Goal: Complete application form: Complete application form

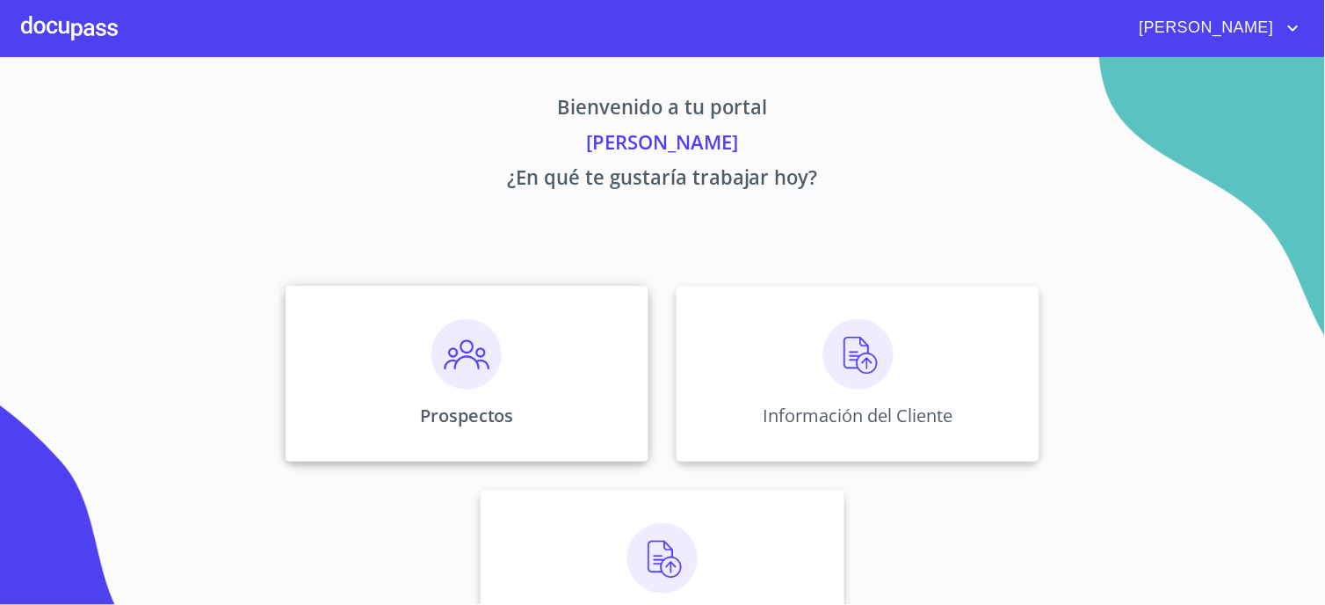
click at [461, 359] on img at bounding box center [467, 354] width 70 height 70
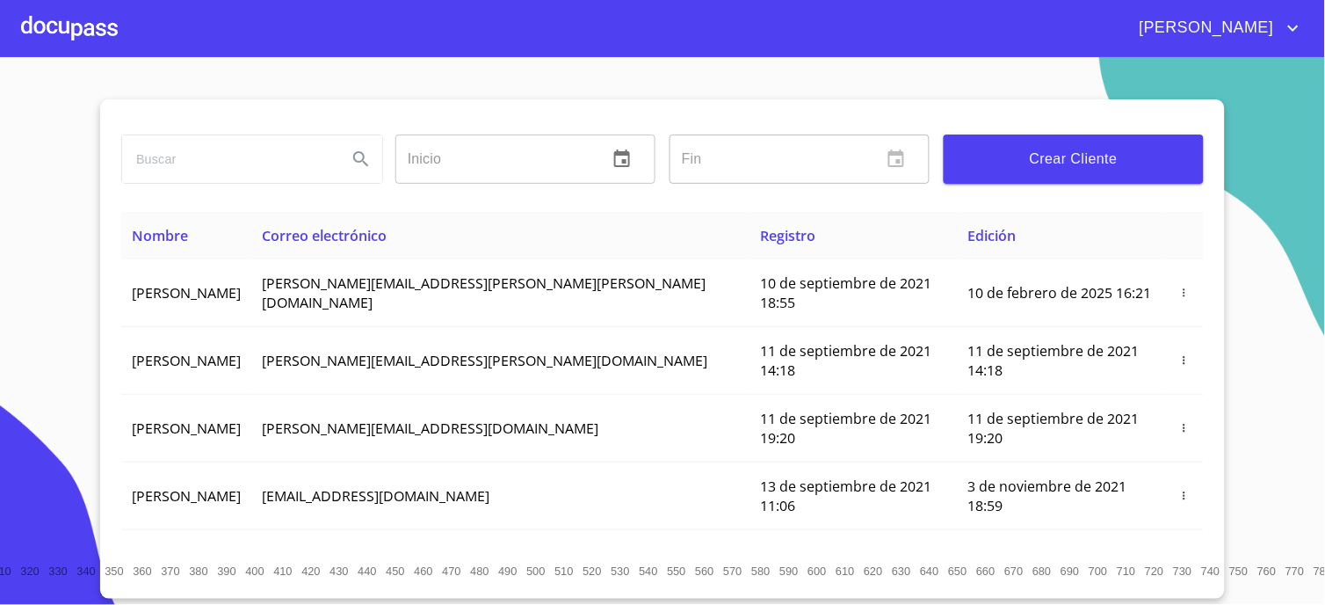
click at [989, 174] on button "Crear Cliente" at bounding box center [1074, 158] width 260 height 49
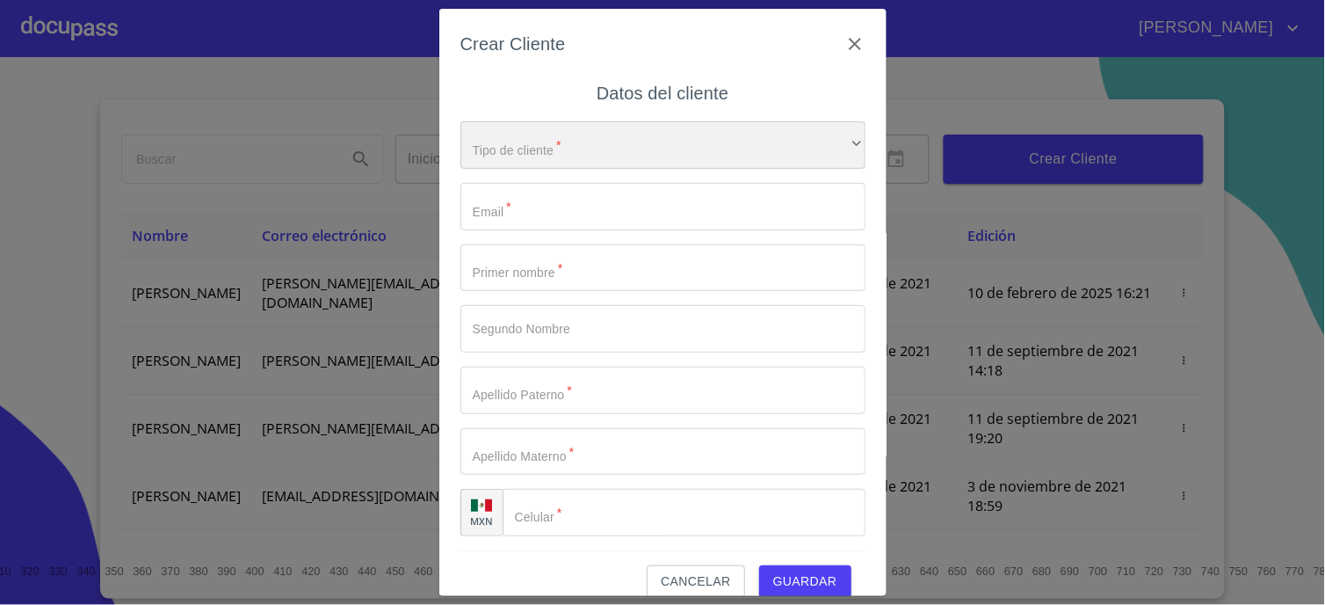
click at [505, 143] on div "​" at bounding box center [663, 144] width 405 height 47
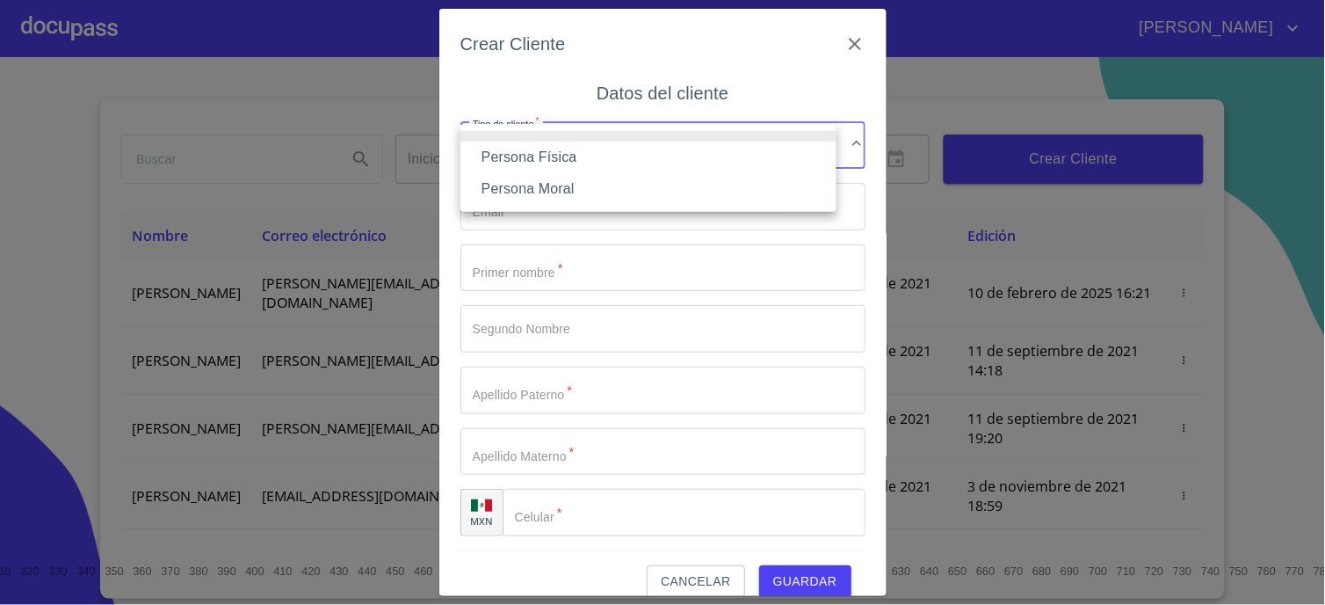
click at [512, 151] on li "Persona Física" at bounding box center [649, 158] width 376 height 32
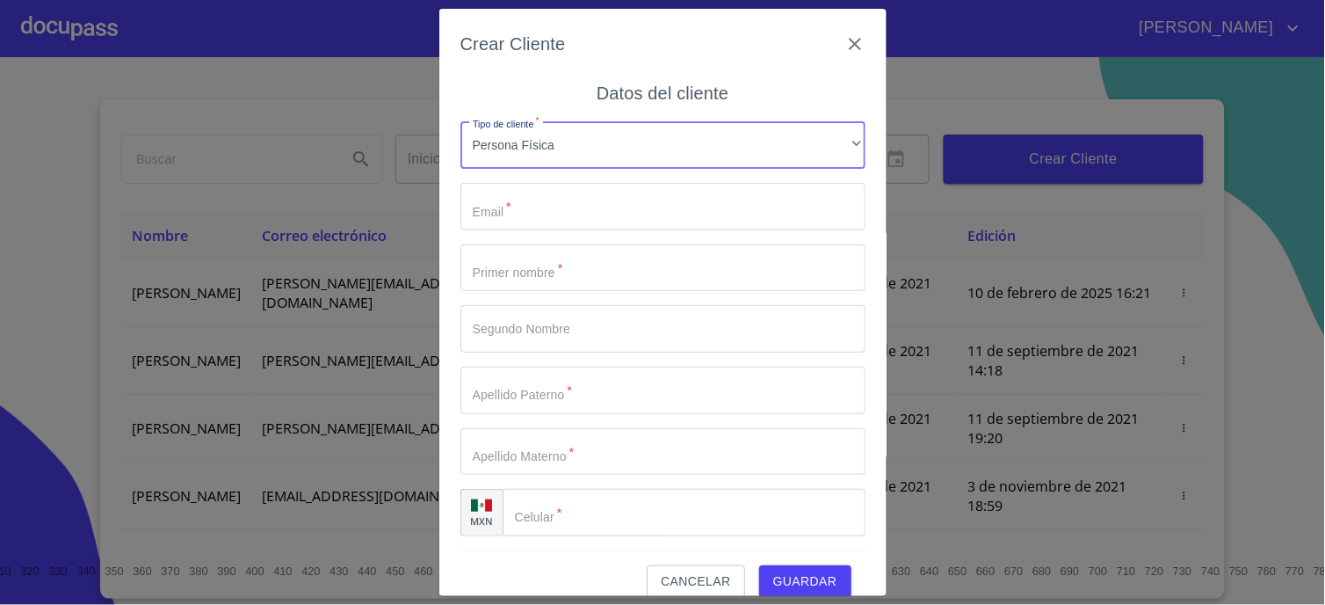
click at [519, 198] on input "Tipo de cliente   *" at bounding box center [663, 206] width 405 height 47
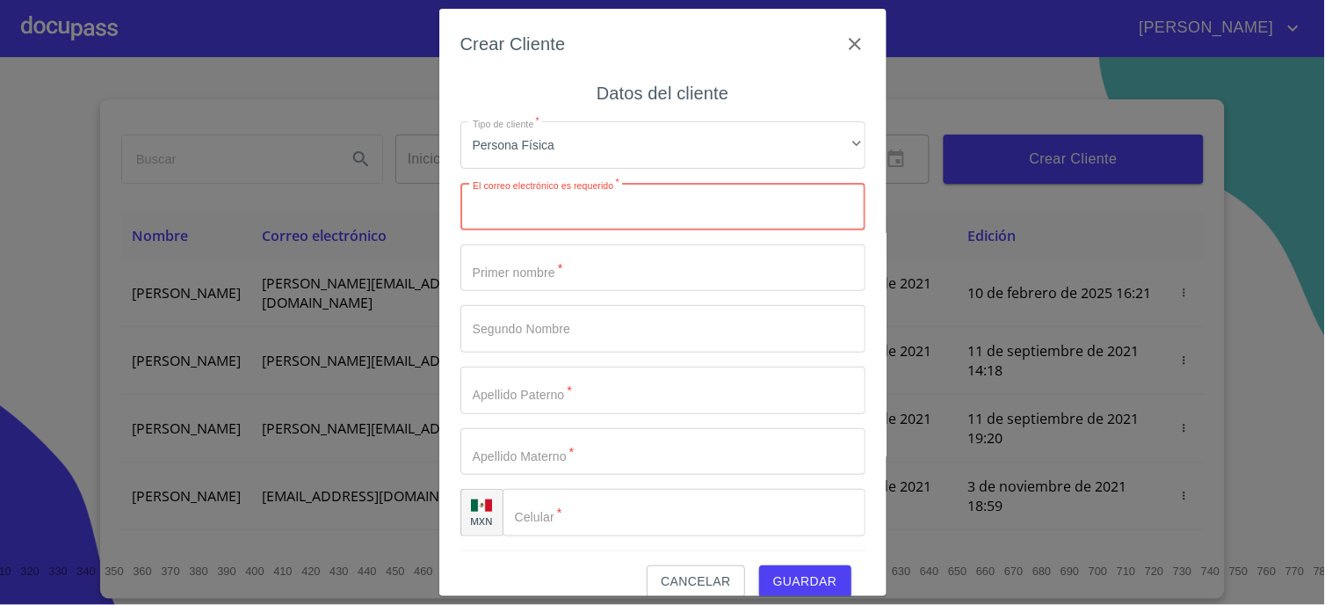
paste input "[DOMAIN_NAME][EMAIL_ADDRESS][DOMAIN_NAME]"
type input "[DOMAIN_NAME][EMAIL_ADDRESS][DOMAIN_NAME]"
click at [534, 274] on input "Tipo de cliente   *" at bounding box center [663, 267] width 405 height 47
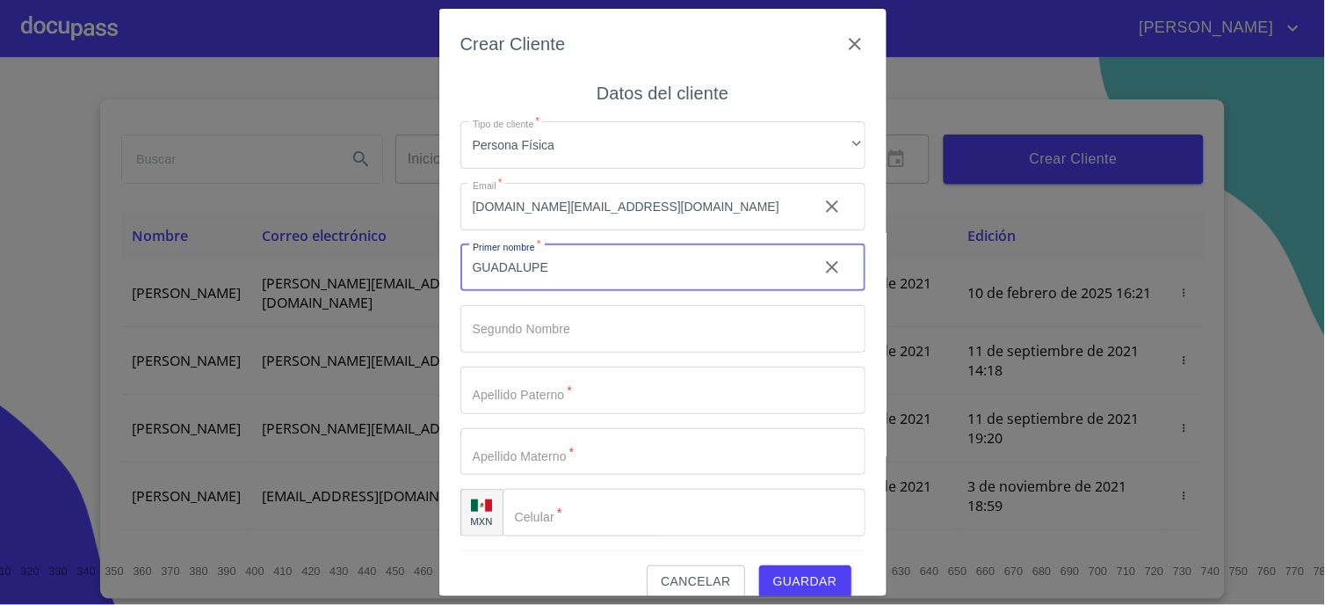
type input "GUADALUPE"
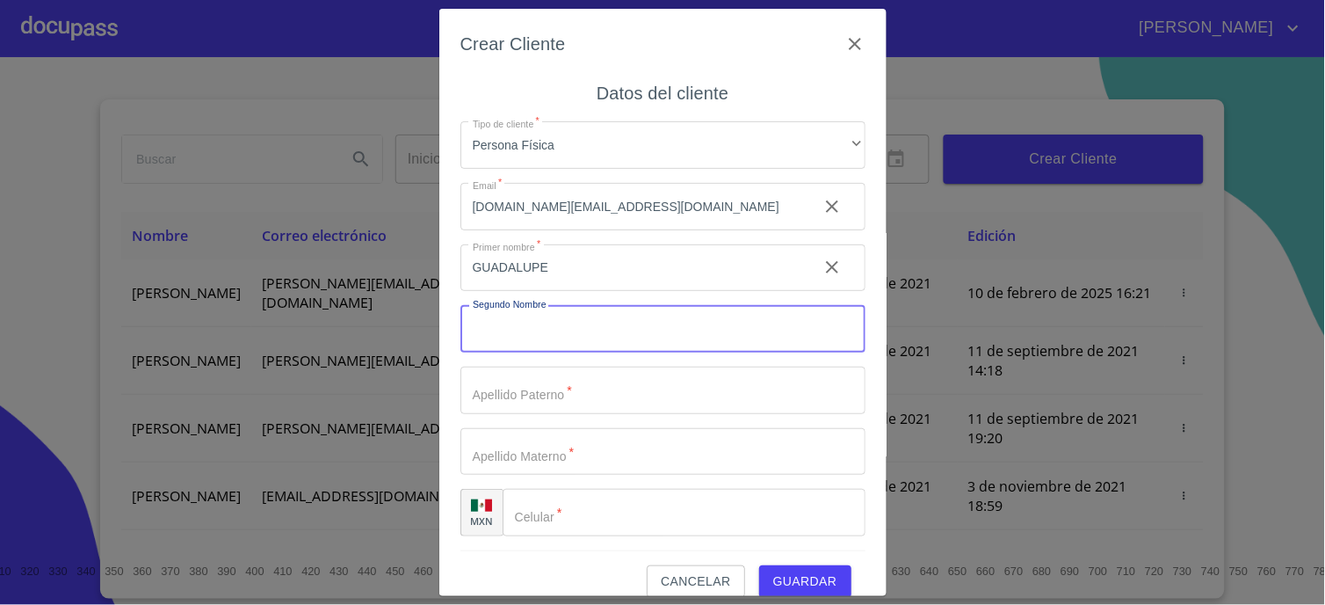
click at [496, 323] on input "Tipo de cliente   *" at bounding box center [663, 328] width 405 height 47
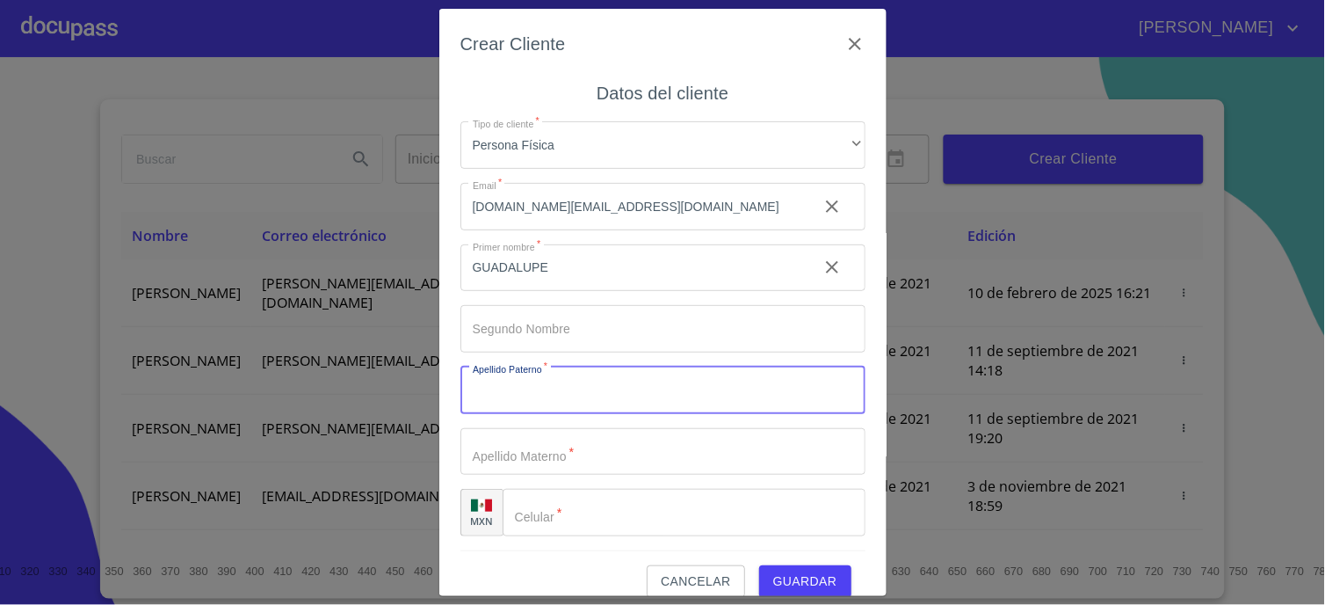
click at [495, 379] on input "Tipo de cliente   *" at bounding box center [663, 390] width 405 height 47
type input "[PERSON_NAME]"
click at [542, 292] on input "Tipo de cliente   *" at bounding box center [633, 267] width 344 height 47
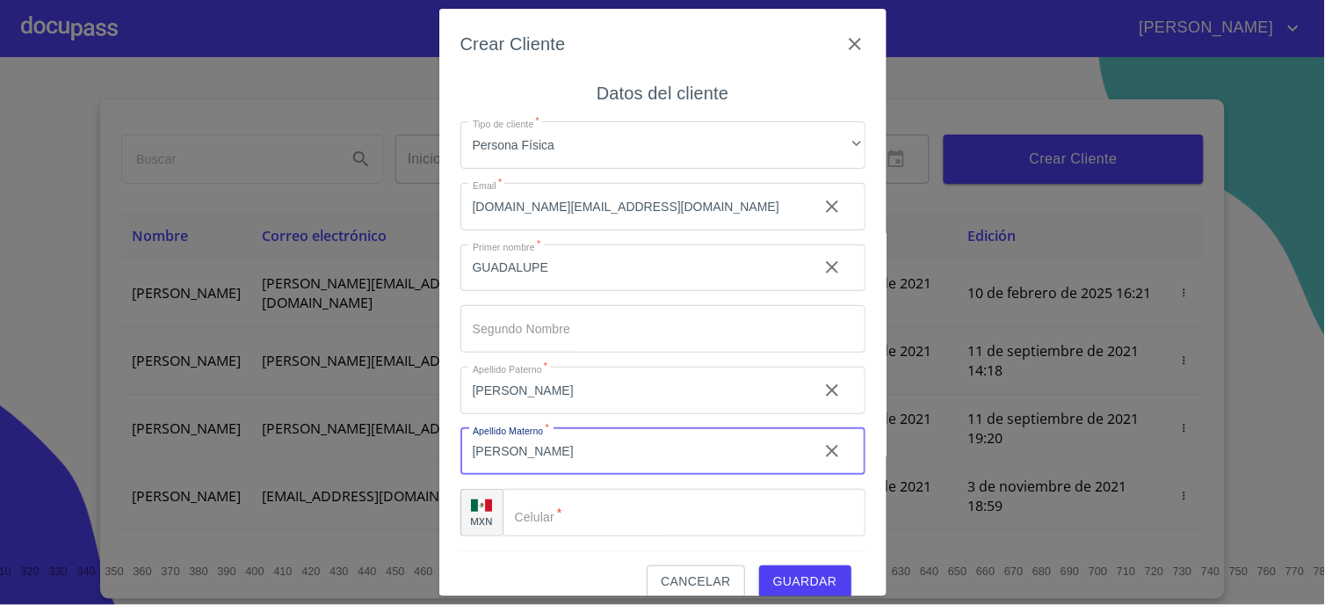
type input "[PERSON_NAME]"
click at [532, 502] on div "​" at bounding box center [684, 512] width 363 height 47
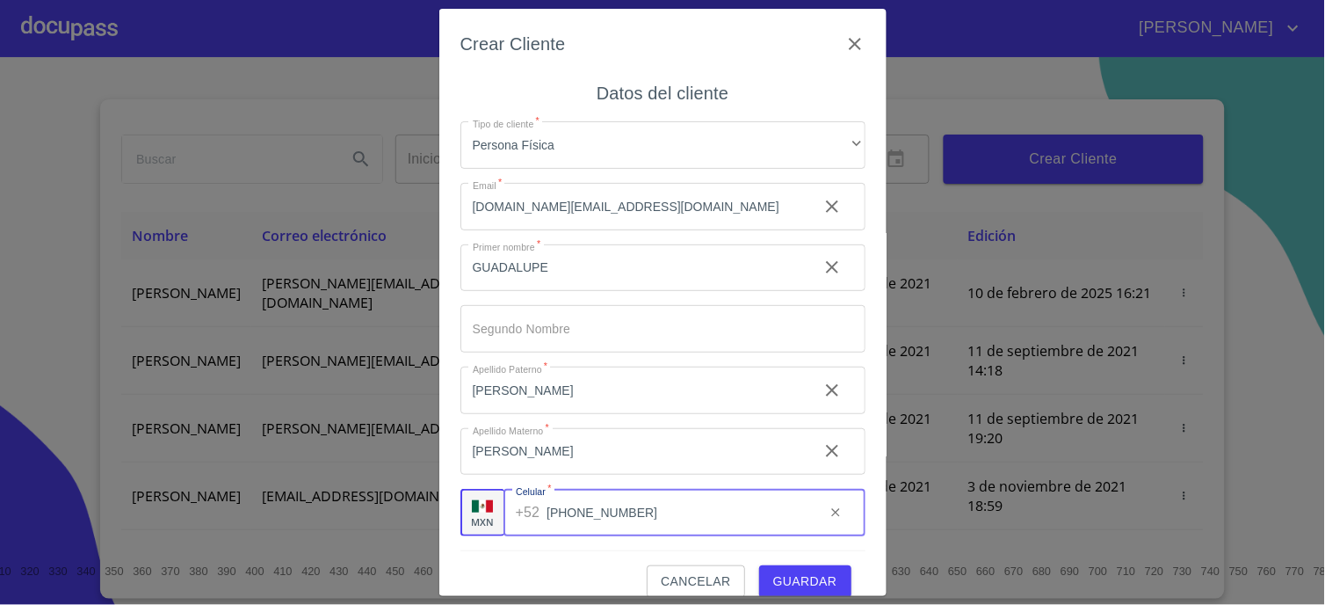
scroll to position [21, 0]
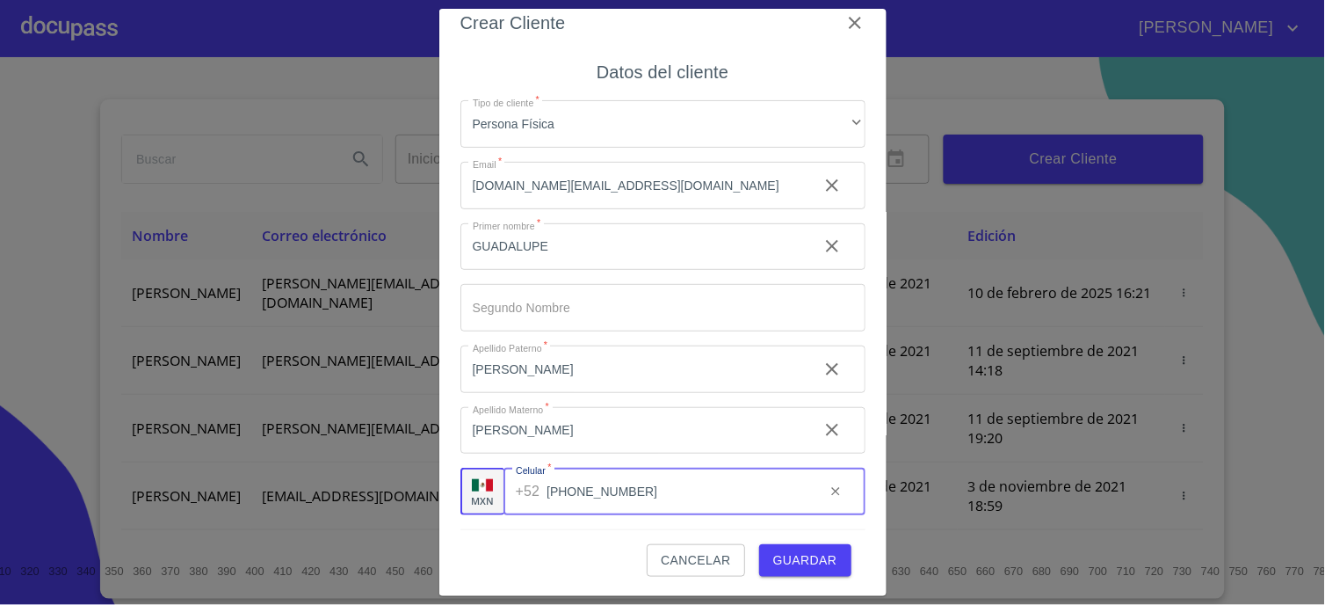
type input "[PHONE_NUMBER]"
click at [802, 563] on span "Guardar" at bounding box center [805, 560] width 64 height 22
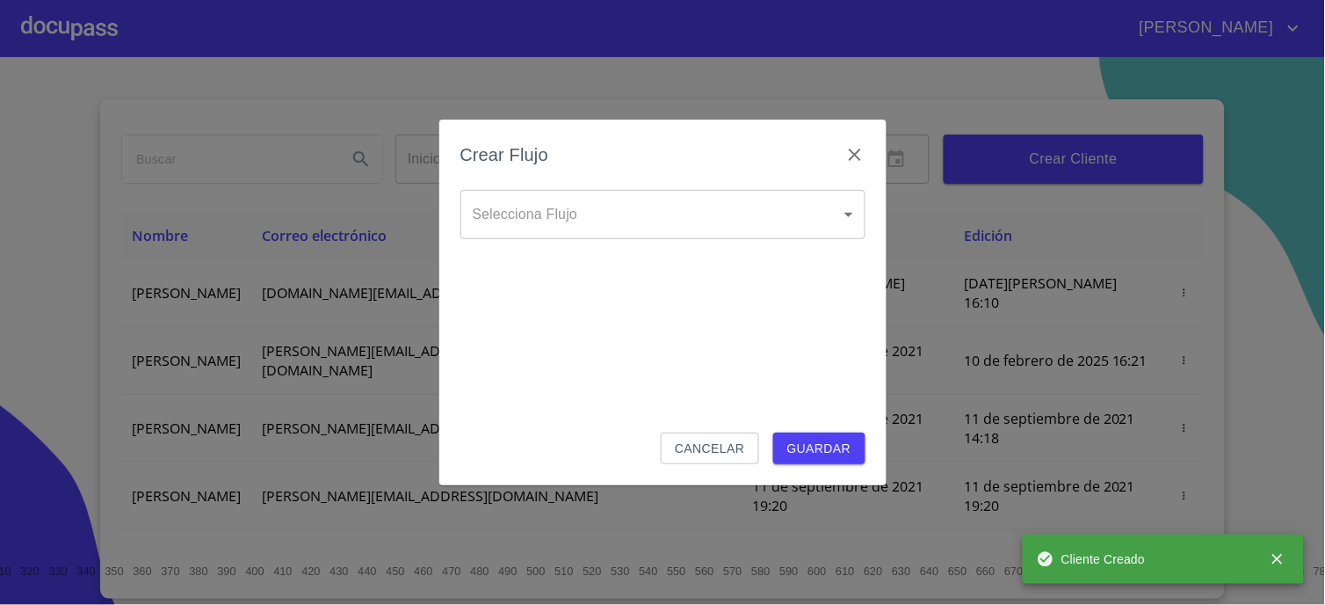
drag, startPoint x: 777, startPoint y: 244, endPoint x: 744, endPoint y: 195, distance: 59.0
click at [773, 243] on div "Selecciona Flujo ​ Selecciona Flujo" at bounding box center [663, 228] width 405 height 77
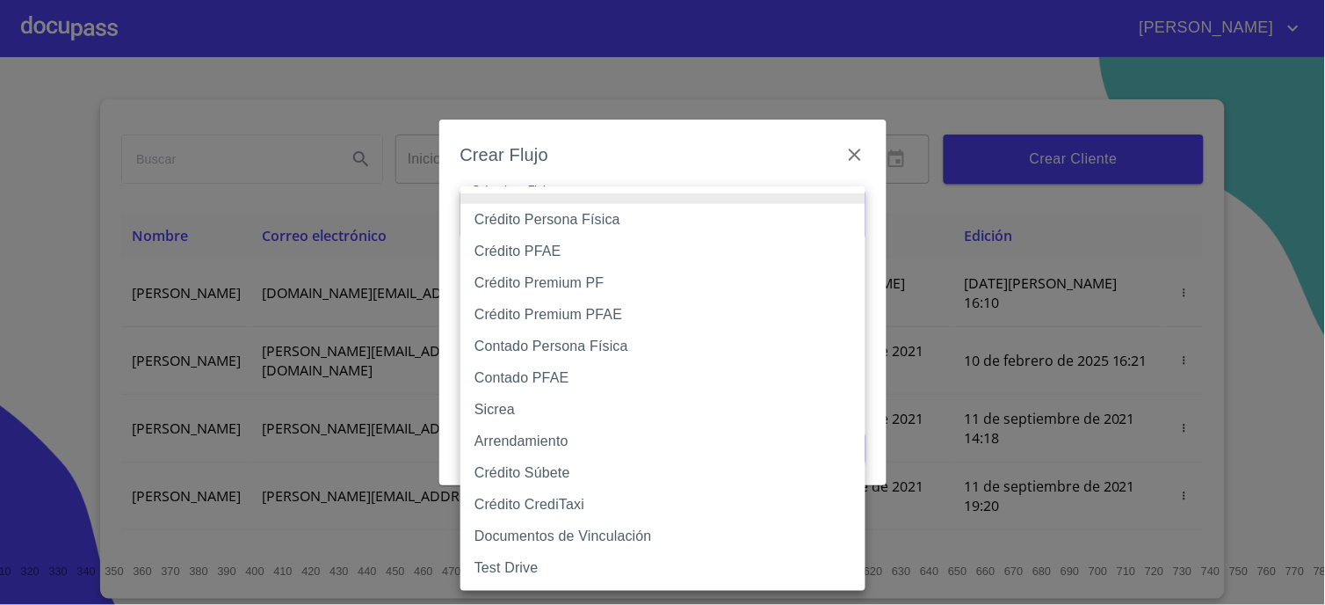
click at [744, 195] on body "[PERSON_NAME] ​ Fin ​ Crear Cliente Nombre Correo electrónico Registro Edición …" at bounding box center [662, 302] width 1325 height 605
click at [516, 222] on li "Crédito Persona Física" at bounding box center [663, 220] width 405 height 32
type input "6009fb3c7d1714eb8809aa97"
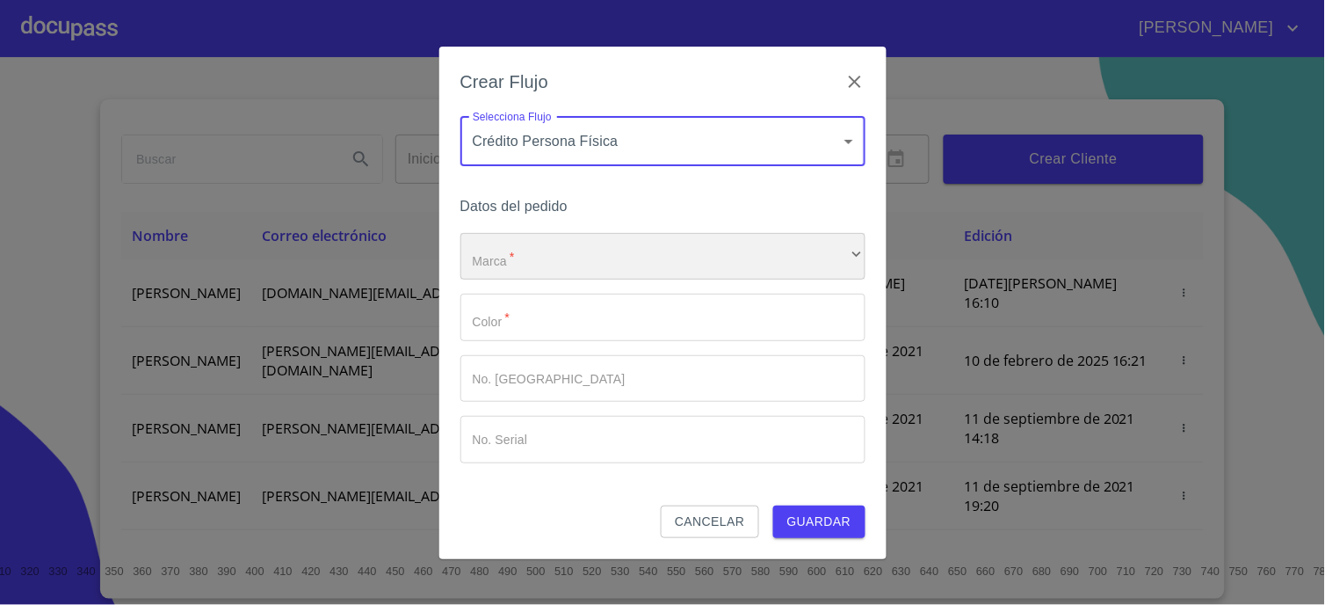
click at [635, 250] on div "​" at bounding box center [663, 256] width 405 height 47
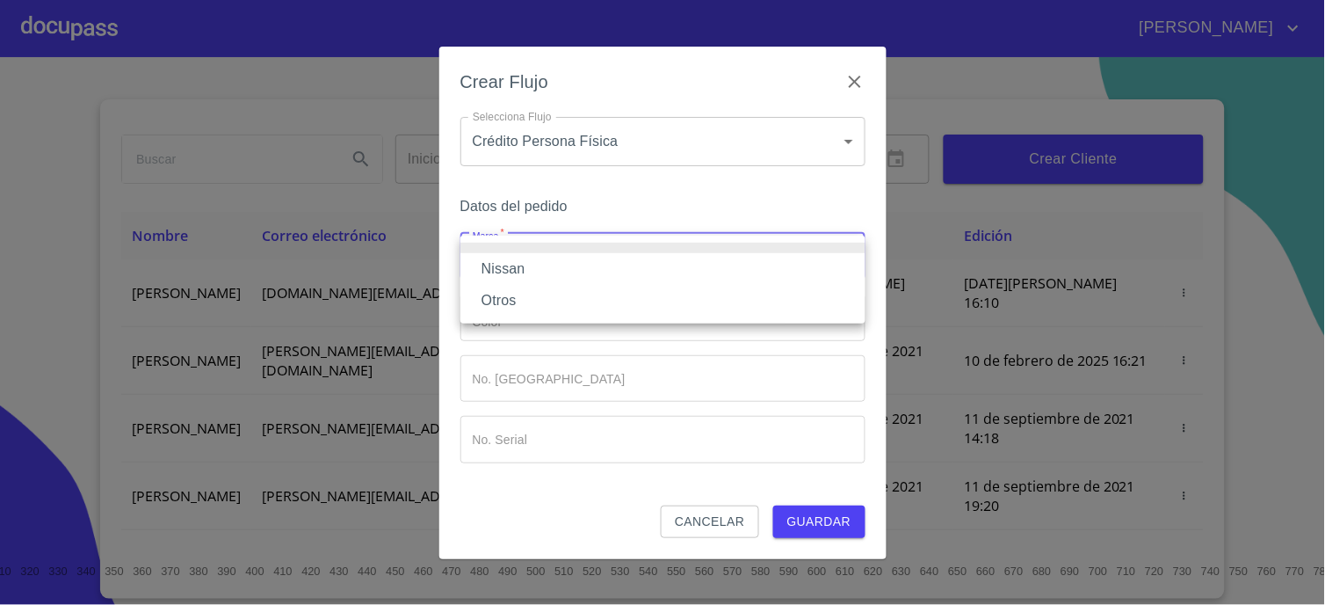
click at [628, 266] on li "Nissan" at bounding box center [663, 269] width 405 height 32
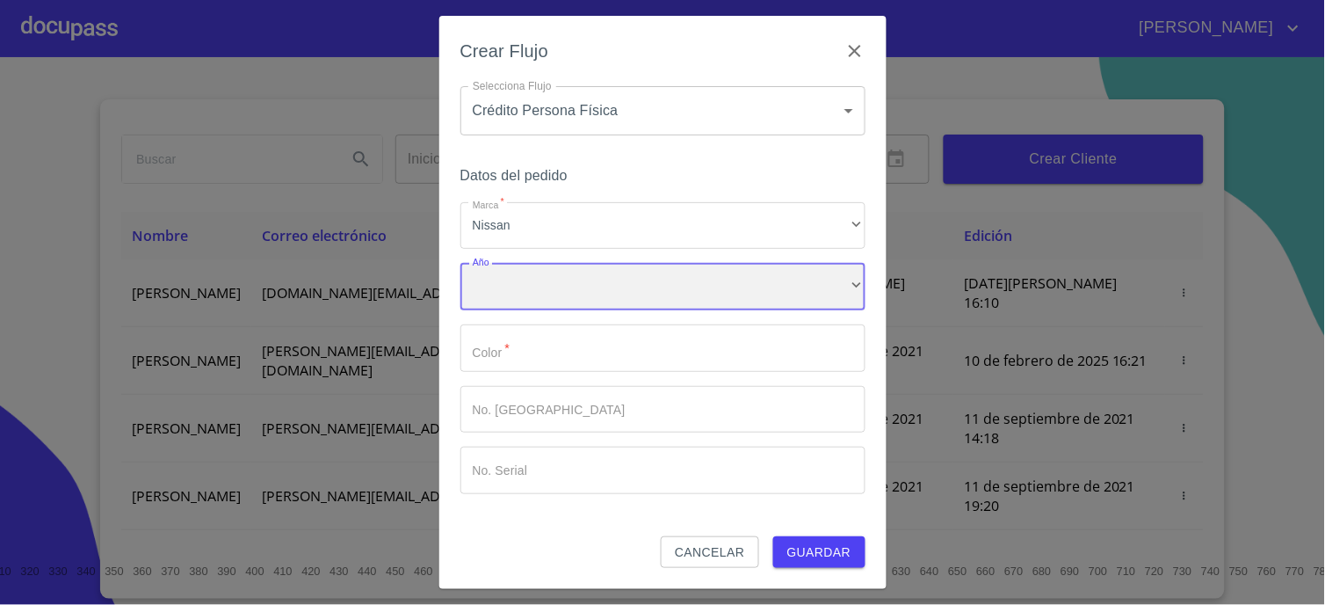
click at [601, 291] on div "​" at bounding box center [663, 286] width 405 height 47
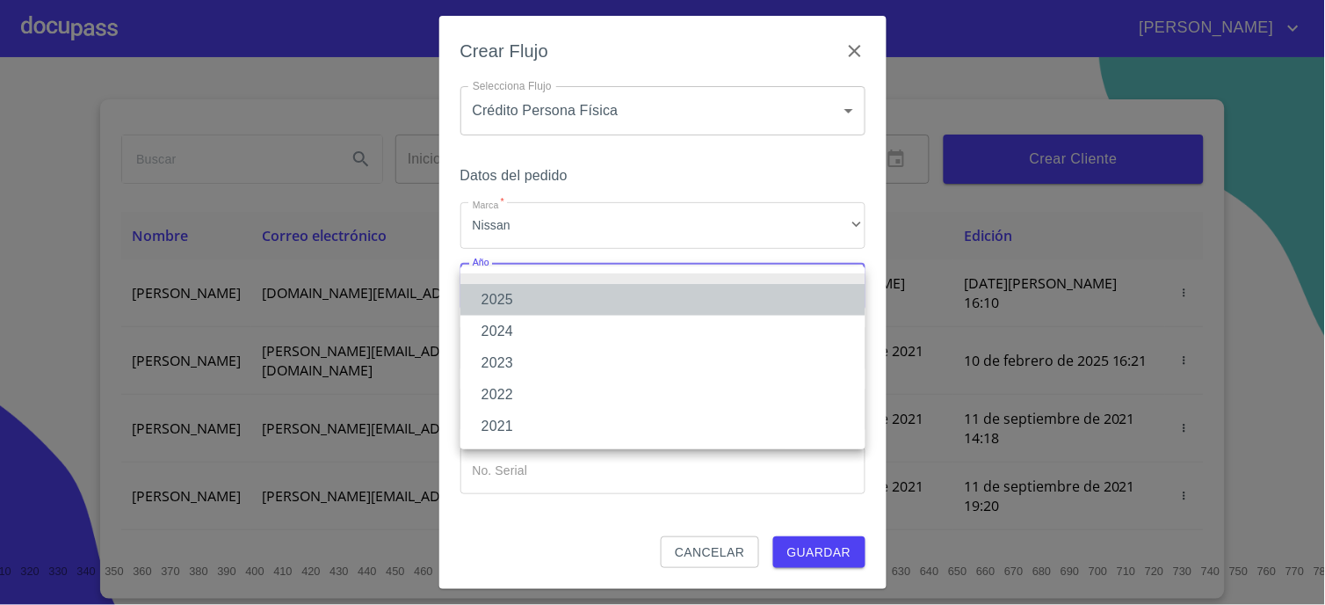
click at [601, 291] on li "2025" at bounding box center [663, 300] width 405 height 32
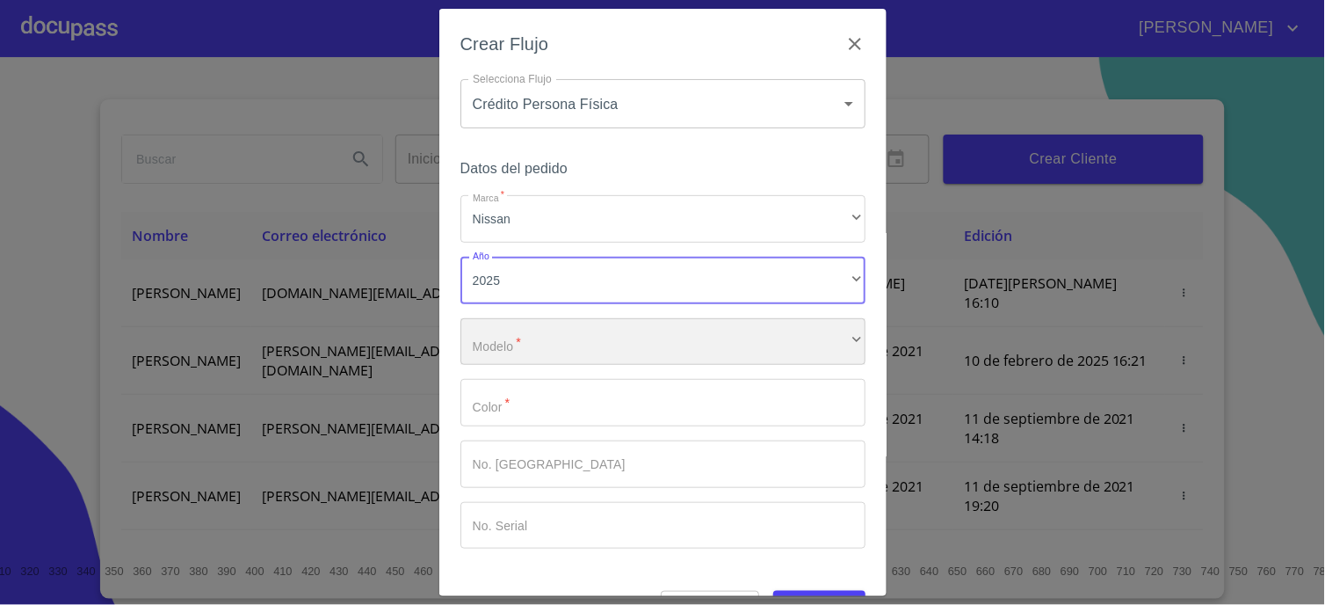
click at [587, 326] on div "​" at bounding box center [663, 341] width 405 height 47
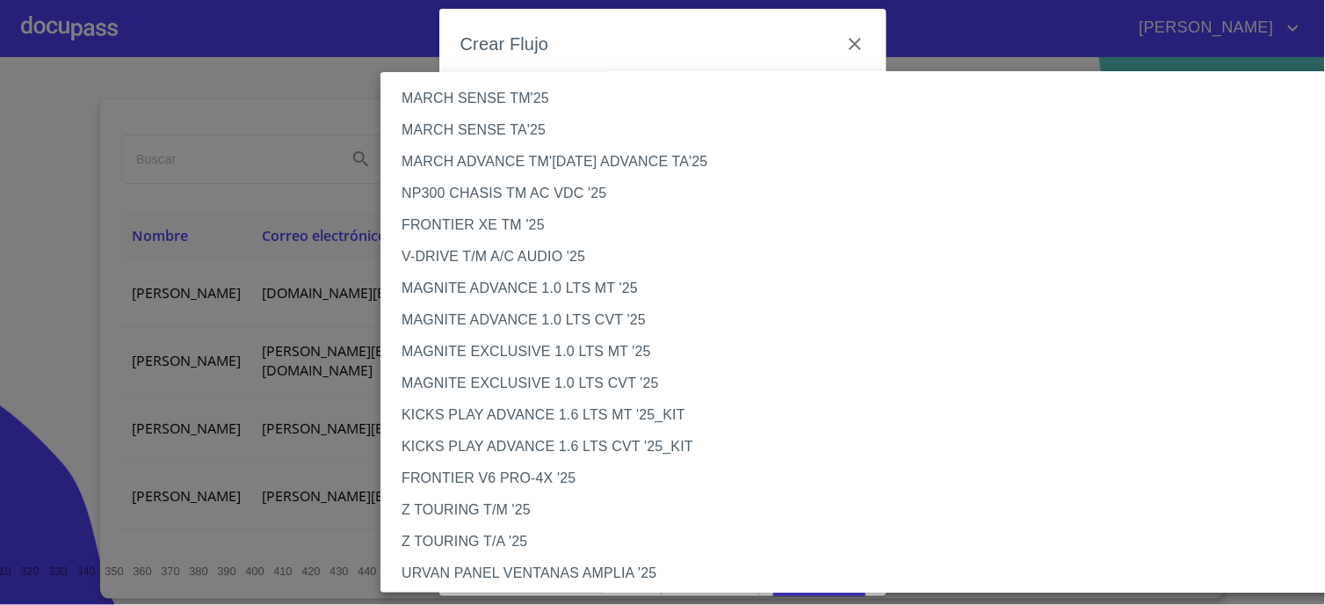
scroll to position [33, 0]
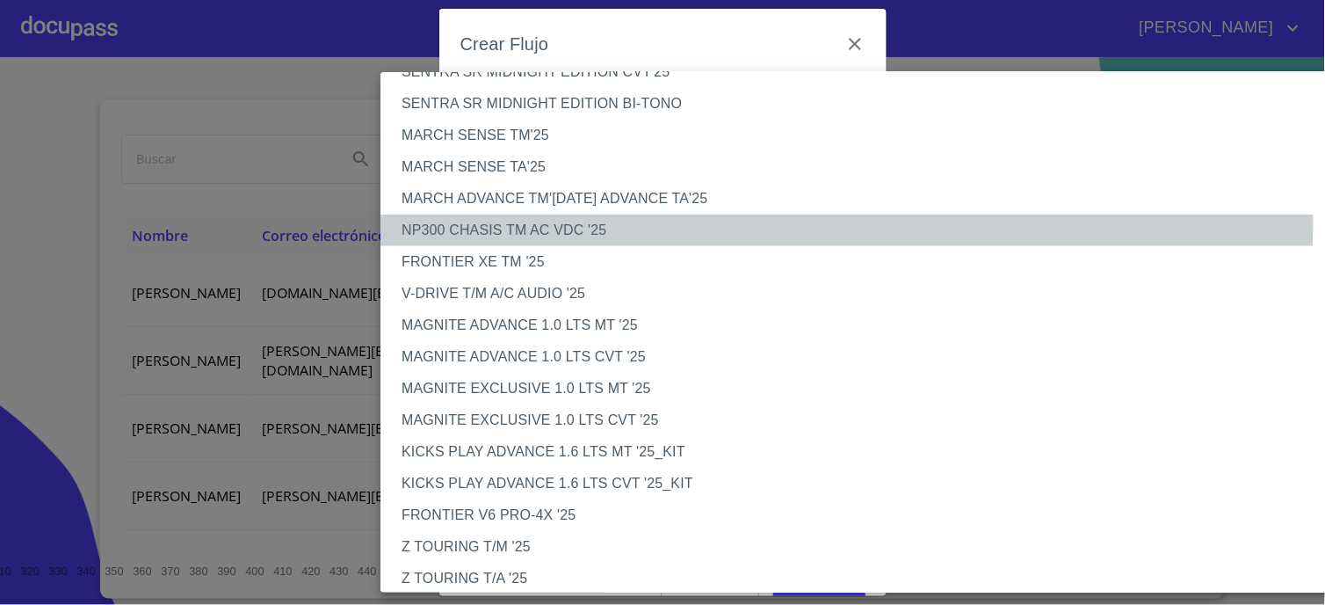
click at [484, 215] on li "NP300 CHASIS TM AC VDC '25" at bounding box center [873, 230] width 985 height 32
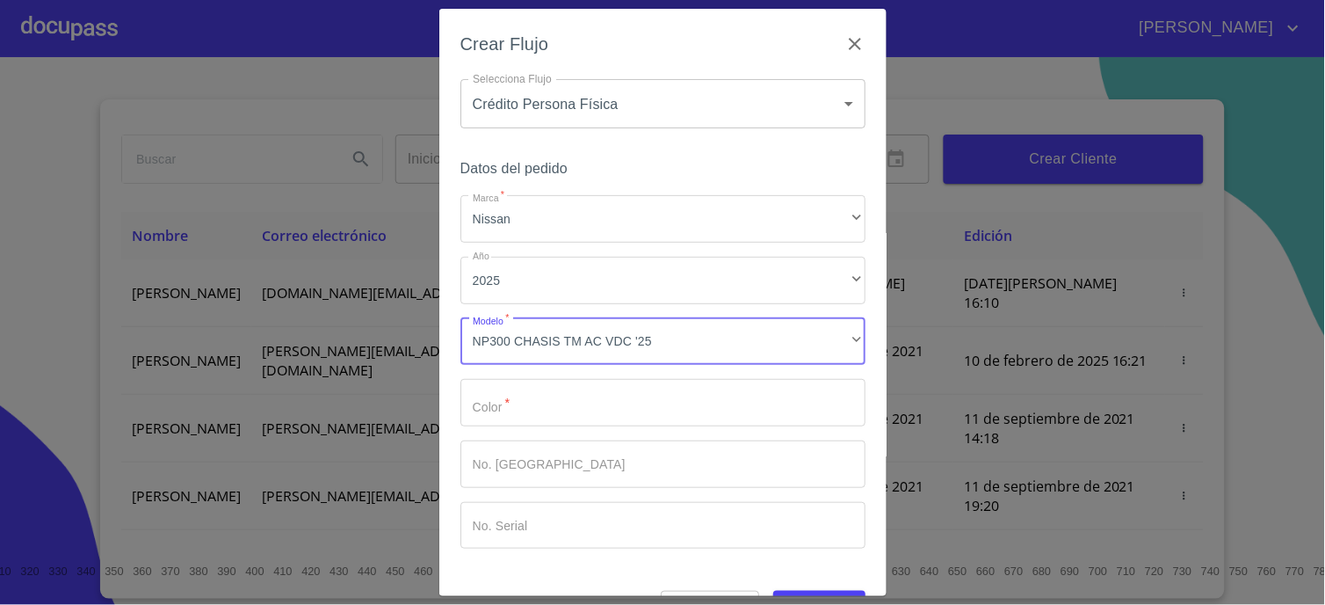
click at [526, 390] on input "Marca   *" at bounding box center [663, 402] width 405 height 47
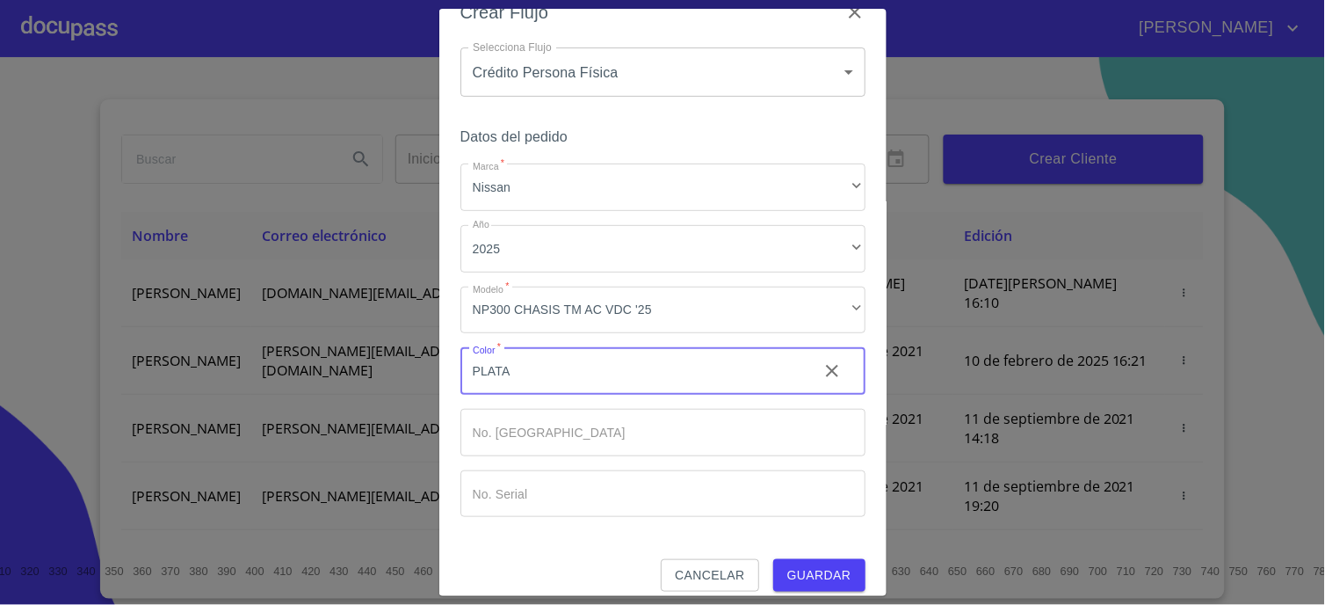
scroll to position [47, 0]
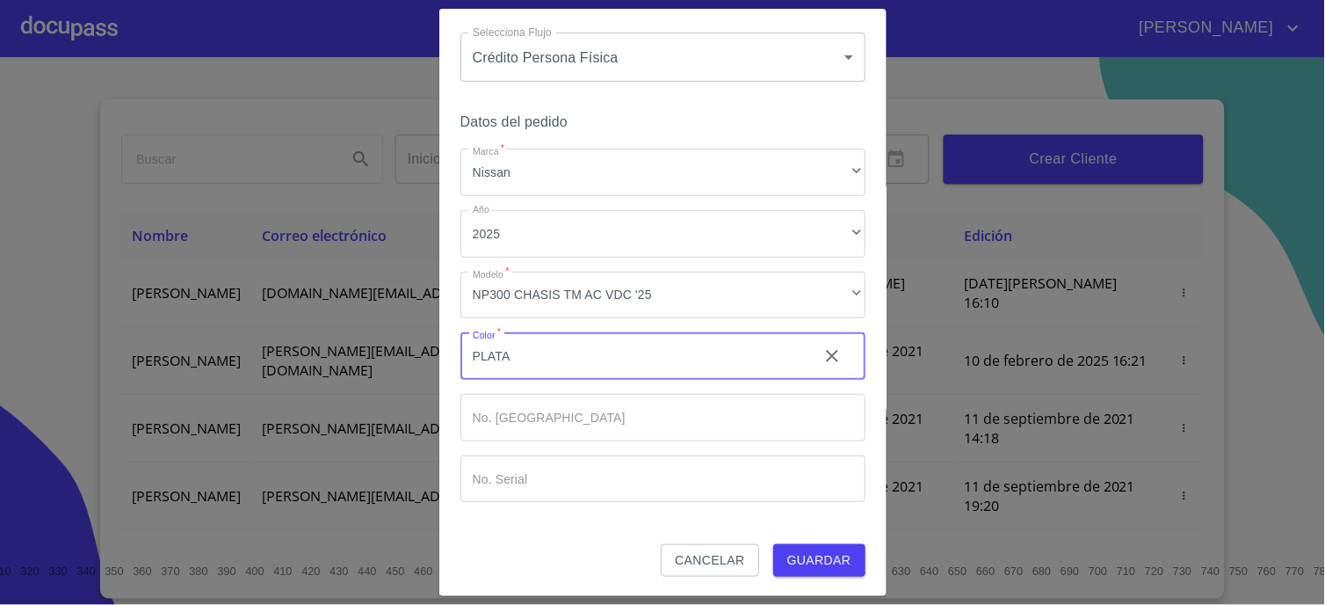
type input "PLATA"
click at [788, 558] on span "Guardar" at bounding box center [820, 560] width 64 height 22
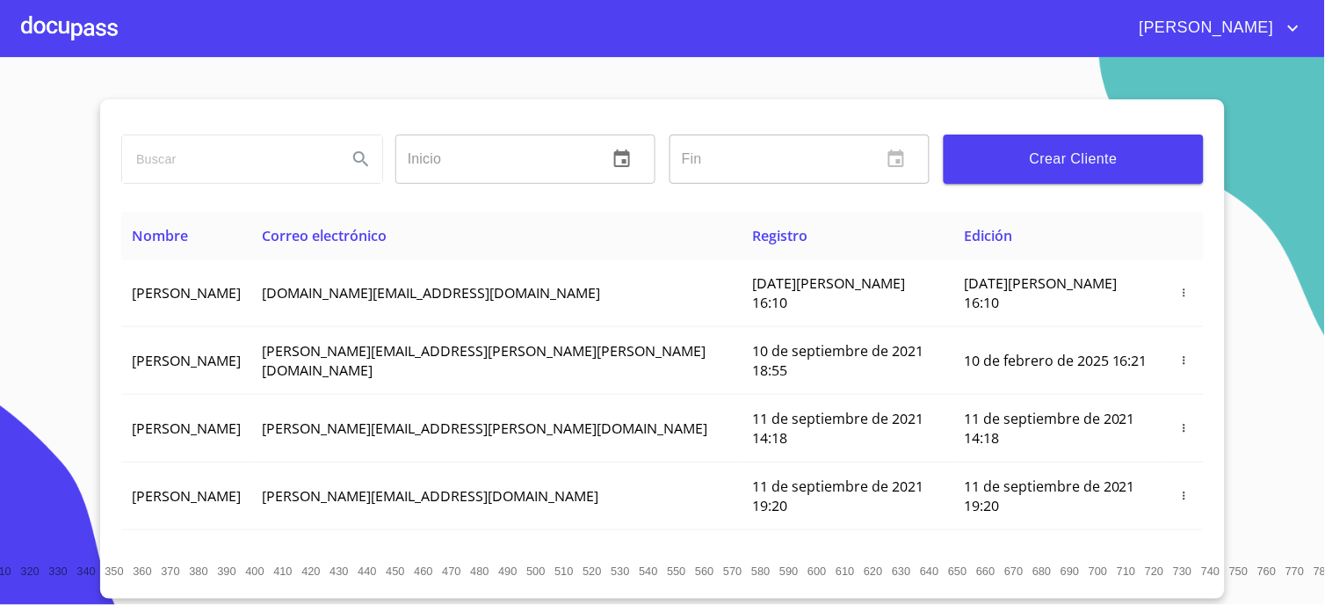
click at [93, 26] on div at bounding box center [69, 28] width 97 height 56
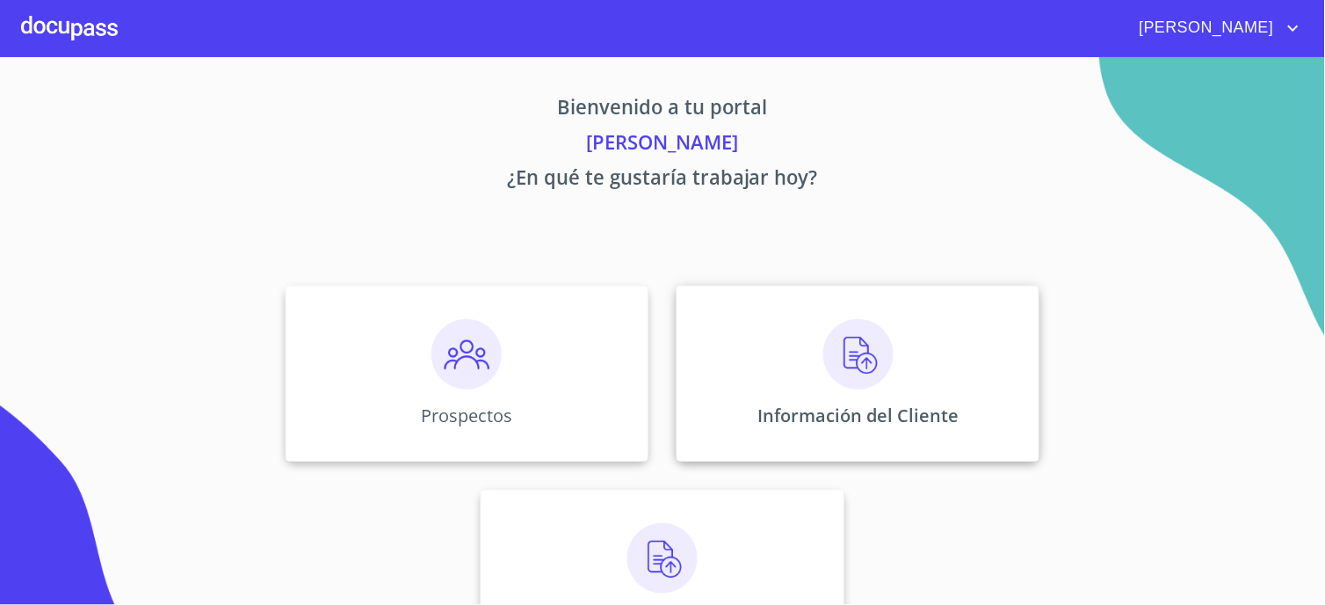
click at [881, 369] on img at bounding box center [859, 354] width 70 height 70
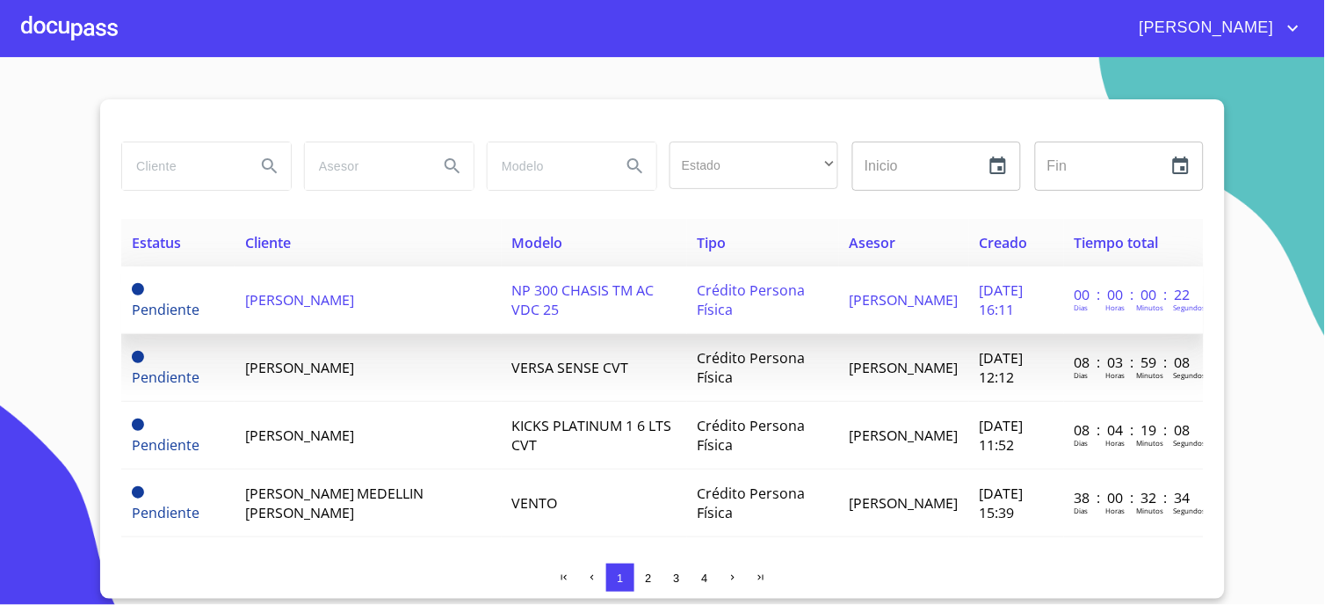
click at [350, 309] on td "[PERSON_NAME]" at bounding box center [368, 300] width 267 height 68
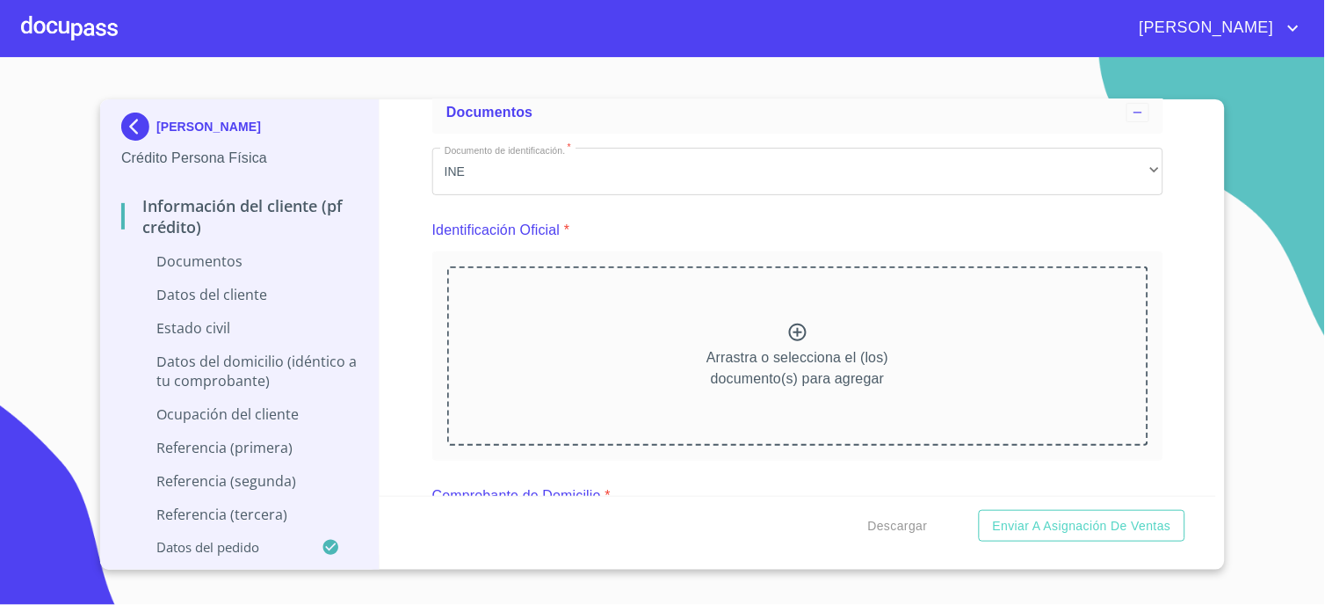
scroll to position [195, 0]
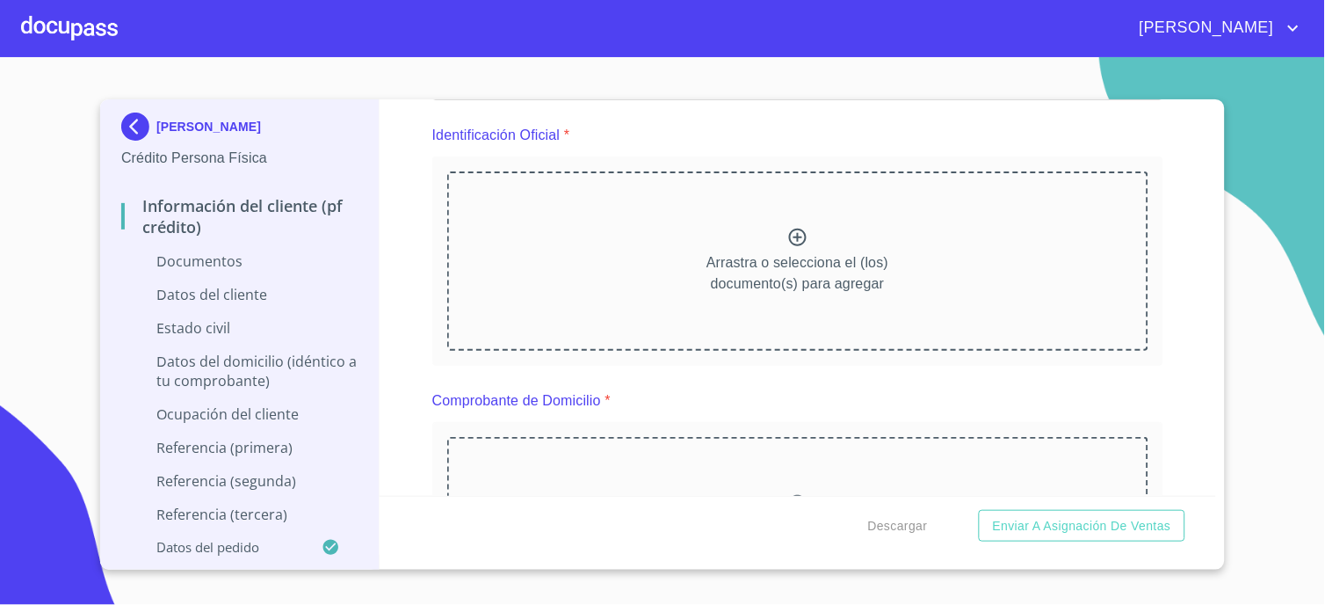
click at [788, 234] on icon at bounding box center [798, 237] width 21 height 21
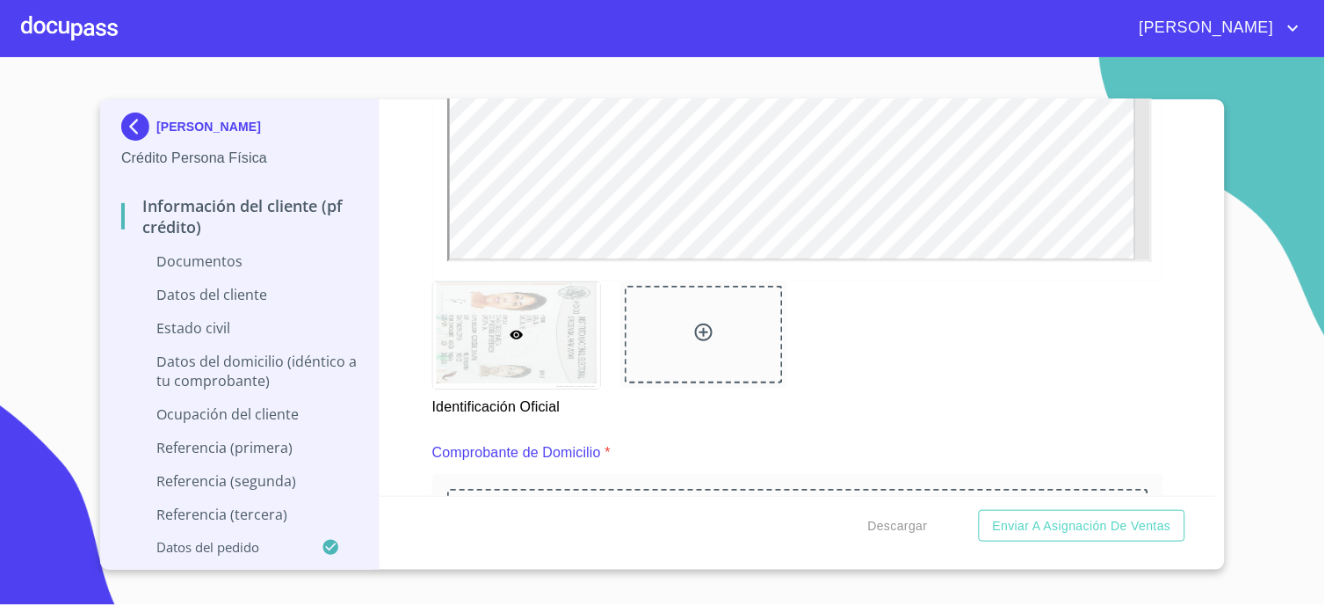
scroll to position [683, 0]
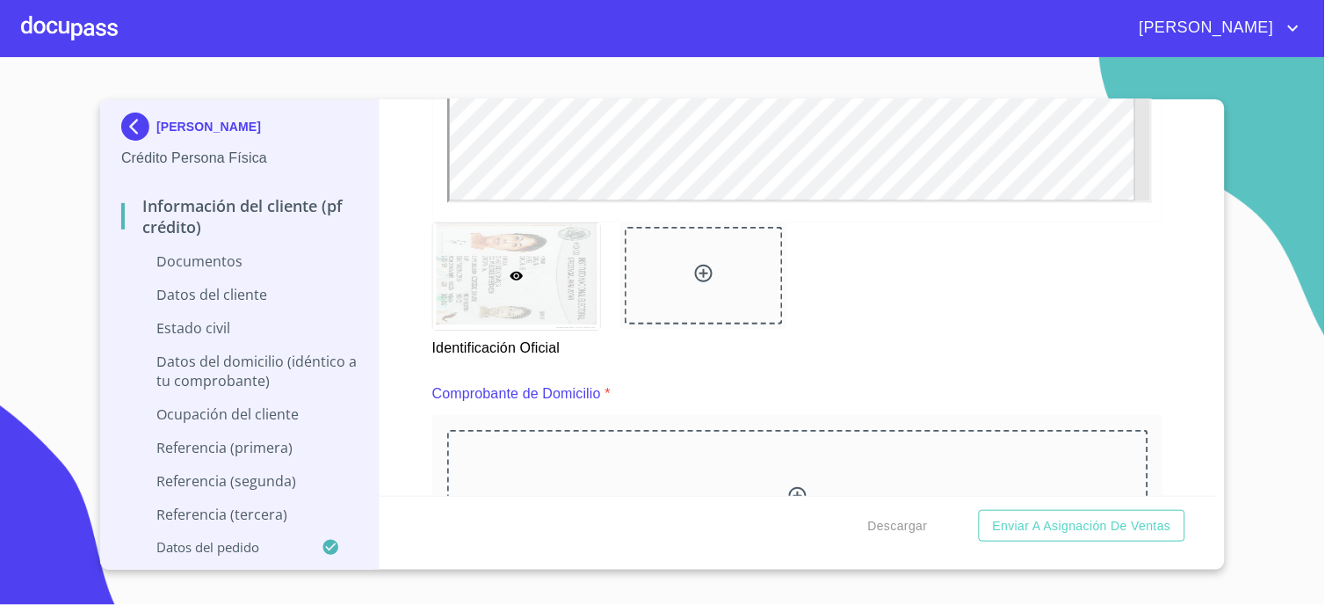
click at [701, 265] on icon at bounding box center [703, 273] width 21 height 21
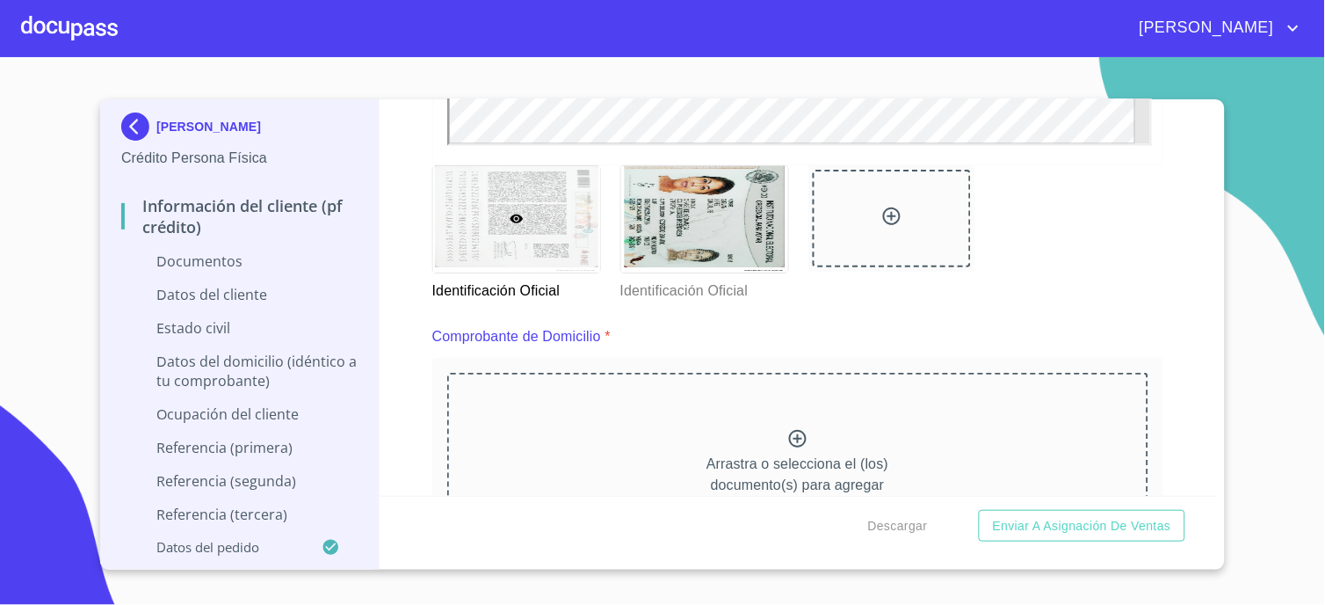
scroll to position [780, 0]
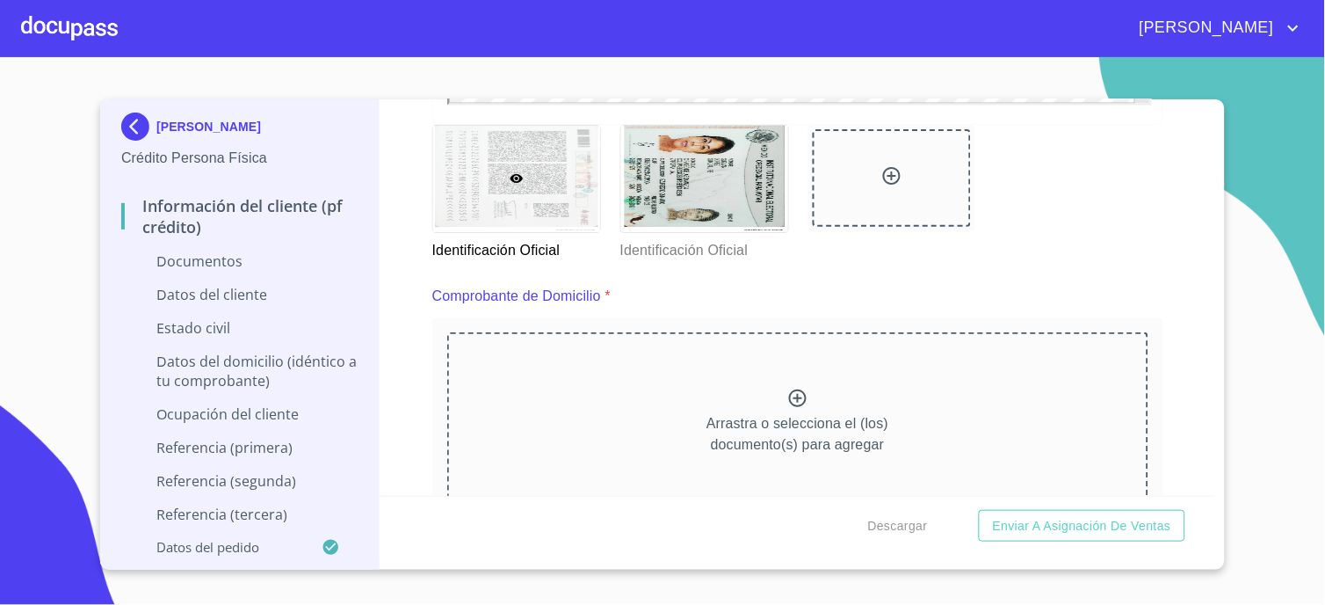
click at [793, 396] on icon at bounding box center [798, 398] width 21 height 21
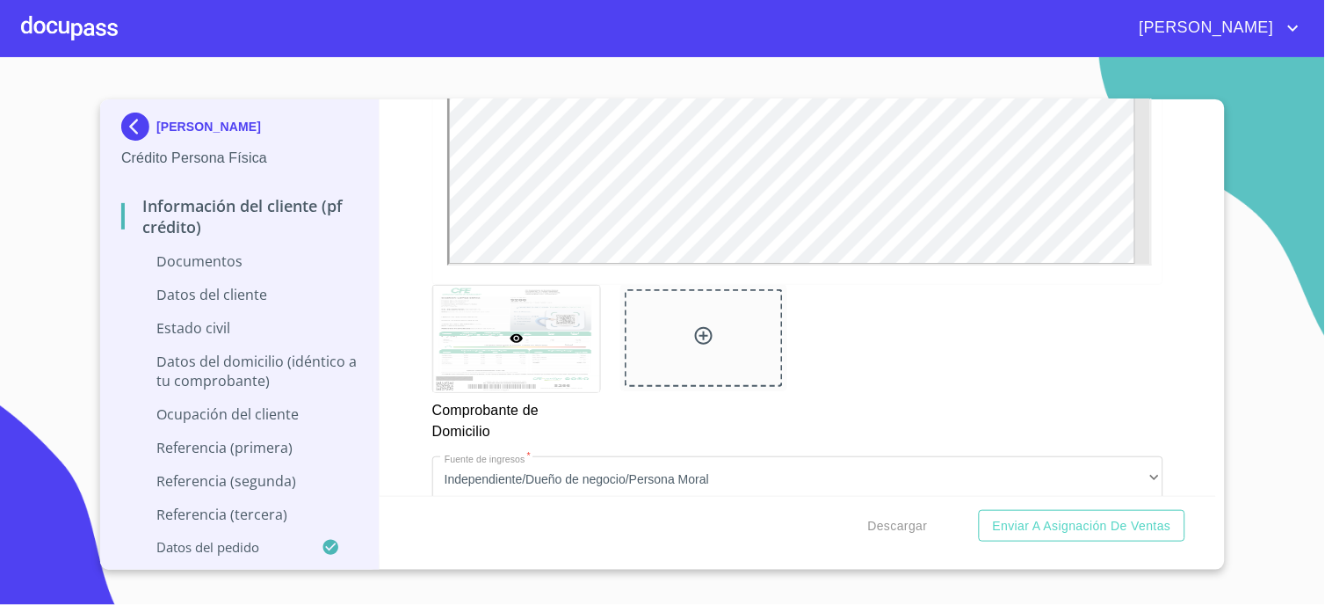
scroll to position [1659, 0]
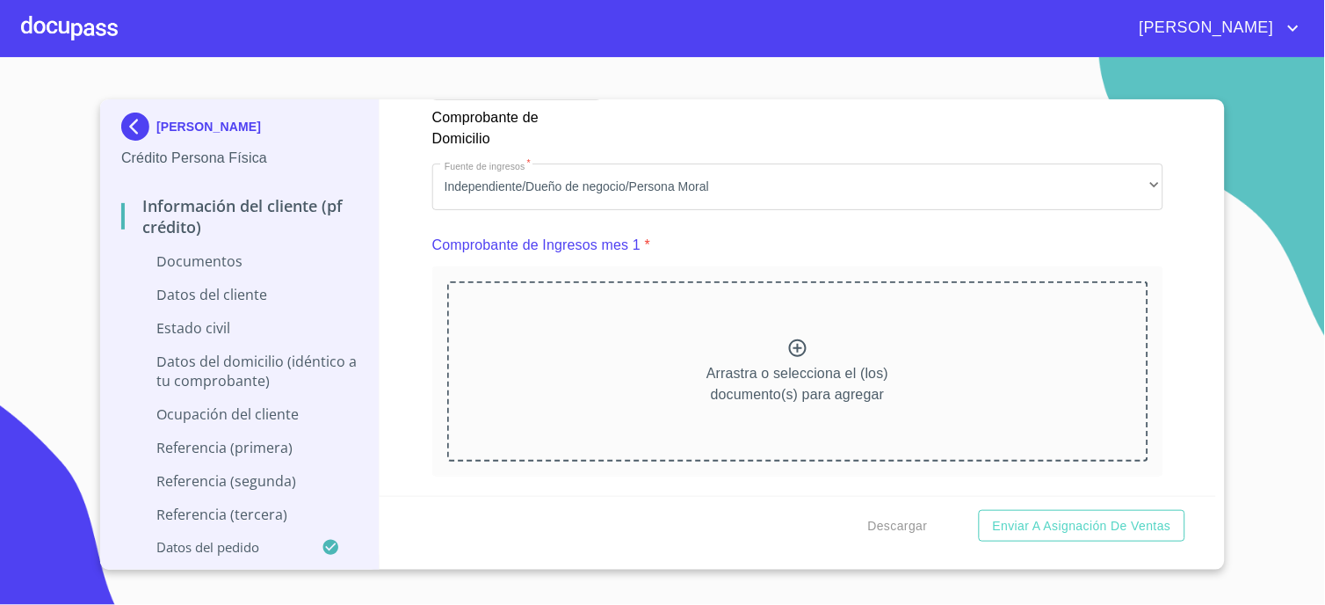
click at [788, 345] on icon at bounding box center [798, 348] width 21 height 21
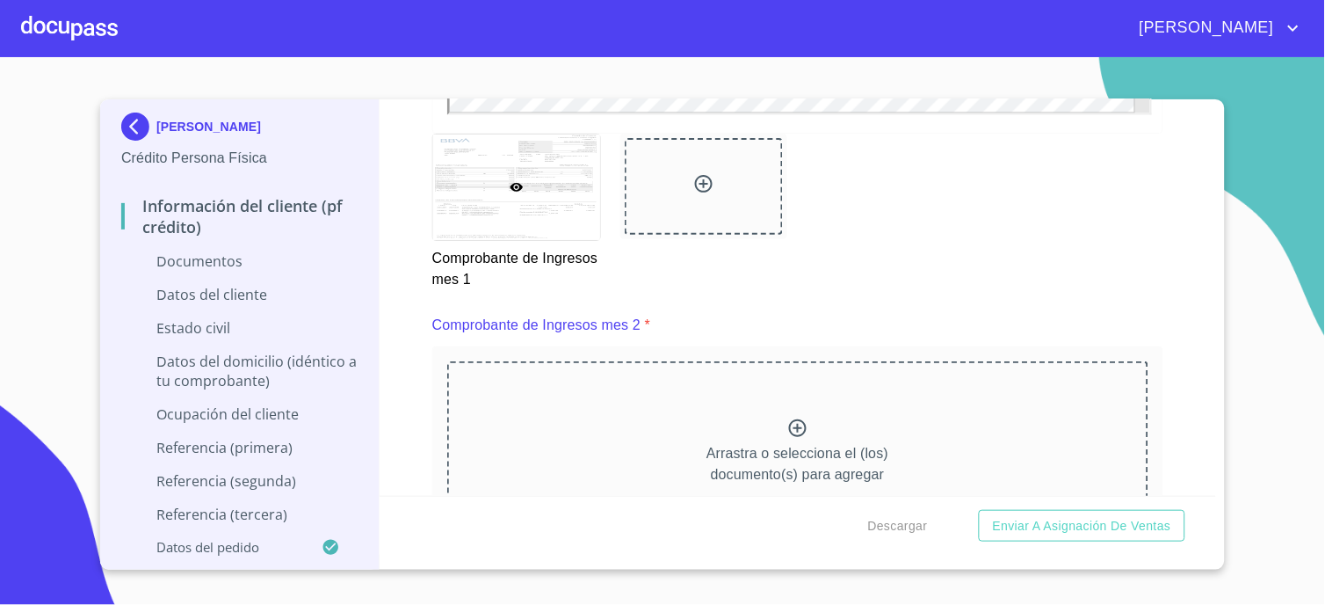
scroll to position [2441, 0]
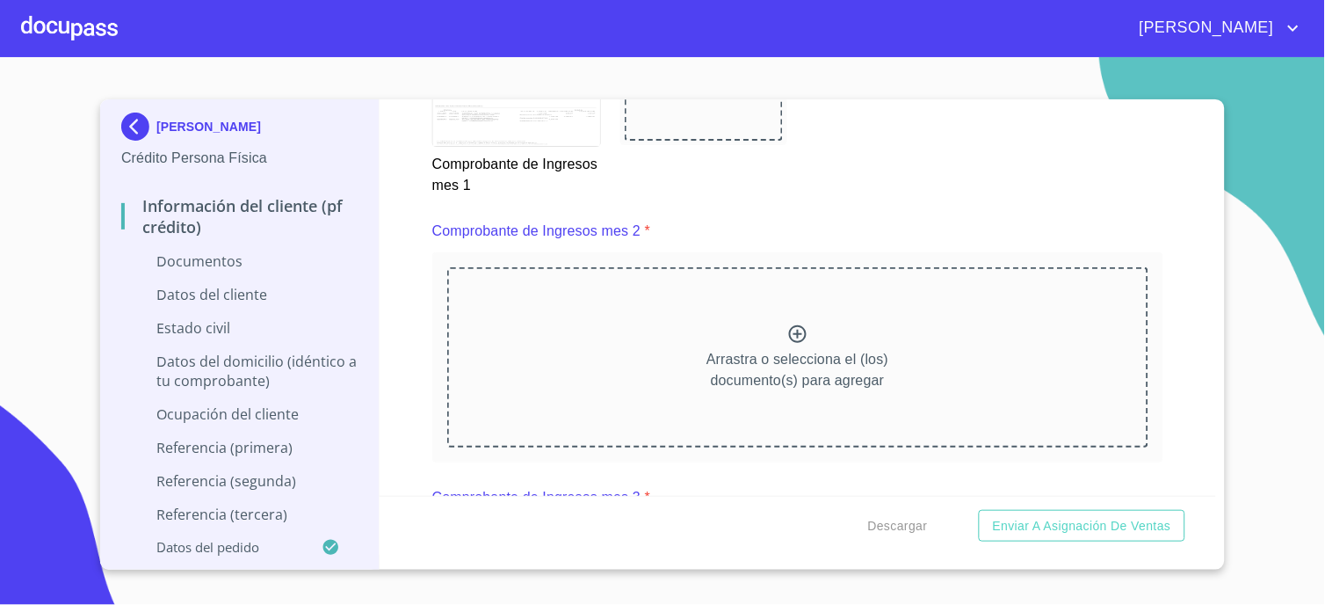
click at [795, 329] on icon at bounding box center [798, 334] width 18 height 18
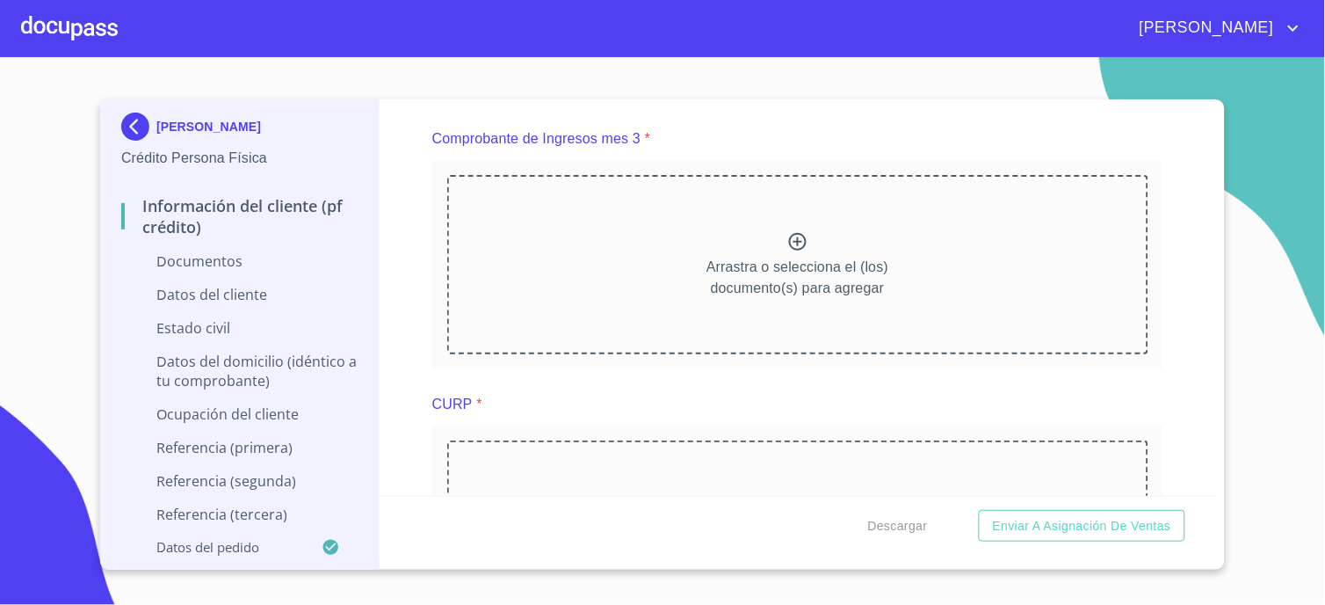
scroll to position [3222, 0]
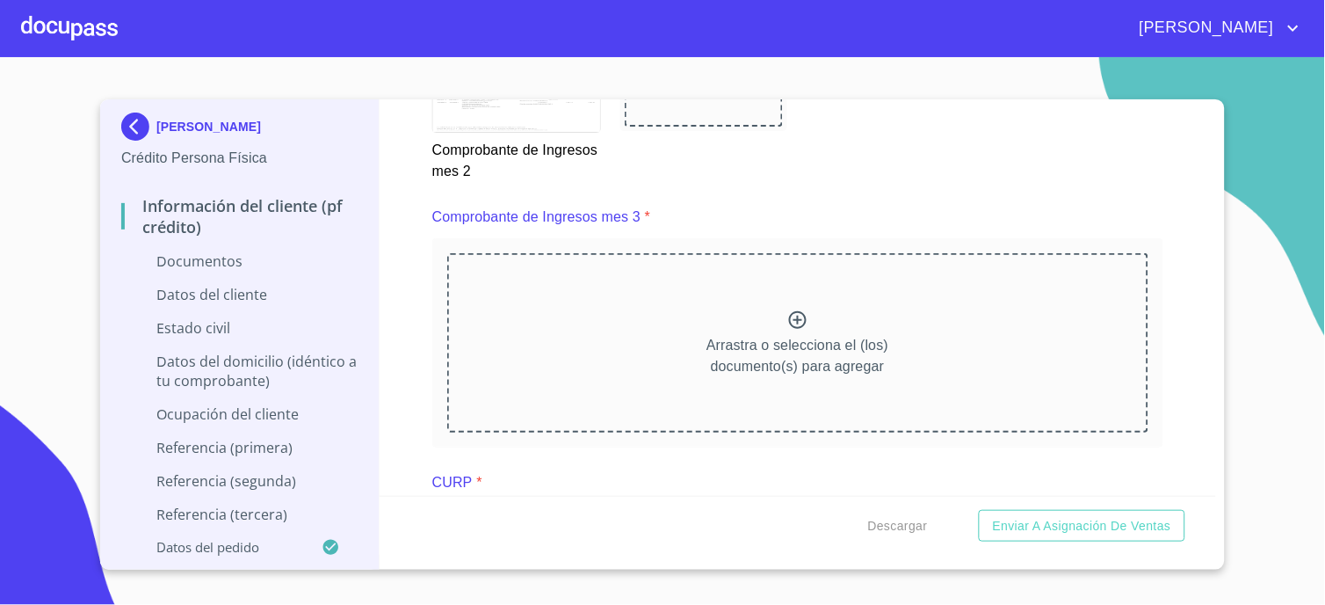
click at [788, 313] on icon at bounding box center [798, 319] width 21 height 21
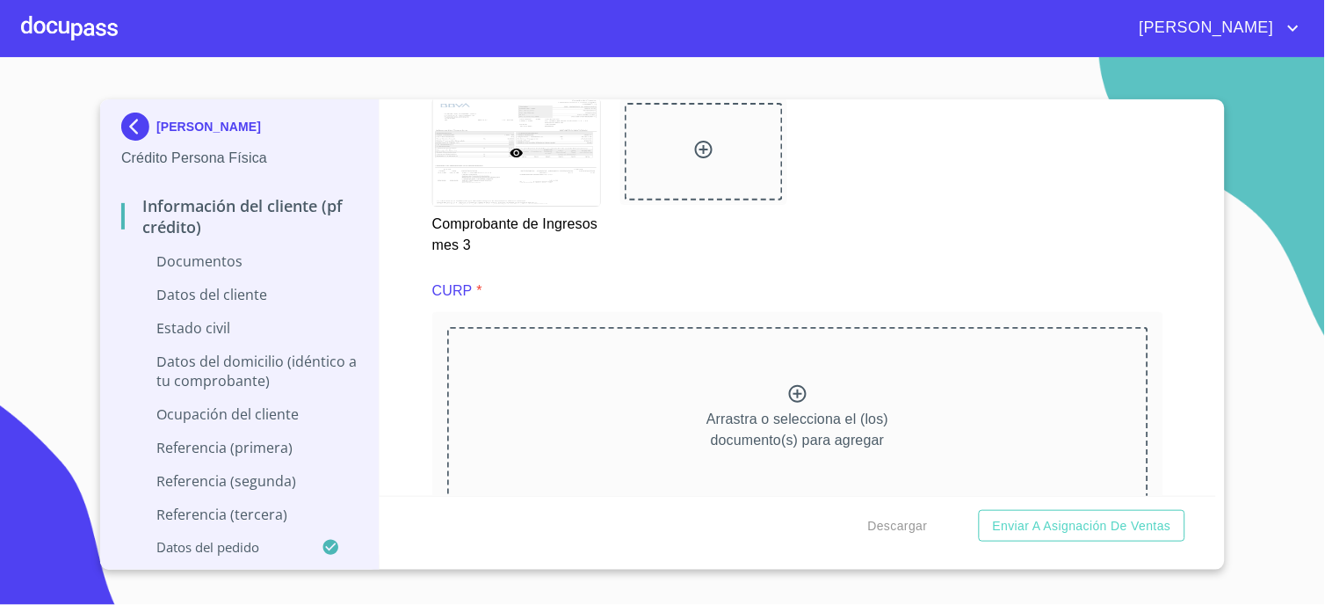
scroll to position [4004, 0]
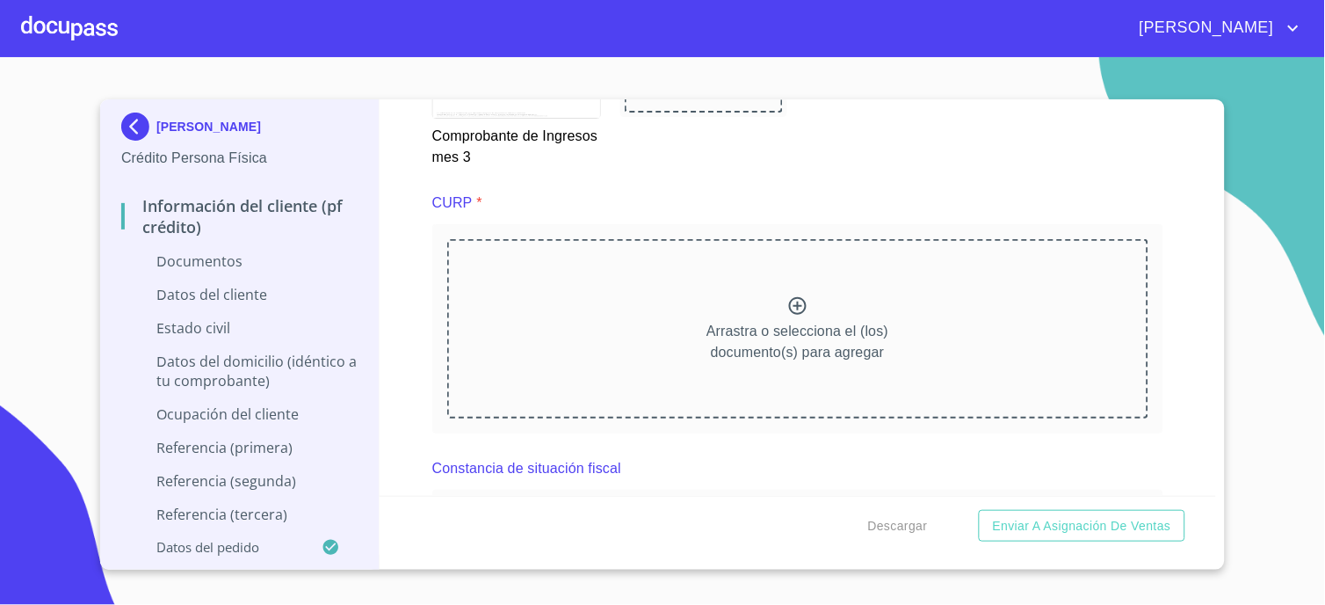
click at [792, 295] on icon at bounding box center [798, 305] width 21 height 21
click at [793, 297] on icon at bounding box center [798, 306] width 18 height 18
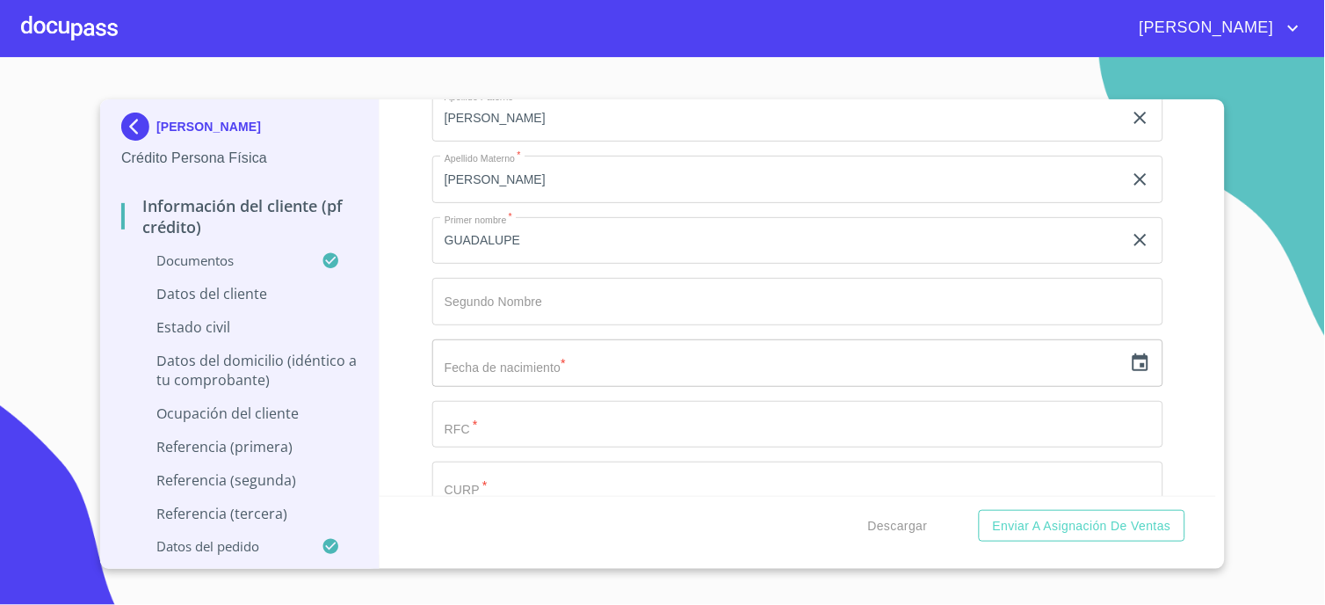
scroll to position [5175, 0]
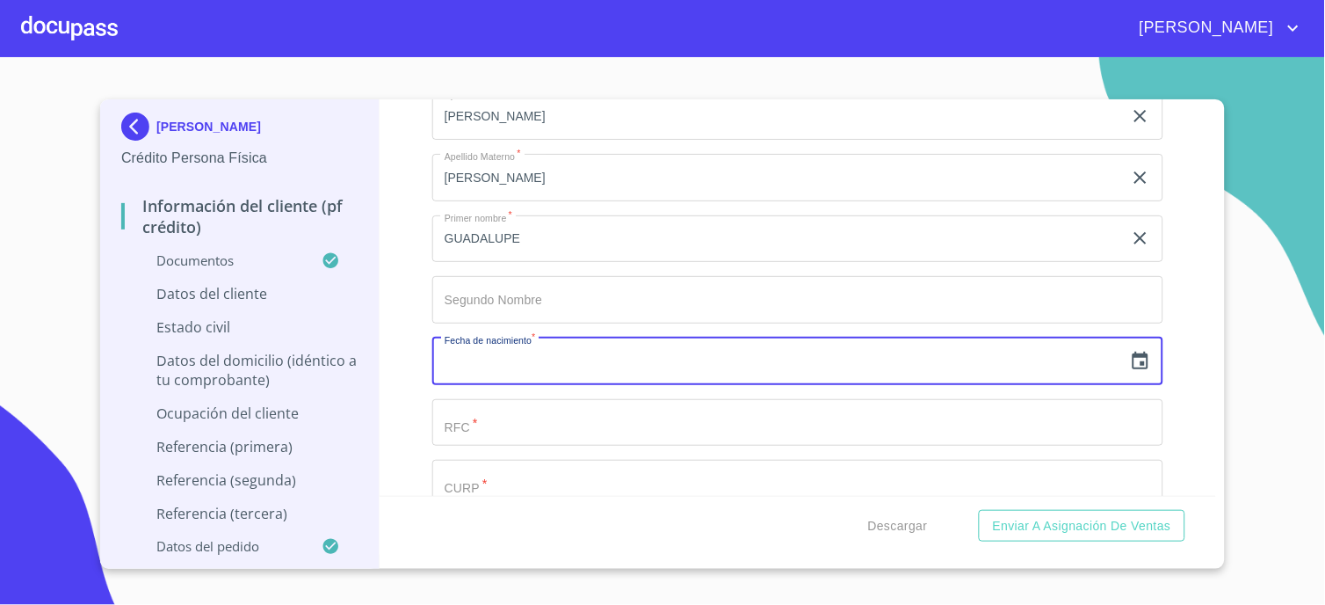
click at [494, 358] on input "text" at bounding box center [777, 361] width 691 height 47
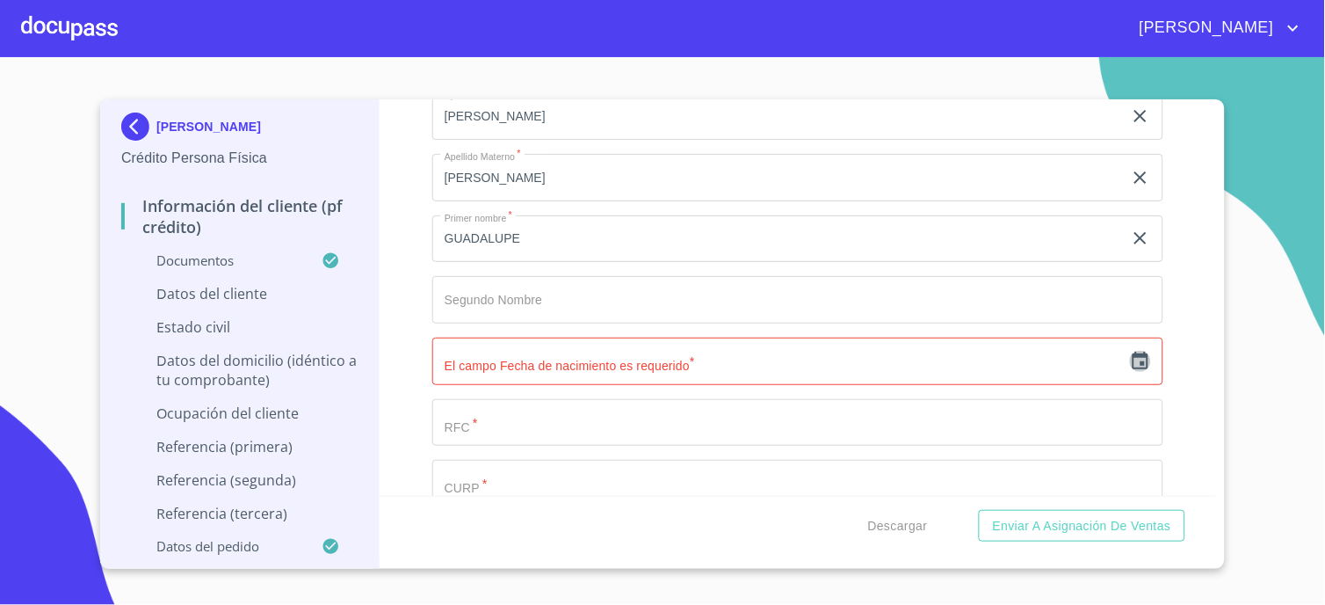
click at [1130, 352] on icon "button" at bounding box center [1140, 361] width 21 height 21
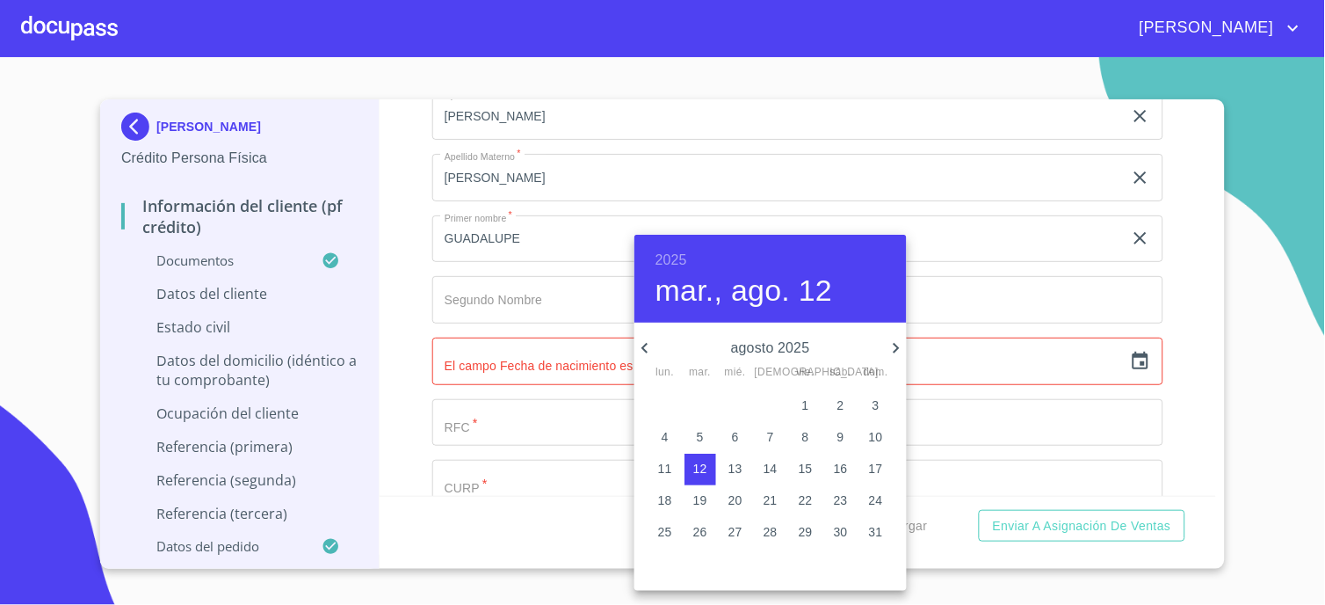
click at [671, 261] on h6 "2025" at bounding box center [672, 260] width 32 height 25
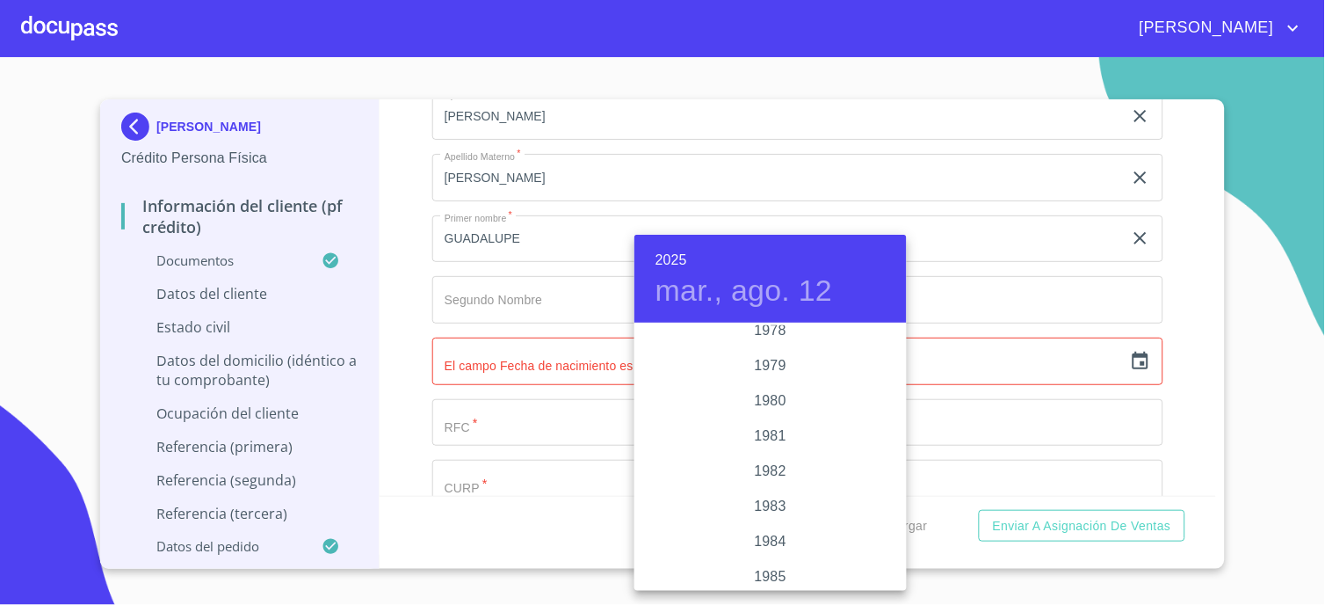
scroll to position [1848, 0]
click at [757, 396] on div "1979" at bounding box center [771, 393] width 272 height 35
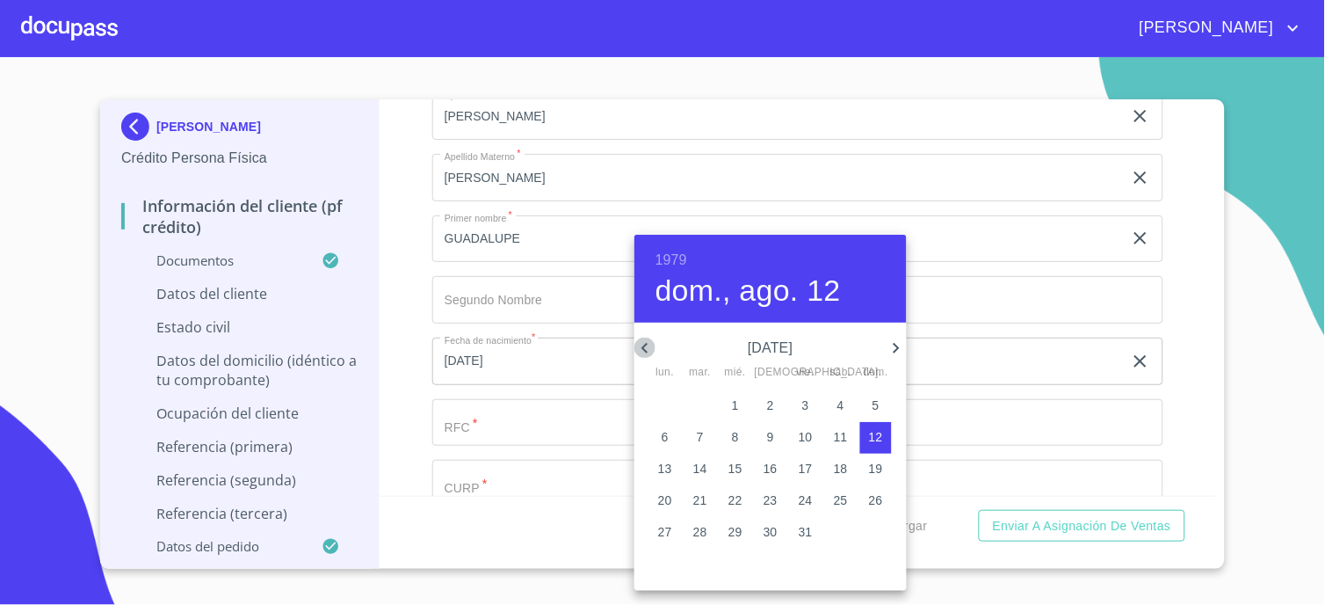
click at [647, 345] on icon "button" at bounding box center [645, 348] width 21 height 21
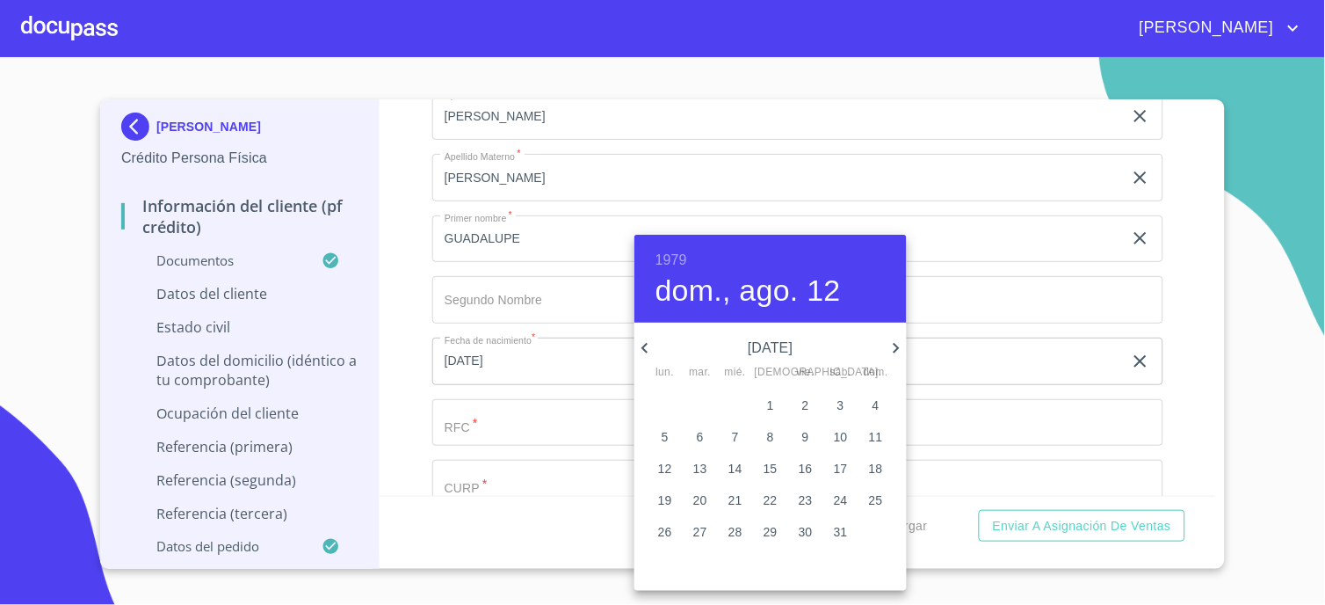
click at [647, 345] on icon "button" at bounding box center [645, 348] width 21 height 21
click at [769, 497] on p "25" at bounding box center [771, 500] width 14 height 18
type input "[DATE]"
click at [537, 417] on div at bounding box center [662, 302] width 1325 height 605
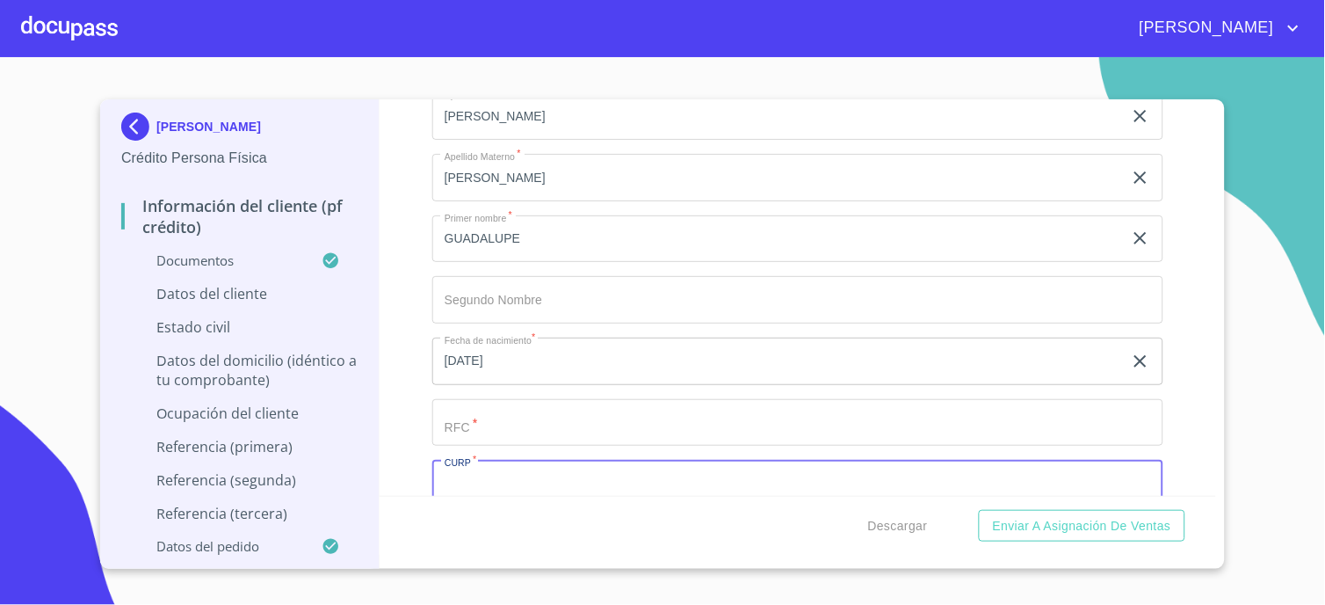
click at [530, 478] on input "Documento de identificación.   *" at bounding box center [797, 483] width 731 height 47
type input "GULG790125MJCZPD04"
click at [486, 140] on input "Documento de identificación.   *" at bounding box center [777, 115] width 691 height 47
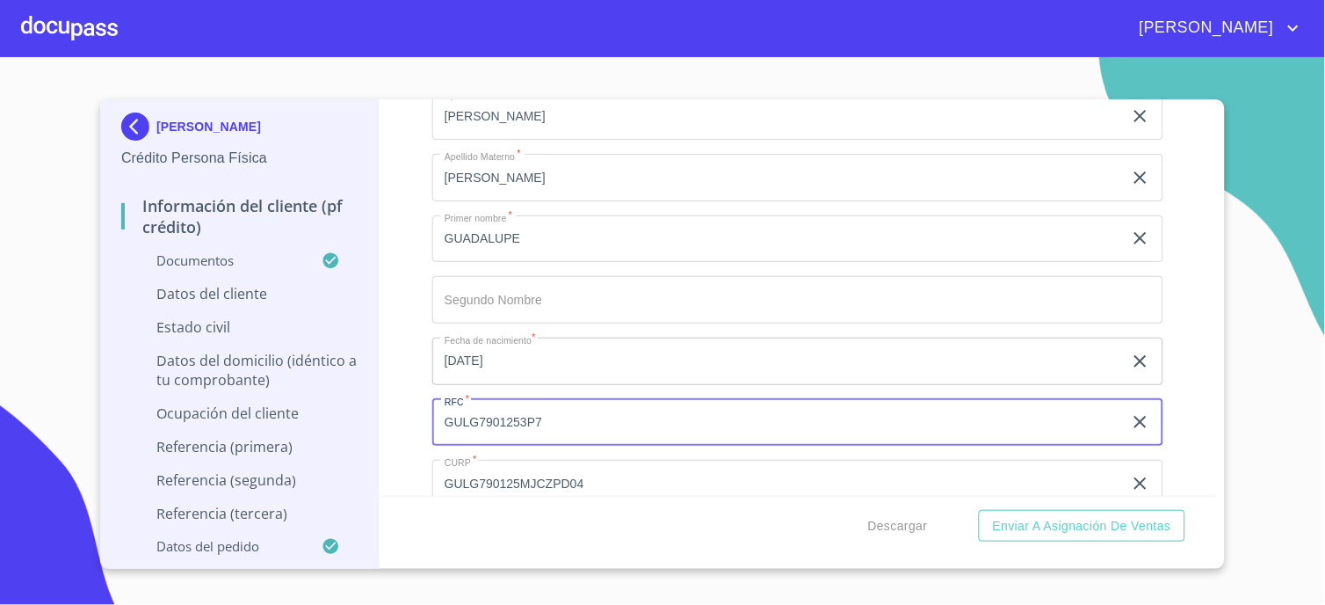
type input "GULG7901253P7"
click at [394, 475] on div "Información del cliente (PF crédito) Documentos Documento de identificación.   …" at bounding box center [799, 297] width 838 height 396
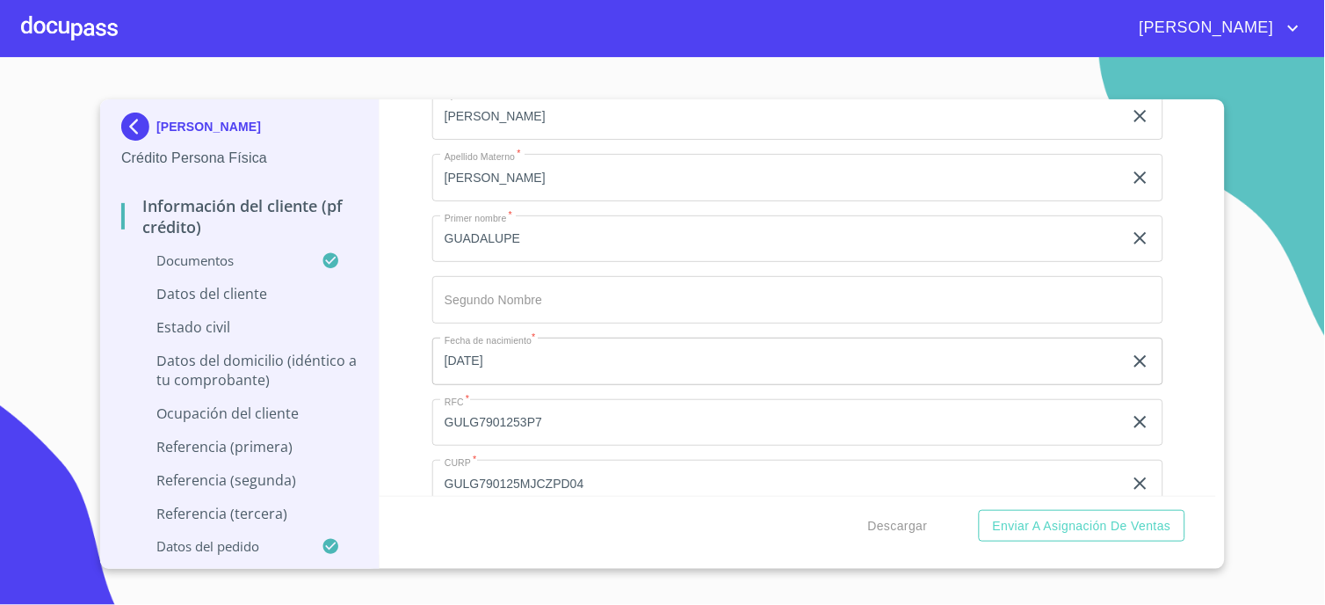
scroll to position [5371, 0]
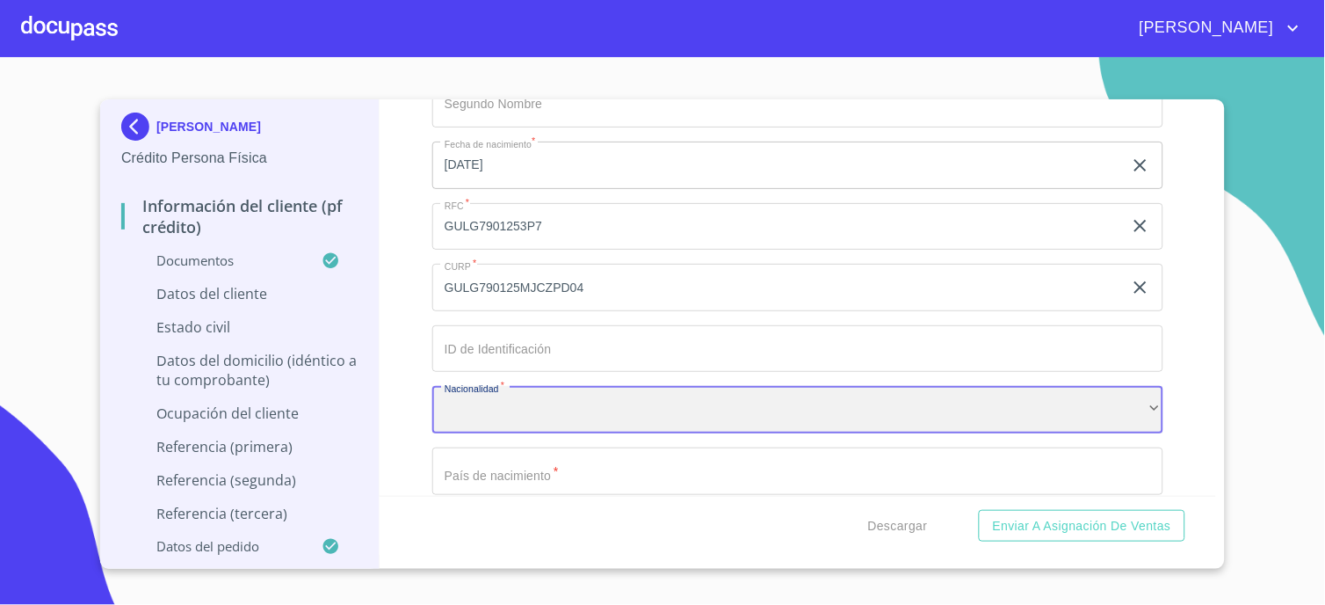
click at [481, 409] on div "​" at bounding box center [797, 409] width 731 height 47
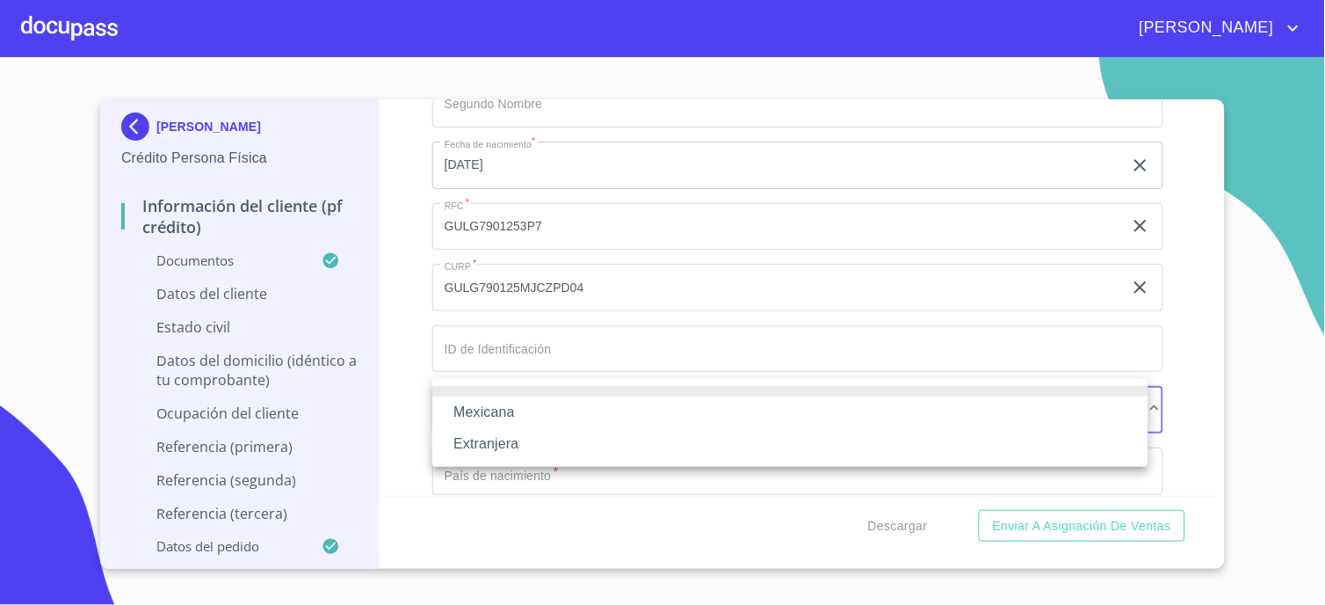
click at [483, 409] on li "Mexicana" at bounding box center [790, 412] width 716 height 32
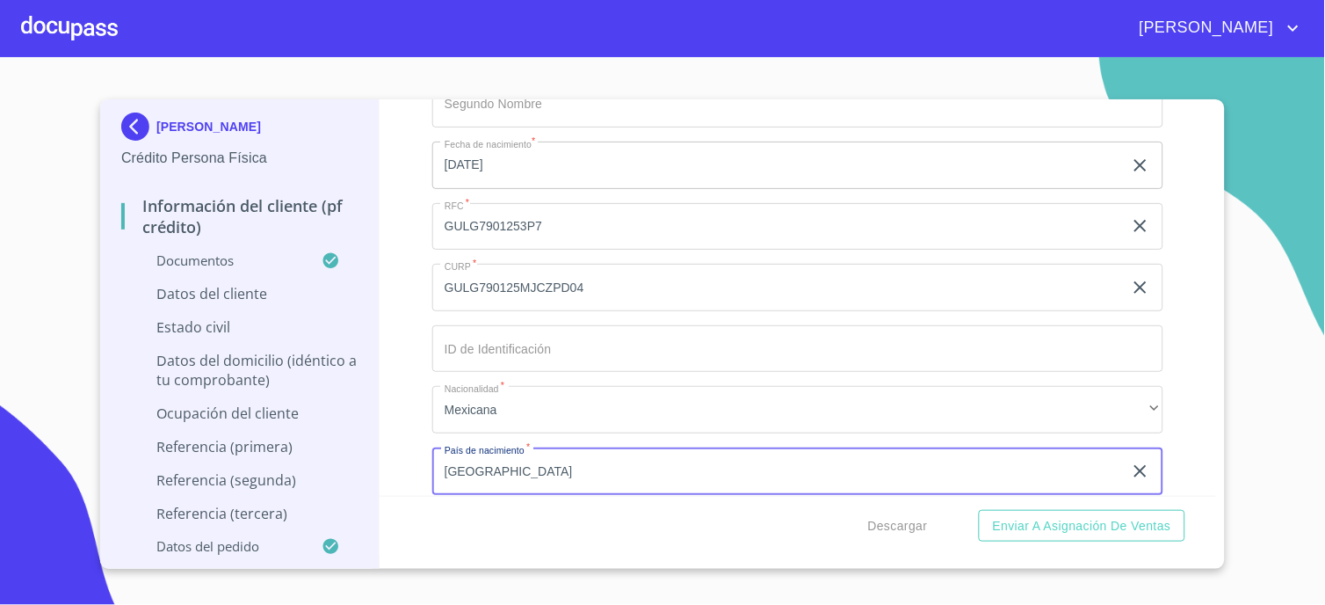
type input "[GEOGRAPHIC_DATA]"
click at [410, 436] on div "Información del cliente (PF crédito) Documentos Documento de identificación.   …" at bounding box center [799, 297] width 838 height 396
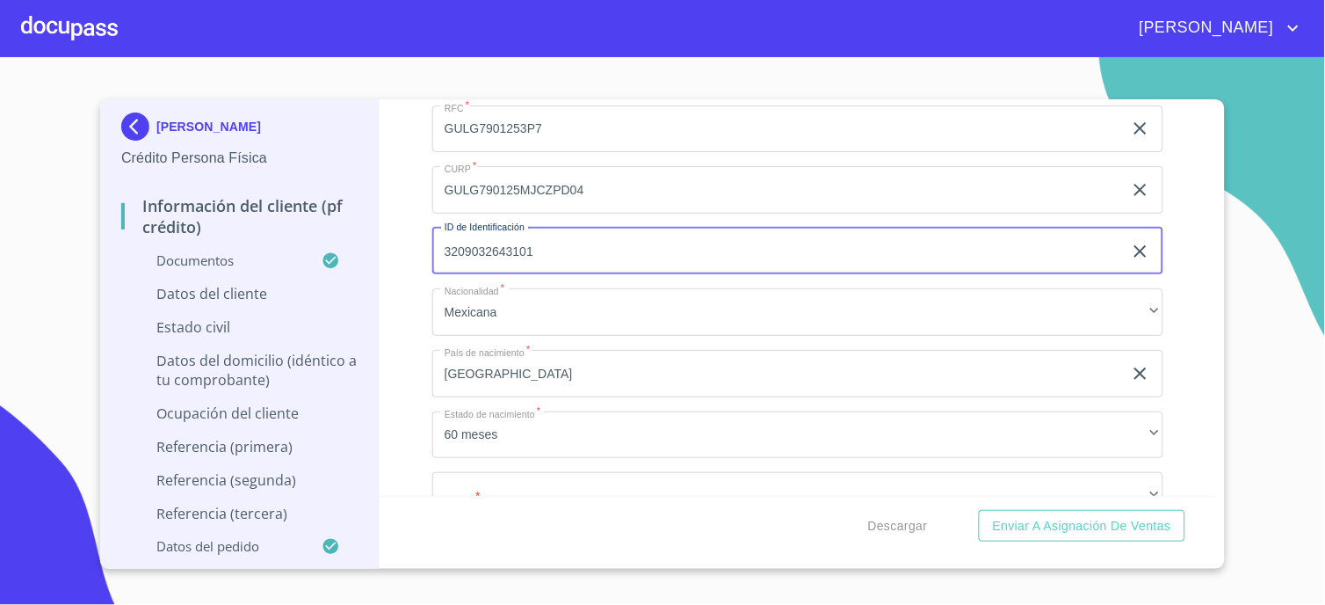
scroll to position [5664, 0]
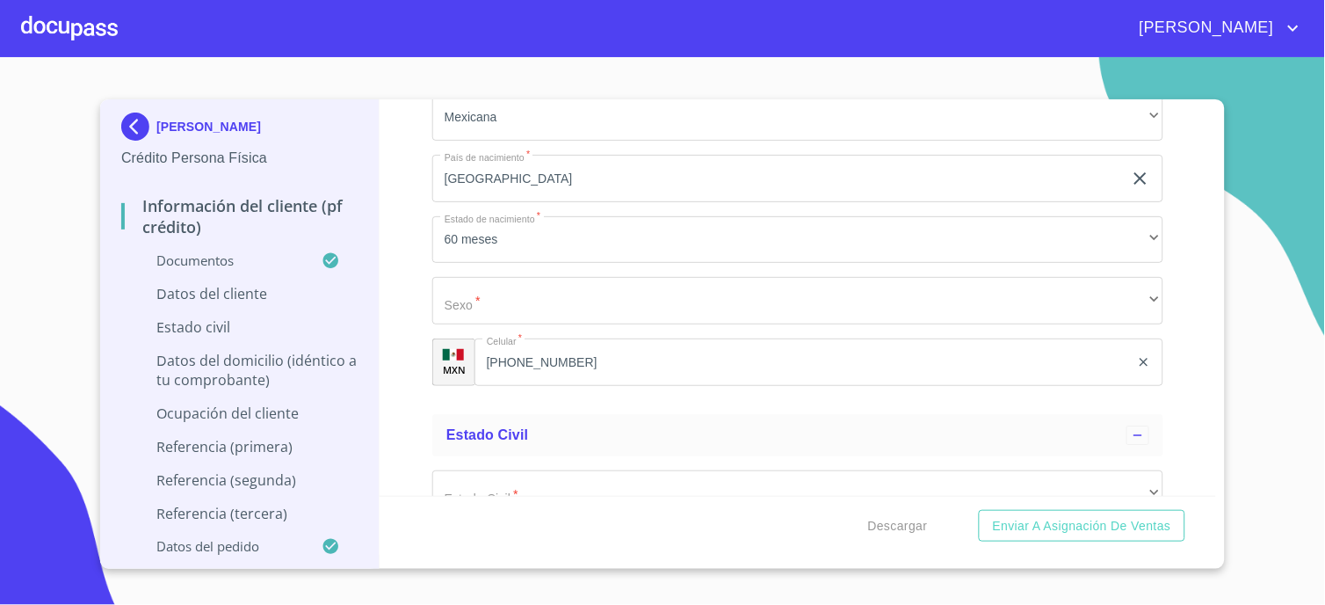
type input "3209032643101"
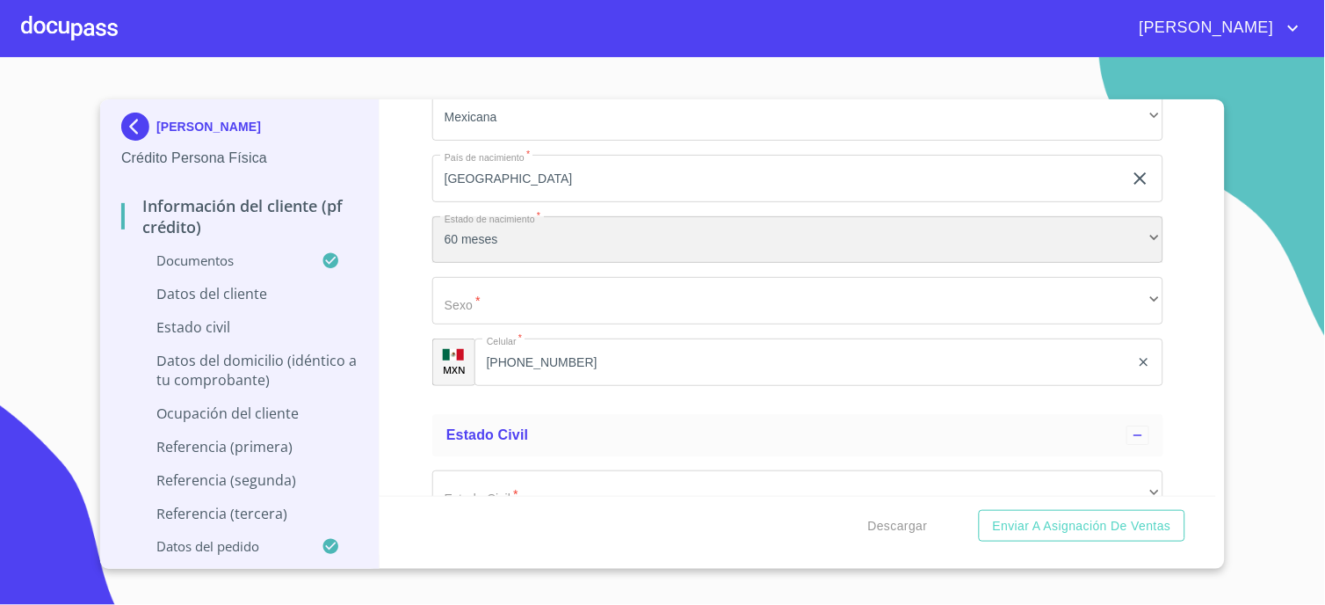
click at [471, 229] on div "60 meses" at bounding box center [797, 239] width 731 height 47
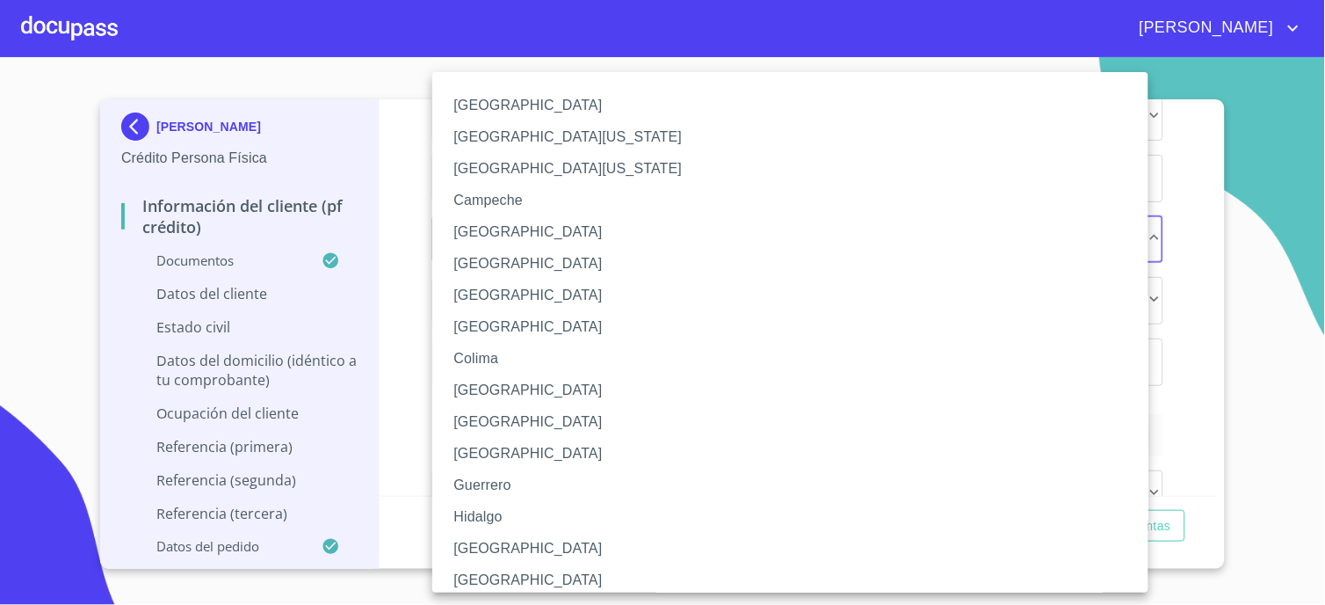
click at [425, 240] on div at bounding box center [662, 302] width 1325 height 605
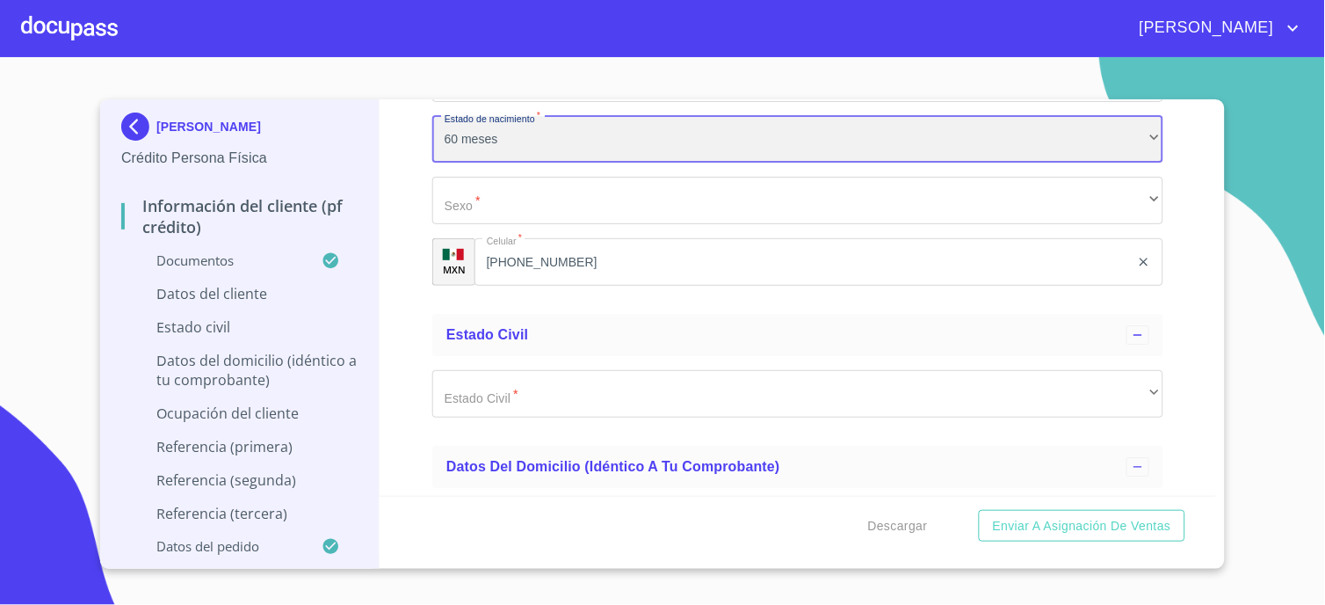
scroll to position [5761, 0]
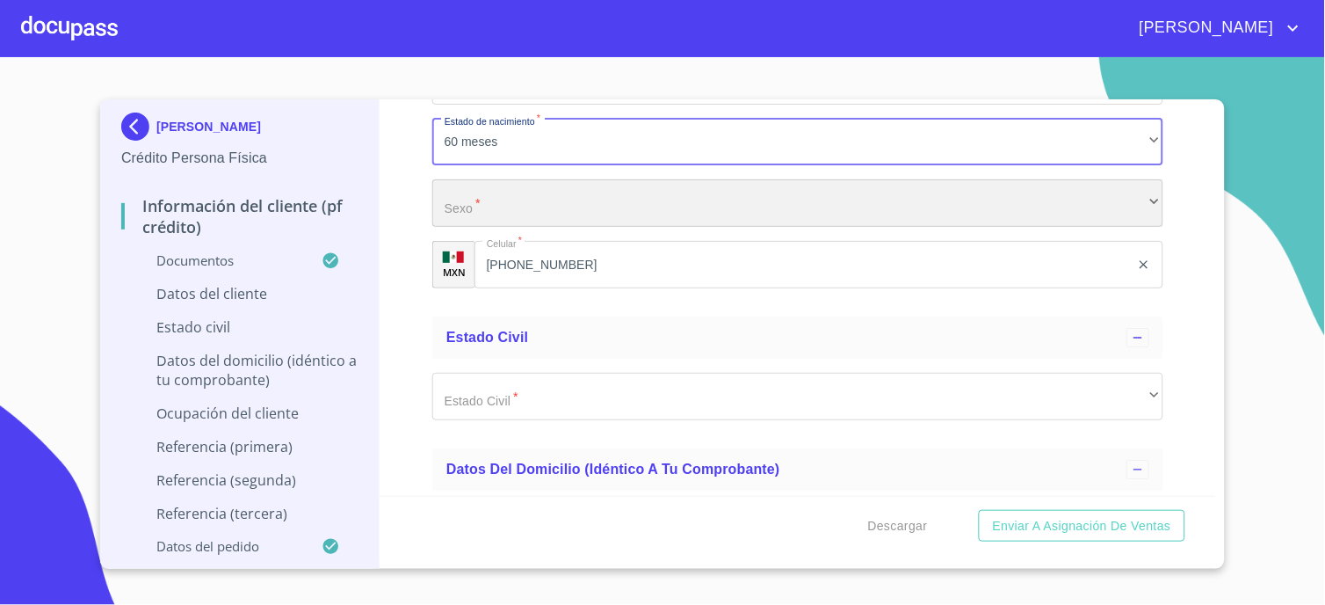
click at [475, 195] on div "​" at bounding box center [797, 202] width 731 height 47
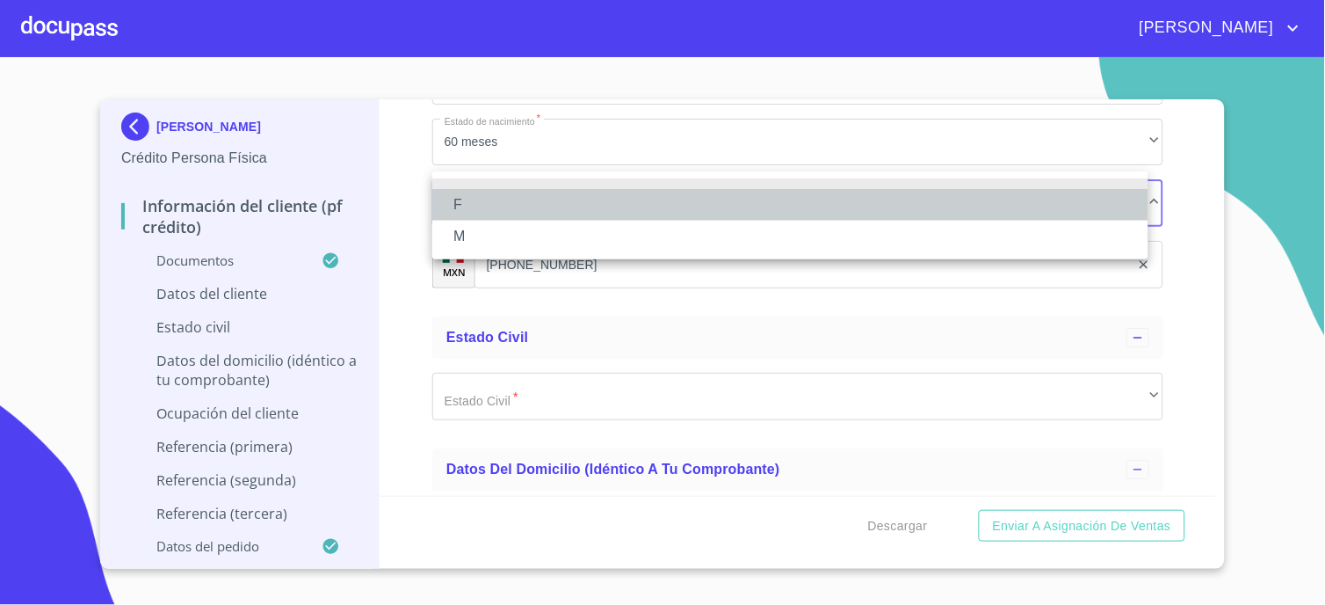
click at [475, 209] on li "F" at bounding box center [790, 205] width 716 height 32
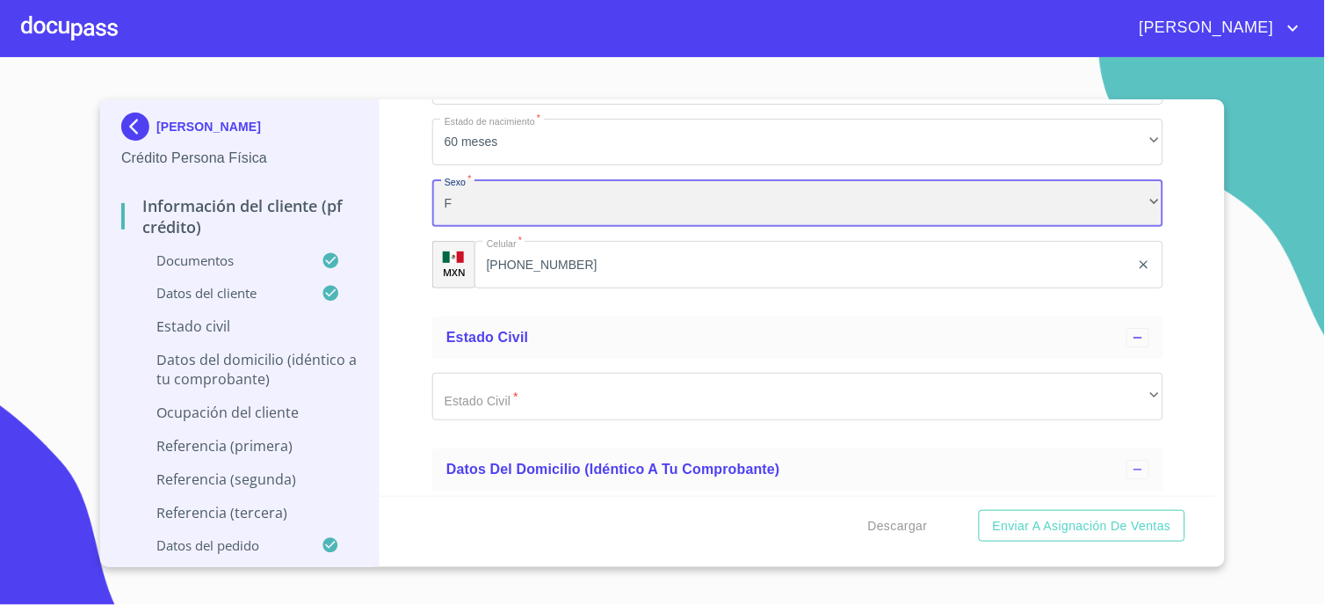
scroll to position [5566, 0]
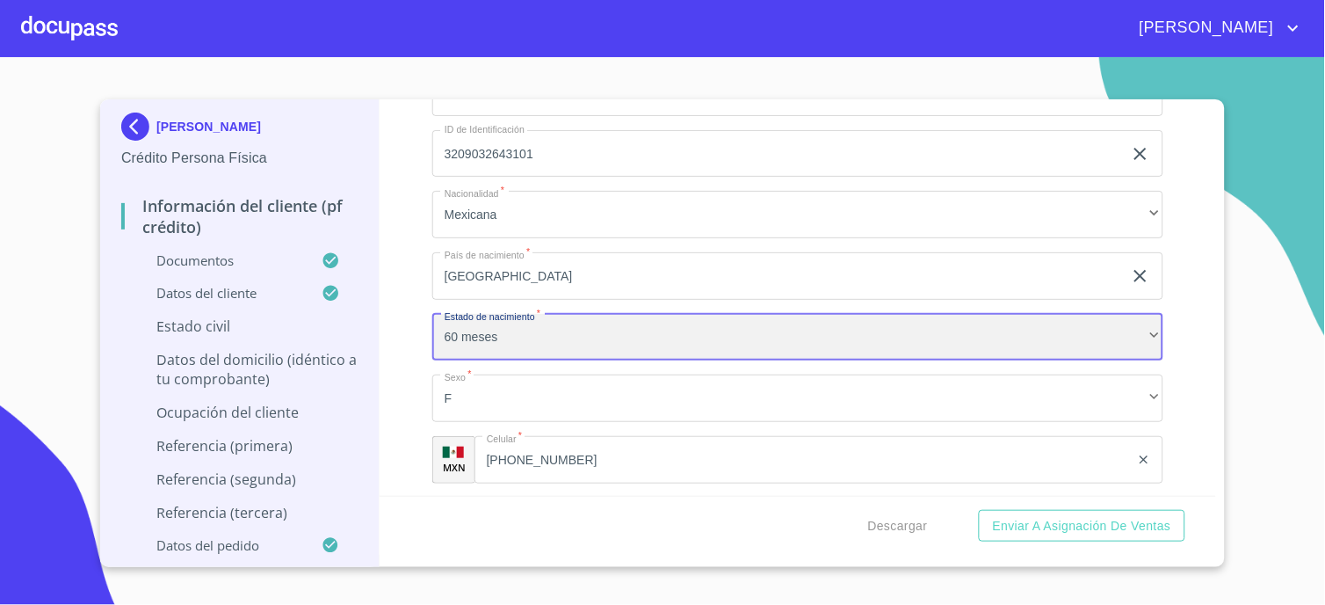
click at [468, 314] on div "60 meses" at bounding box center [797, 337] width 731 height 47
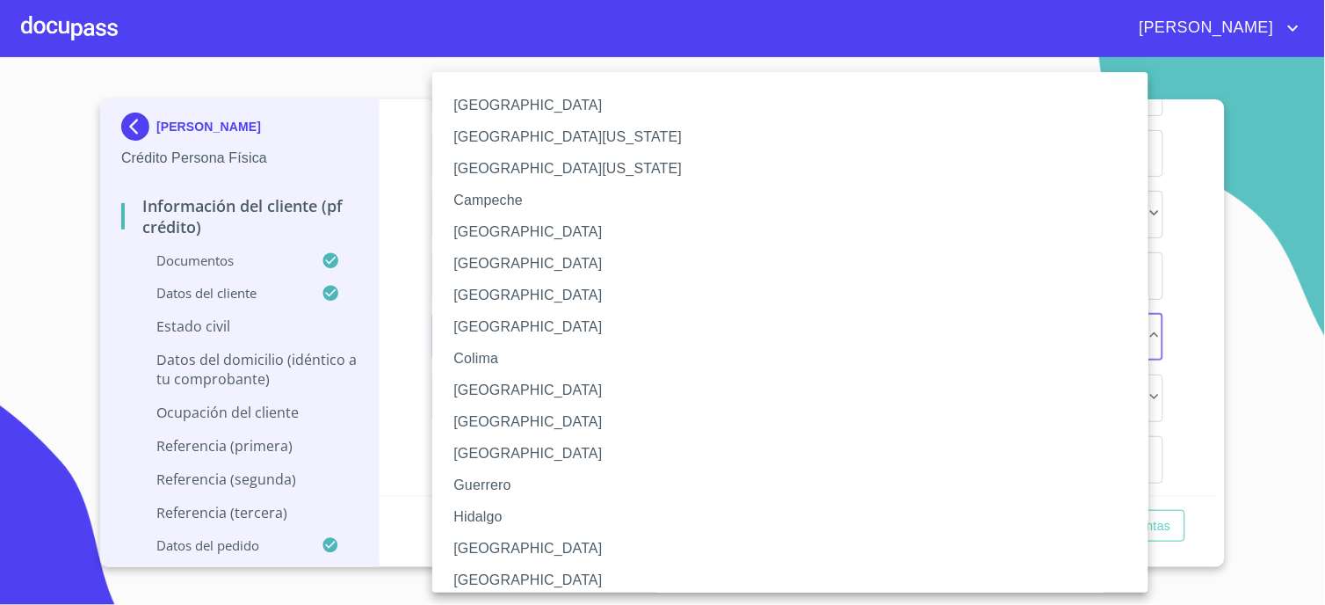
click at [485, 547] on li "[GEOGRAPHIC_DATA]" at bounding box center [797, 549] width 731 height 32
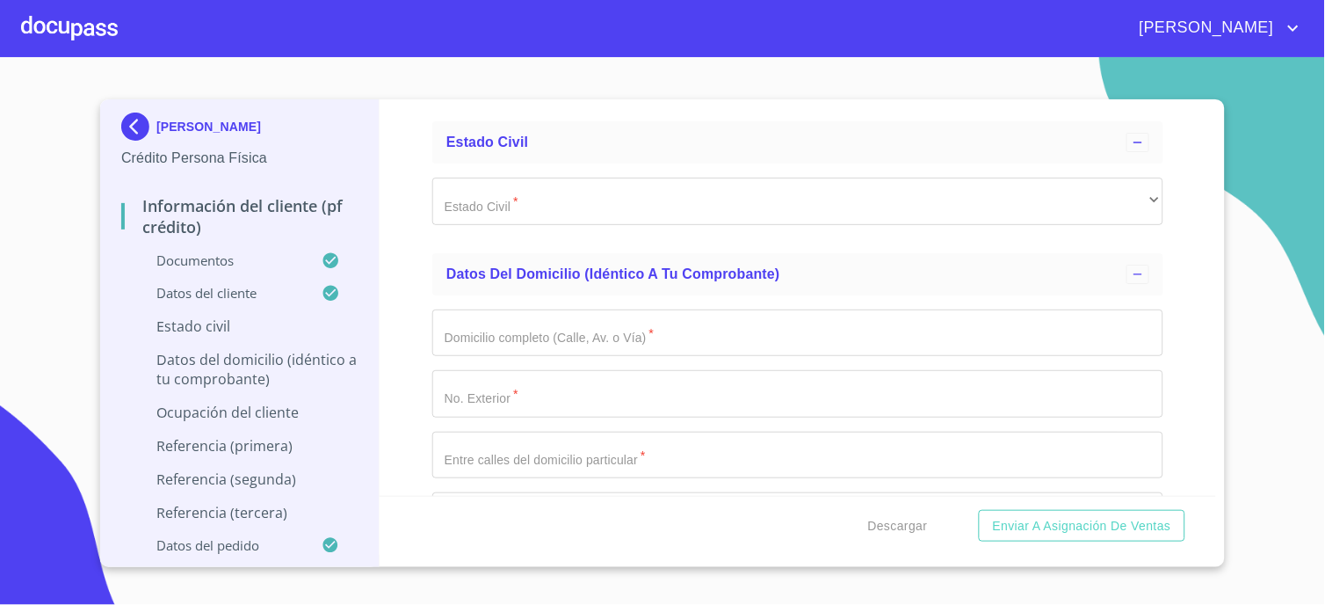
scroll to position [5859, 0]
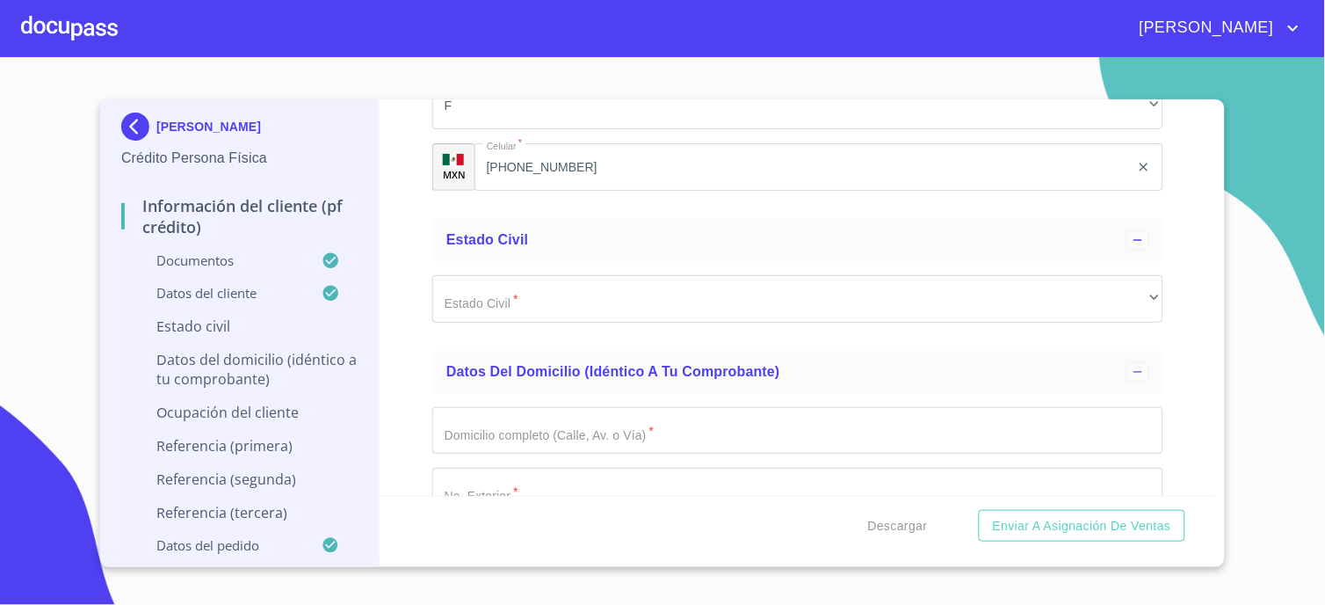
click at [426, 344] on div "Información del cliente (PF crédito) Documentos Documento de identificación.   …" at bounding box center [799, 297] width 838 height 396
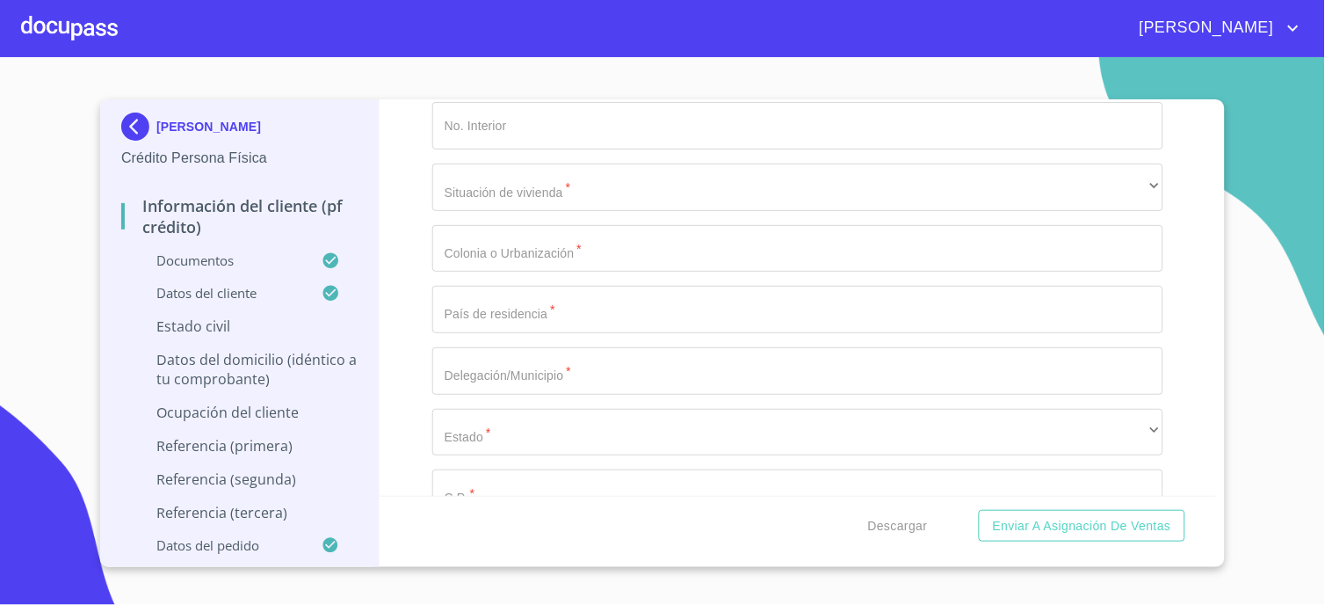
scroll to position [6348, 0]
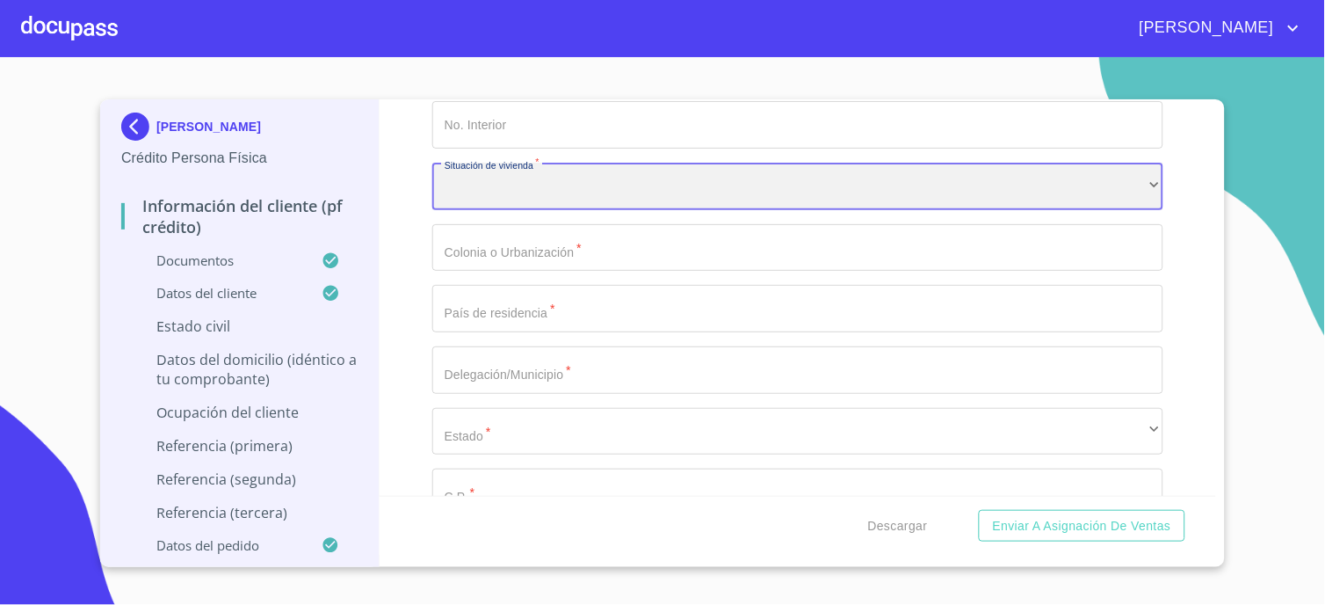
click at [483, 191] on div "​" at bounding box center [797, 186] width 731 height 47
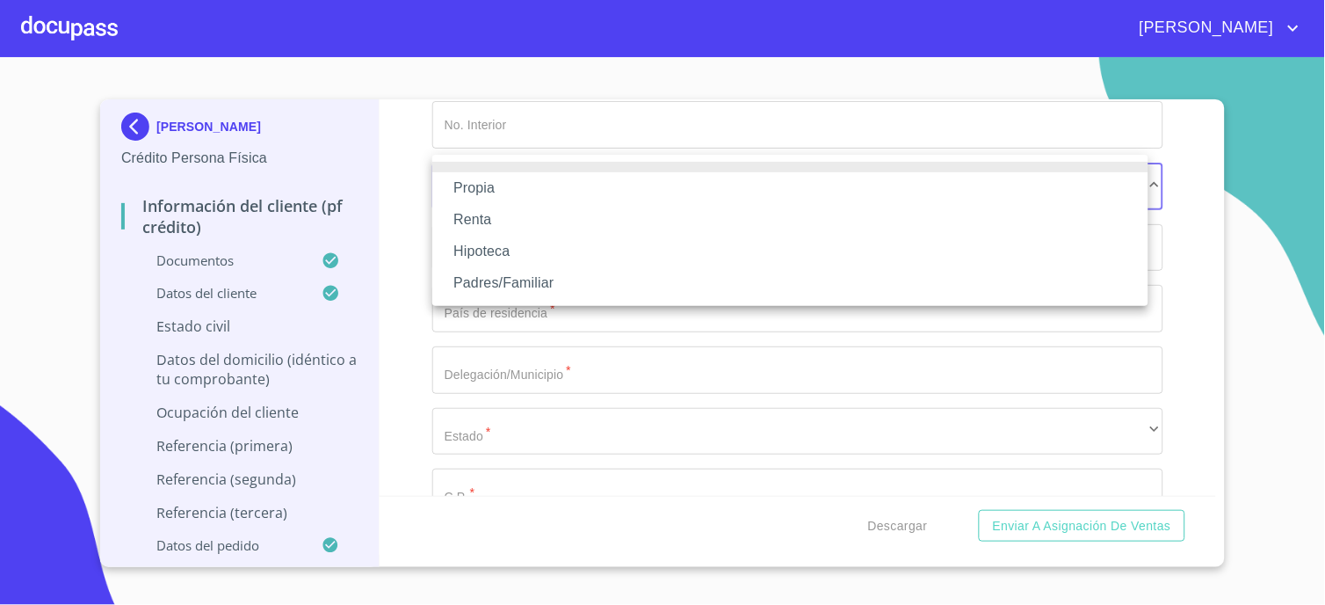
click at [515, 281] on li "Padres/Familiar" at bounding box center [790, 283] width 716 height 32
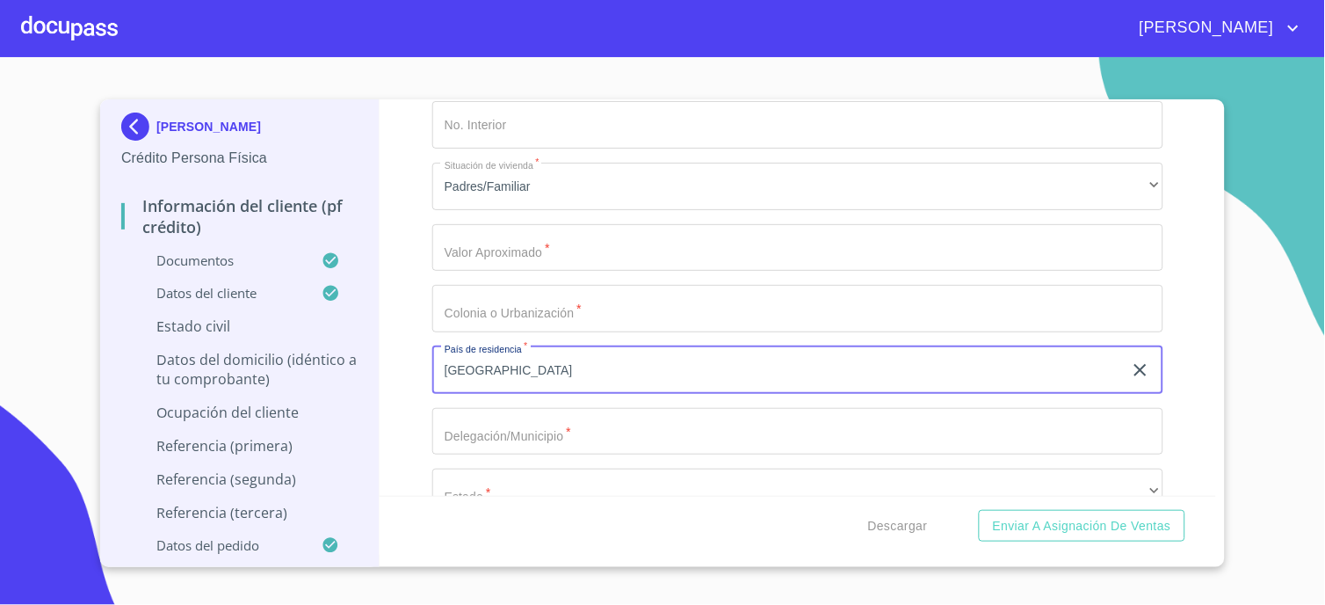
type input "[GEOGRAPHIC_DATA]"
click at [400, 398] on div "Información del cliente (PF crédito) Documentos Documento de identificación.   …" at bounding box center [799, 297] width 838 height 396
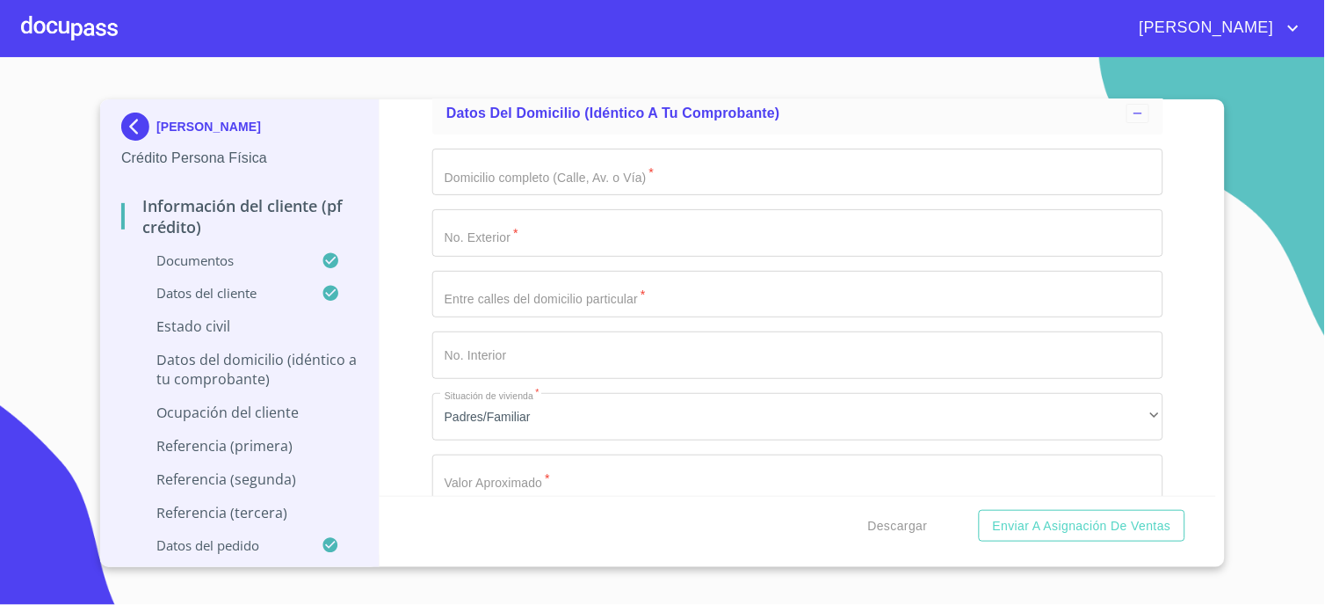
scroll to position [6152, 0]
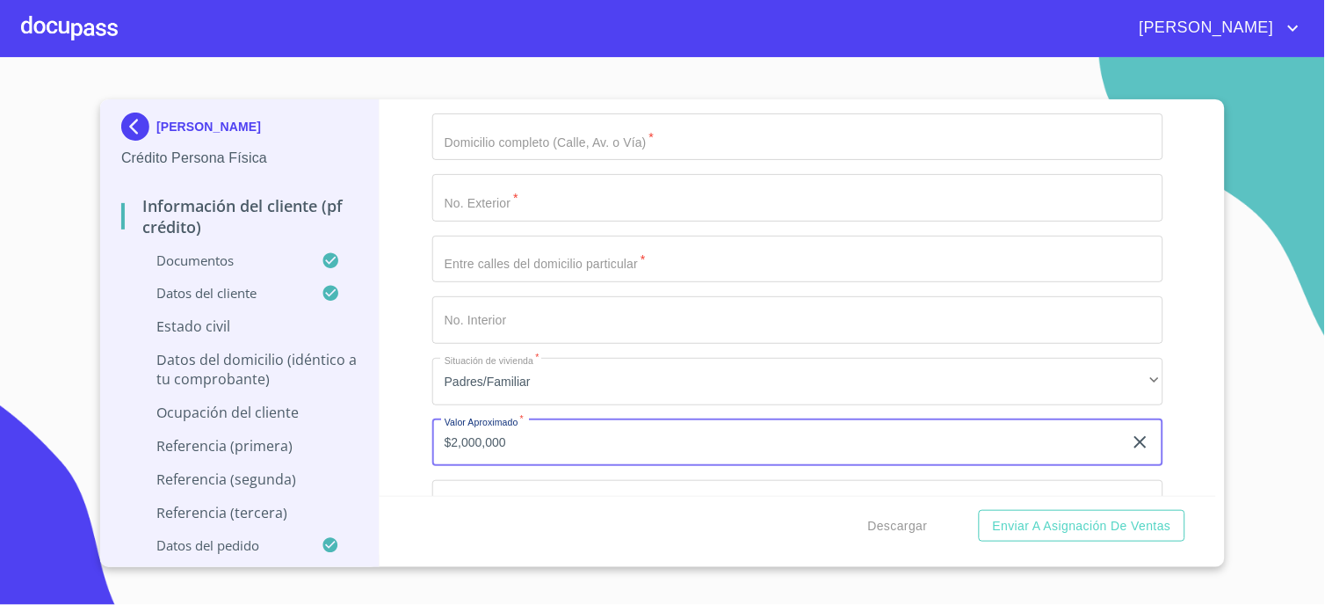
type input "$2,000,000"
click at [420, 301] on div "Información del cliente (PF crédito) Documentos Documento de identificación.   …" at bounding box center [799, 297] width 838 height 396
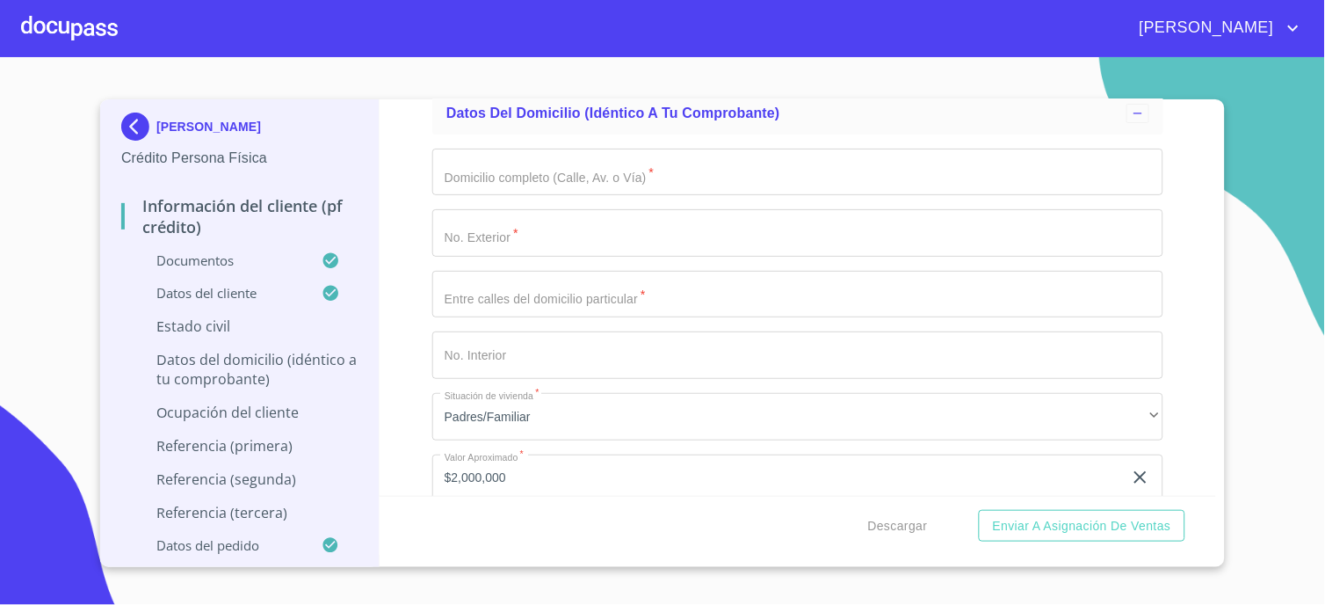
scroll to position [5956, 0]
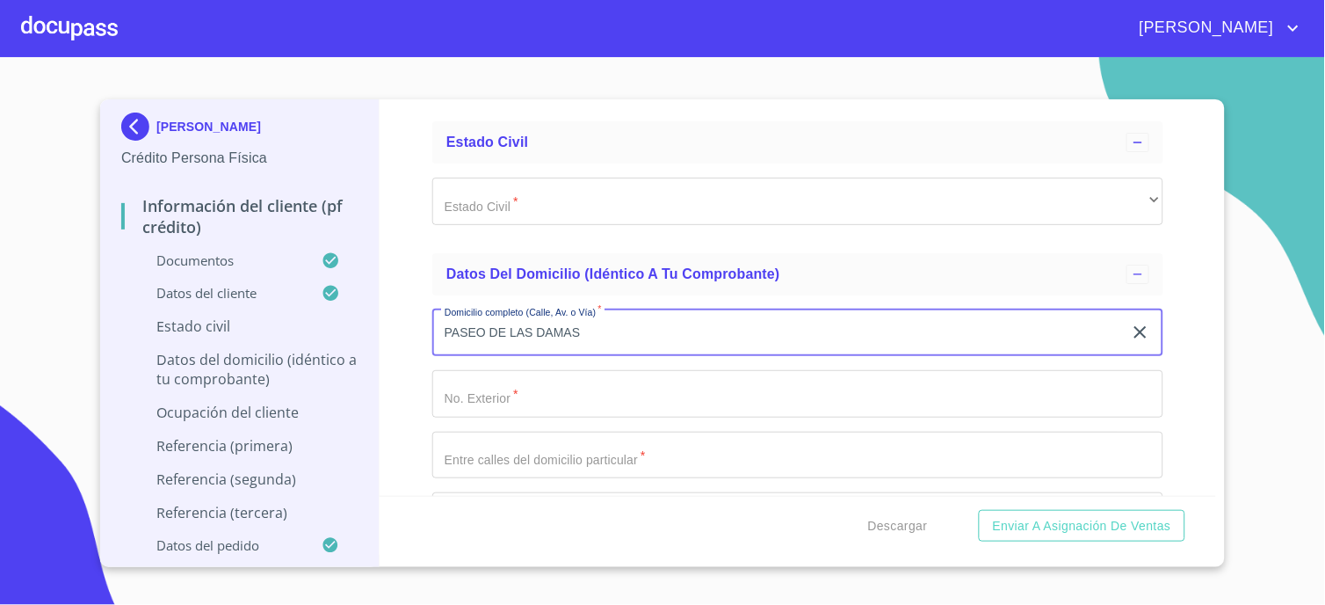
type input "PASEO DE LAS DAMAS"
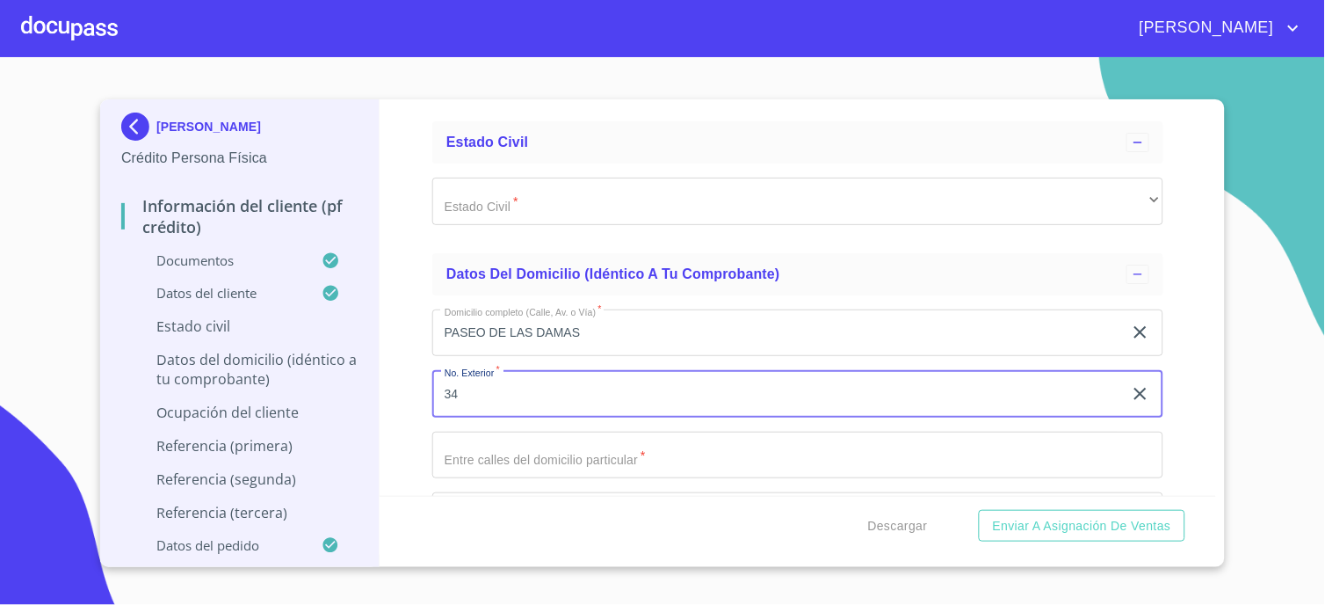
type input "34"
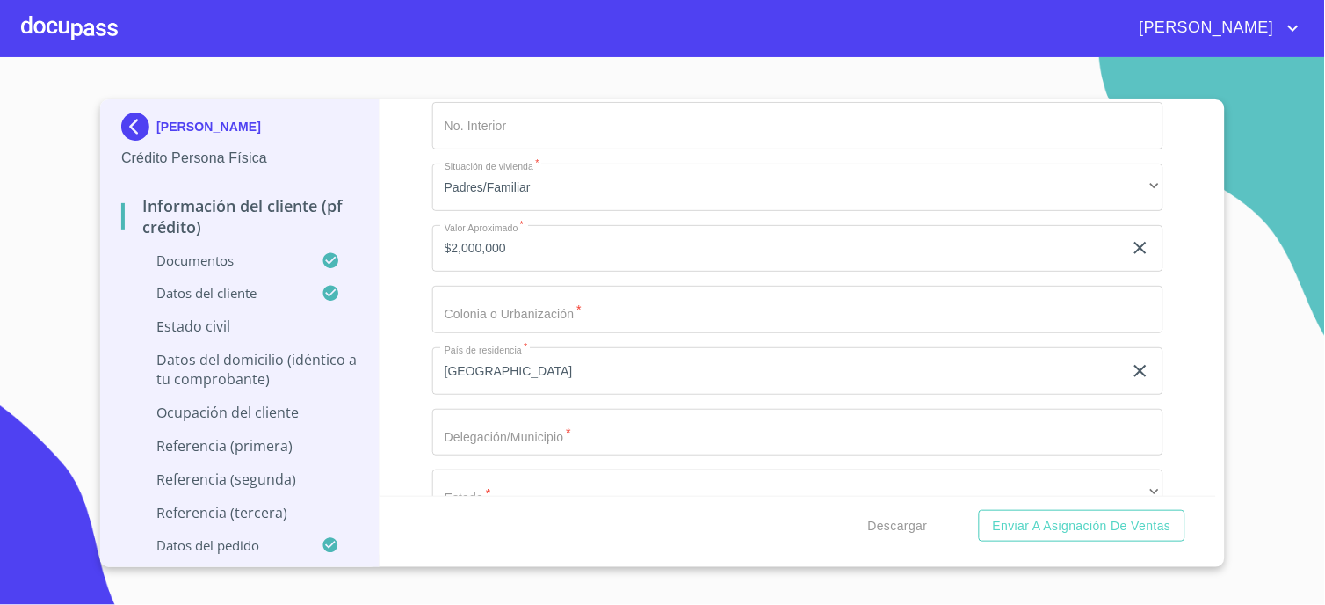
scroll to position [6348, 0]
type input "PASEO DE LA FAMILIA"
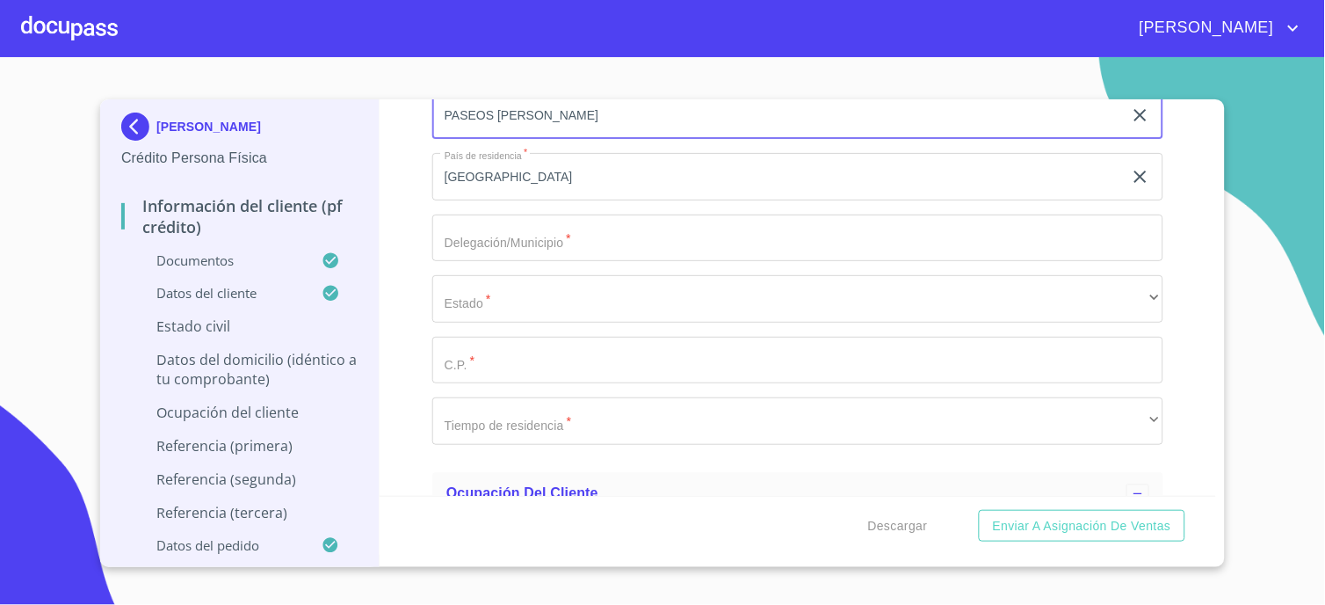
scroll to position [6543, 0]
type input "PASEOS [PERSON_NAME]"
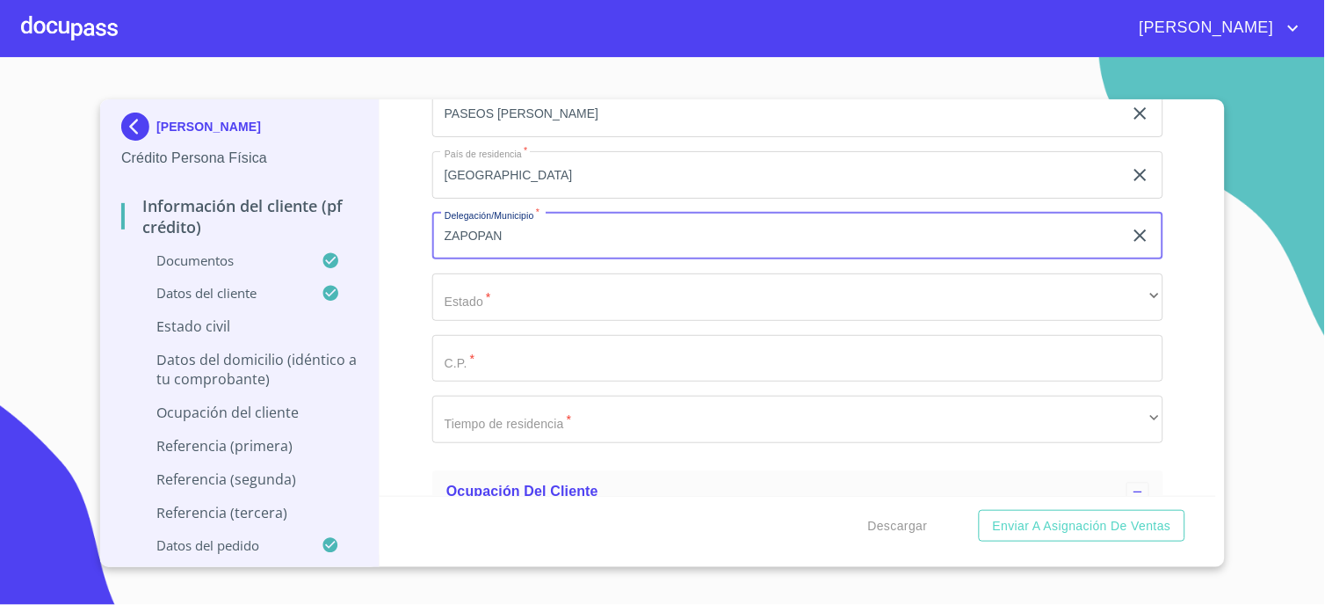
type input "ZAPOPAN"
click at [389, 308] on div "Información del cliente (PF crédito) Documentos Documento de identificación.   …" at bounding box center [799, 297] width 838 height 396
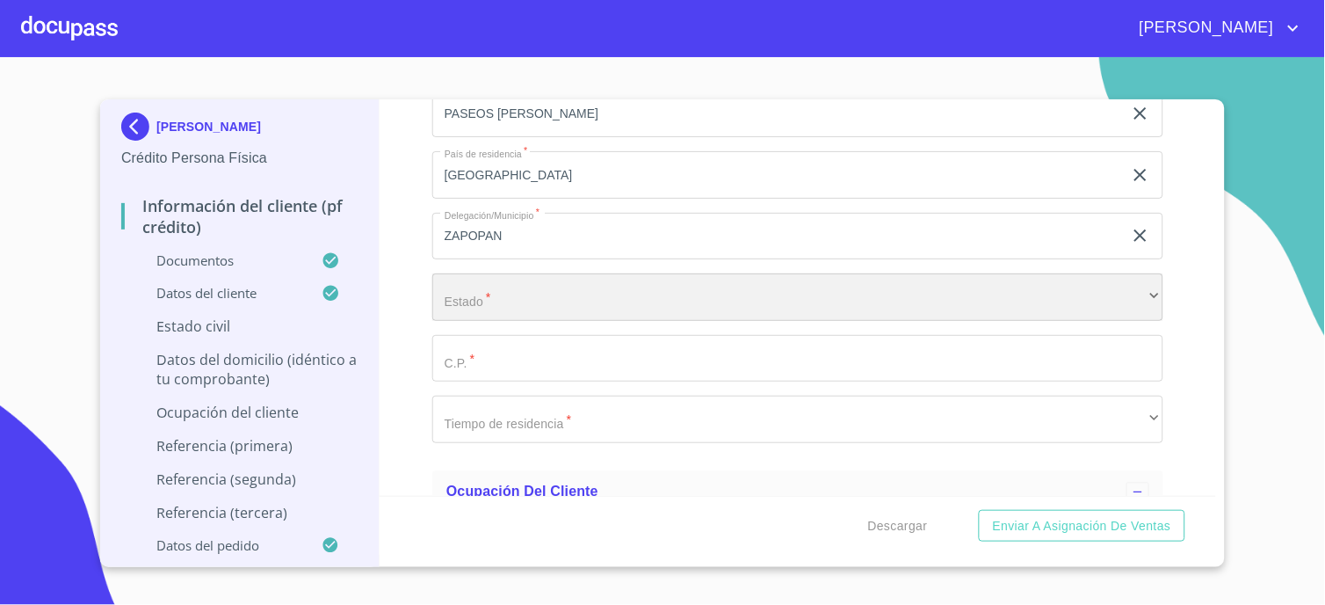
click at [463, 283] on div "​" at bounding box center [797, 296] width 731 height 47
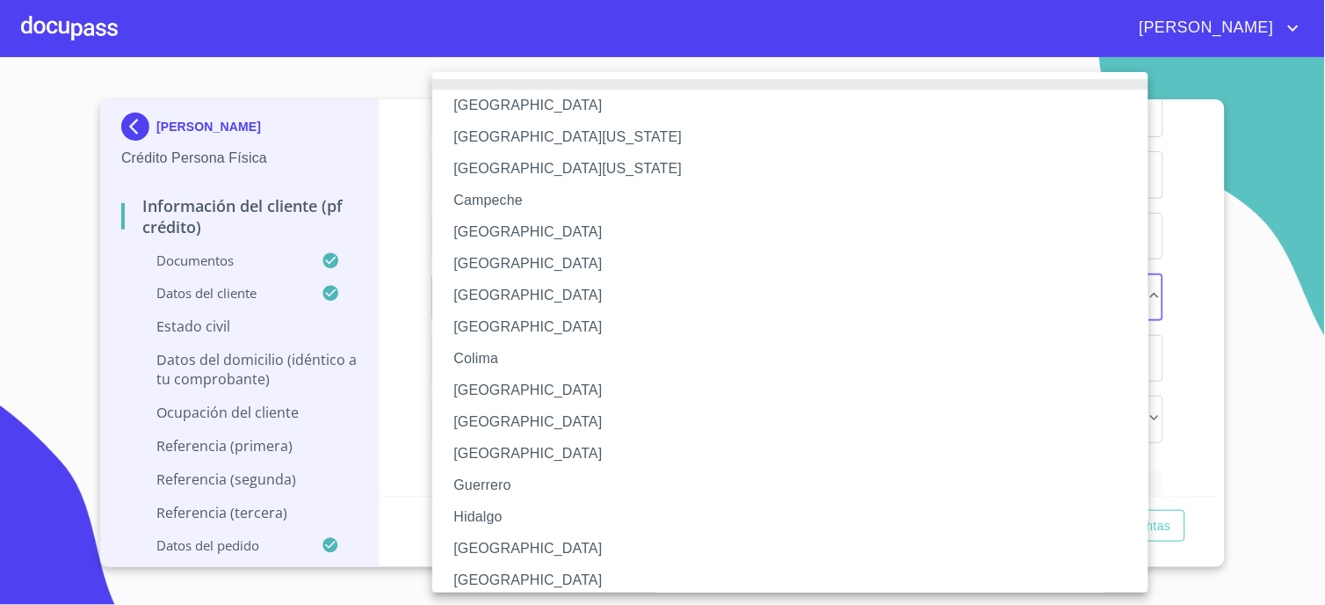
drag, startPoint x: 487, startPoint y: 541, endPoint x: 489, endPoint y: 522, distance: 19.4
click at [488, 542] on li "[GEOGRAPHIC_DATA]" at bounding box center [797, 549] width 731 height 32
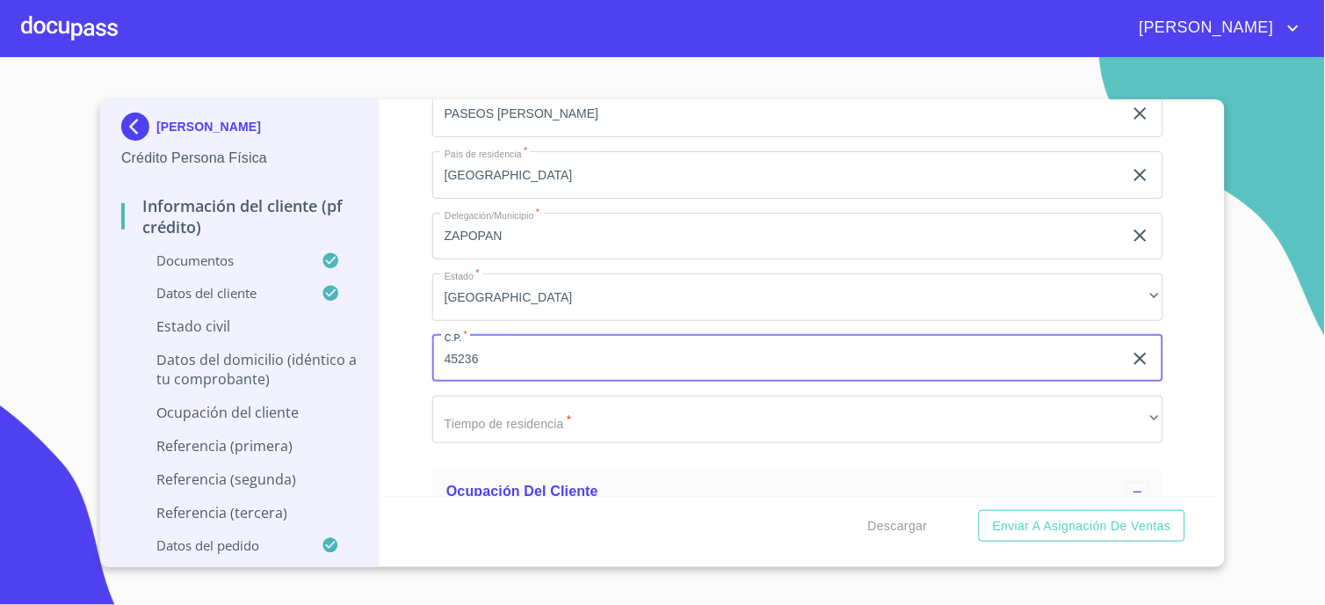
type input "45236"
click at [397, 406] on div "Información del cliente (PF crédito) Documentos Documento de identificación.   …" at bounding box center [799, 297] width 838 height 396
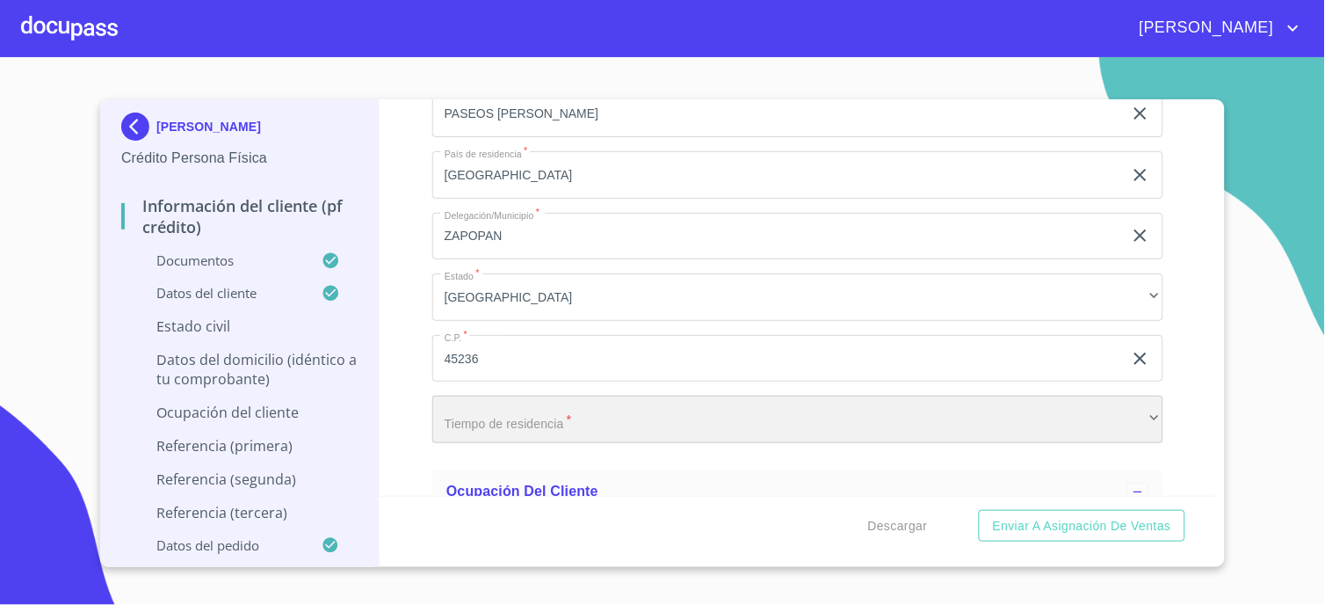
click at [442, 399] on div "​" at bounding box center [797, 419] width 731 height 47
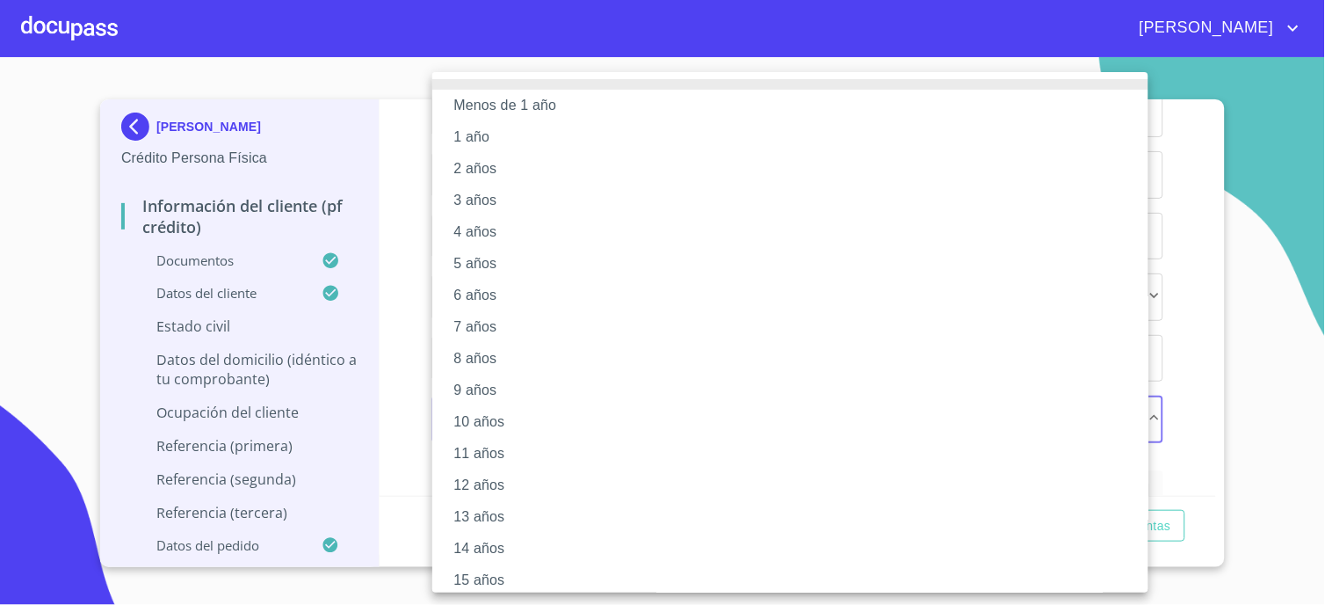
click at [418, 397] on div at bounding box center [662, 302] width 1325 height 605
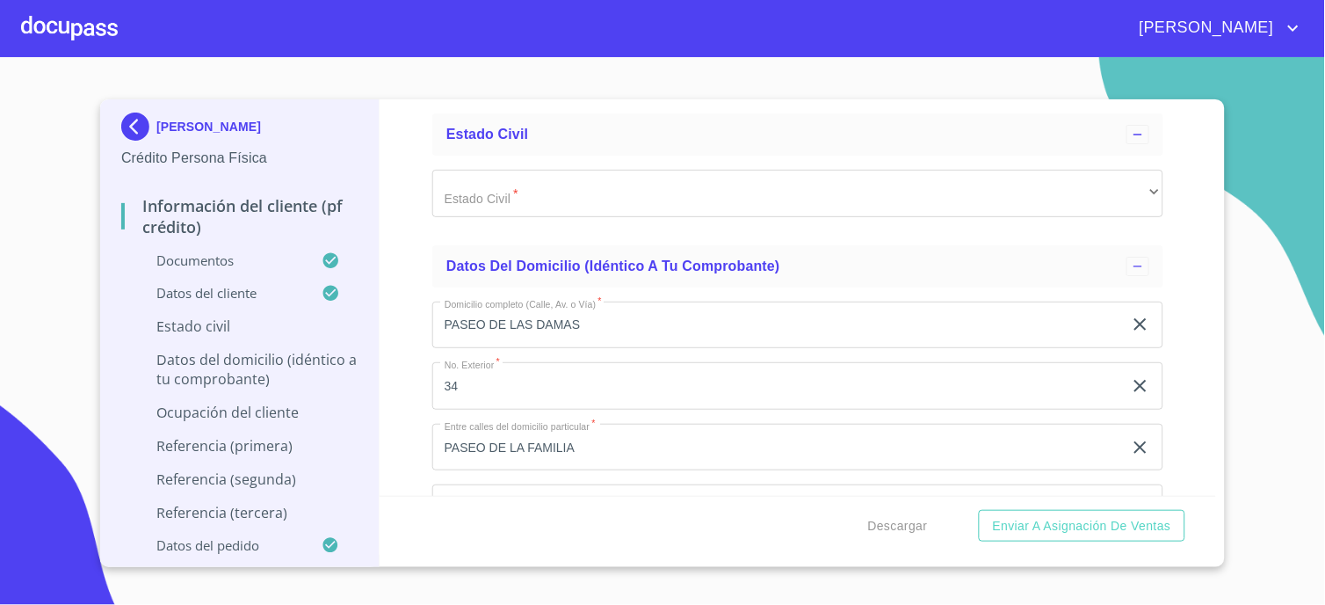
scroll to position [5956, 0]
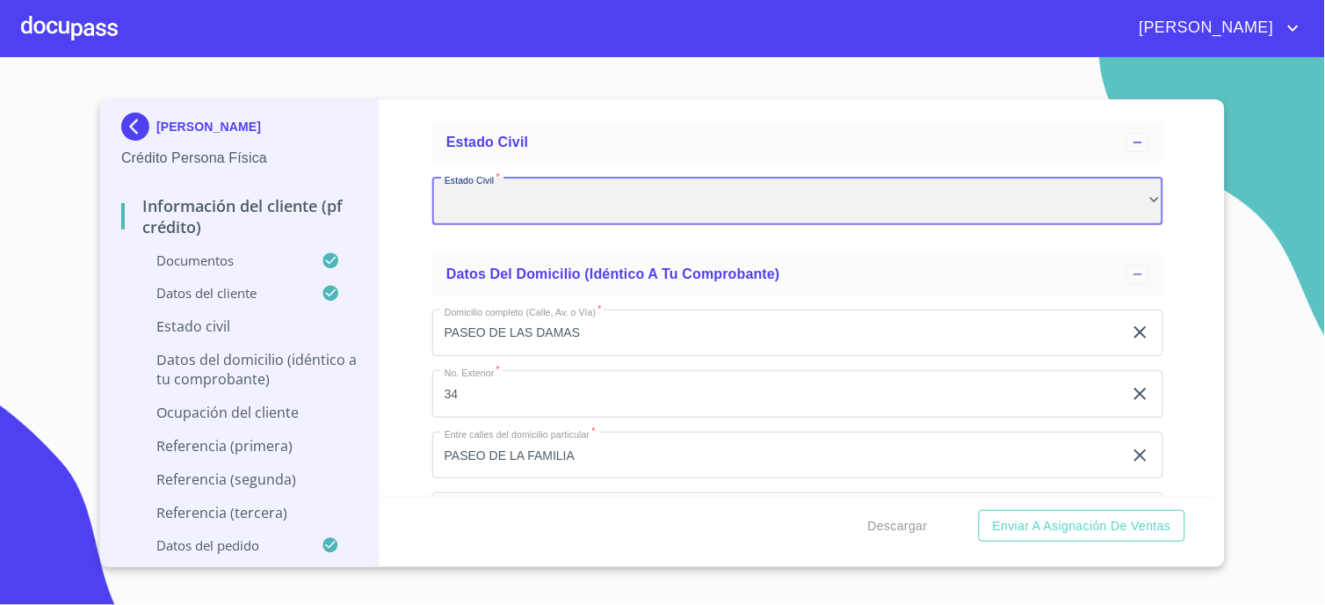
click at [471, 196] on div "​" at bounding box center [797, 201] width 731 height 47
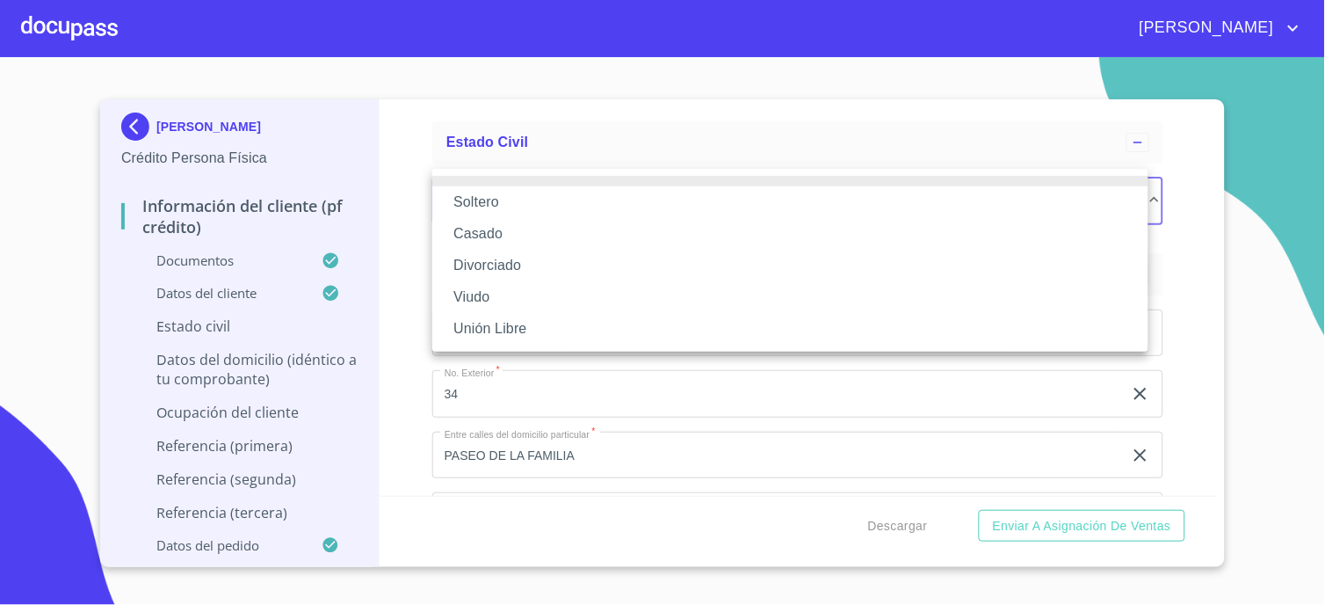
click at [487, 243] on li "Casado" at bounding box center [790, 234] width 716 height 32
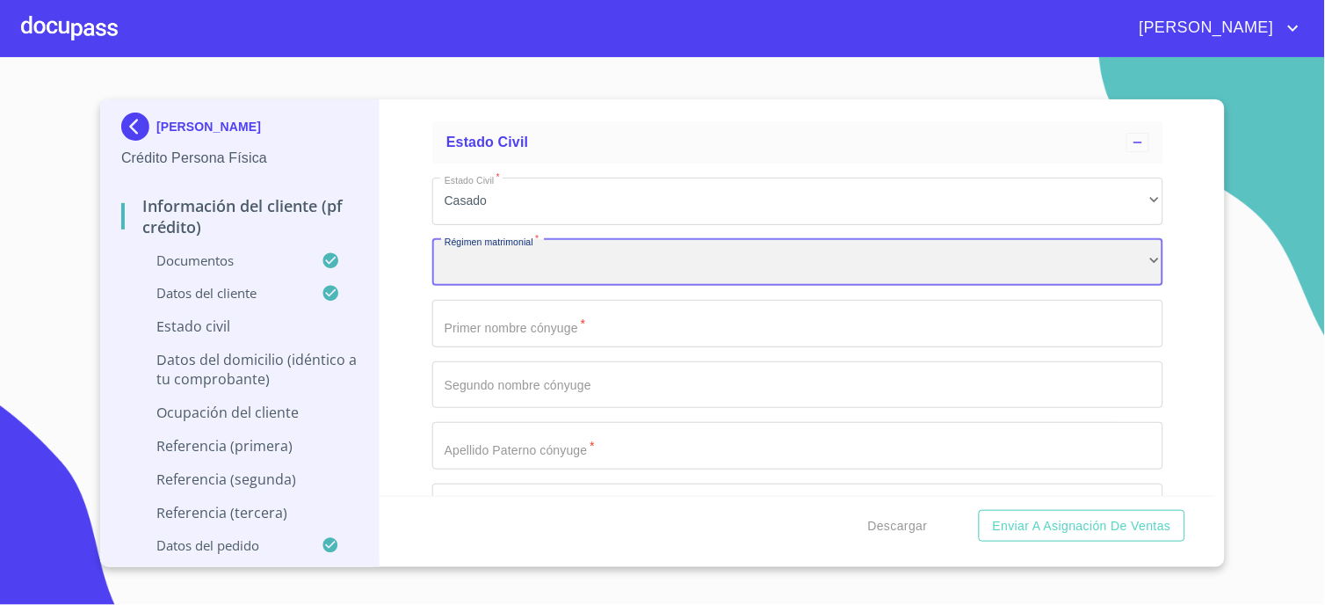
click at [457, 258] on div "​" at bounding box center [797, 262] width 731 height 47
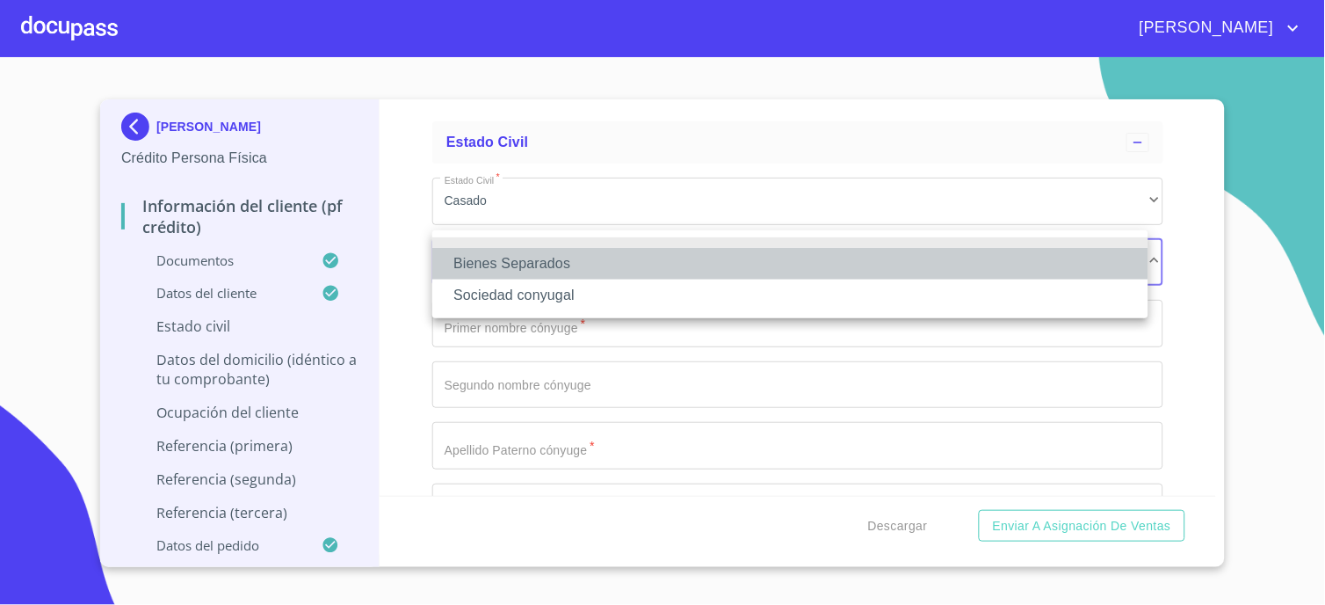
click at [457, 258] on li "Bienes Separados" at bounding box center [790, 264] width 716 height 32
